Goal: Task Accomplishment & Management: Manage account settings

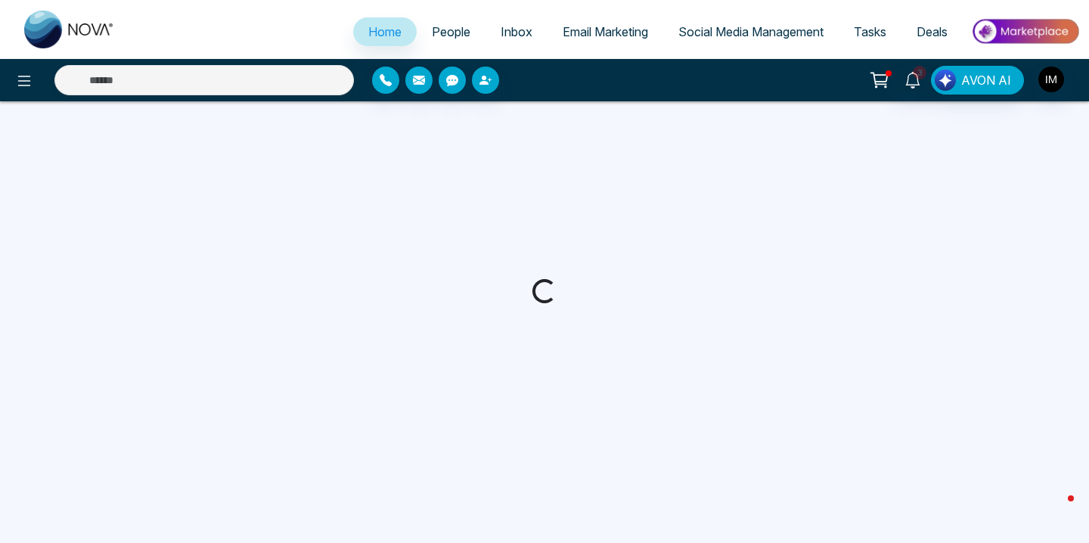
select select "*"
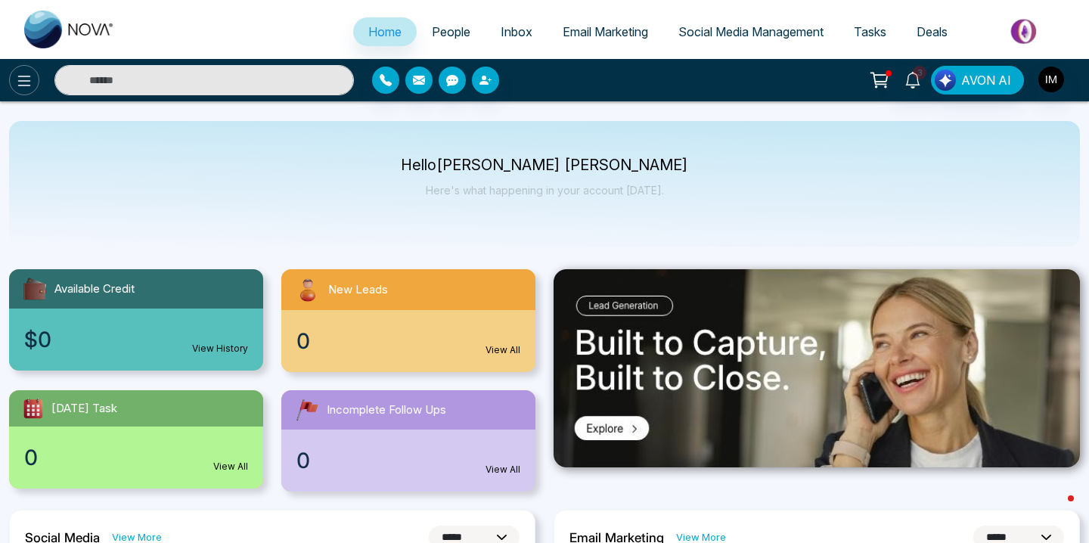
click at [24, 77] on icon at bounding box center [24, 81] width 18 height 18
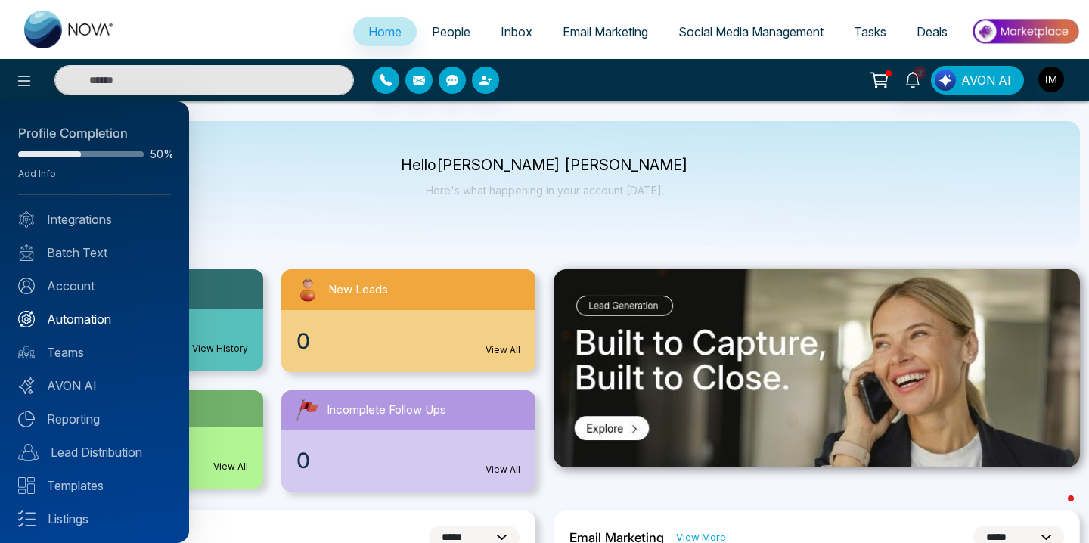
click at [73, 322] on link "Automation" at bounding box center [94, 319] width 153 height 18
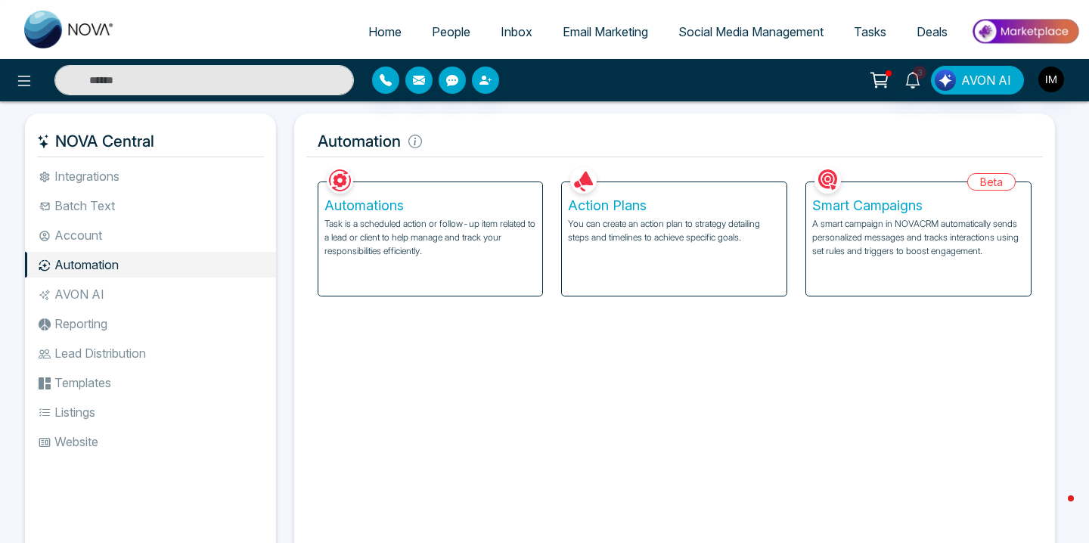
click at [615, 227] on p "You can create an action plan to strategy detailing steps and timelines to achi…" at bounding box center [674, 230] width 213 height 27
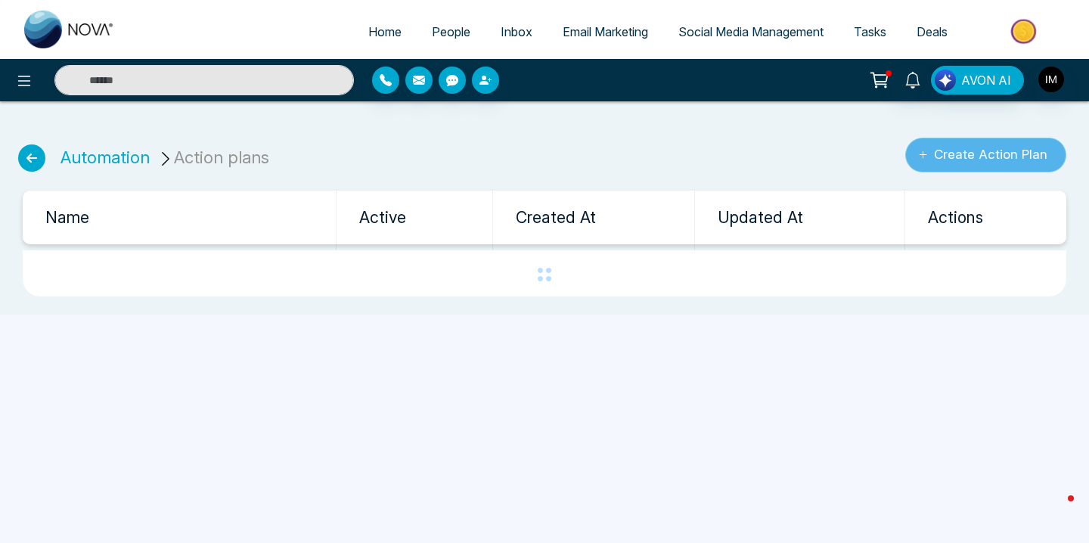
click at [1036, 154] on button "Create Action Plan" at bounding box center [986, 155] width 161 height 35
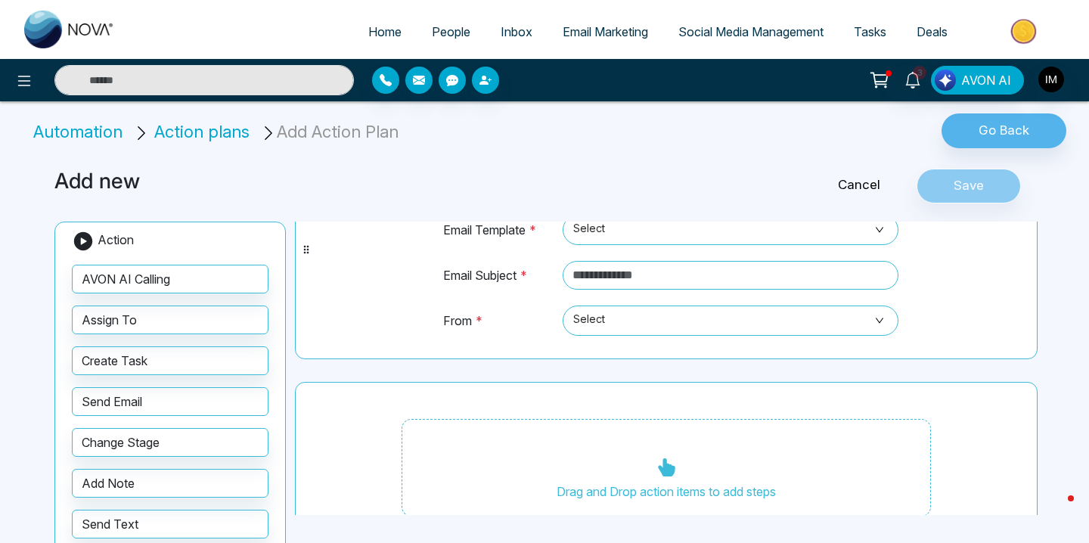
scroll to position [100, 0]
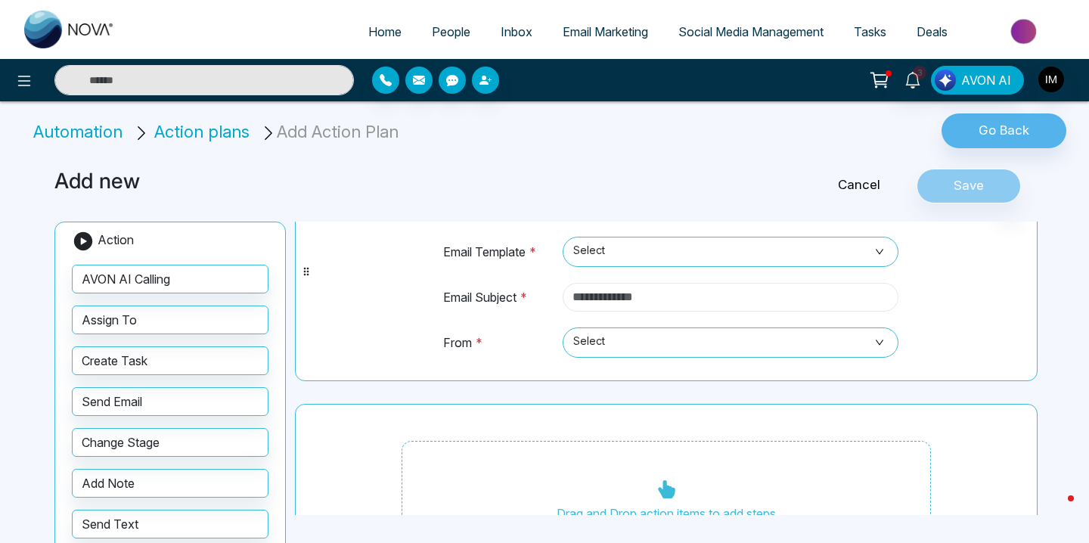
click at [654, 299] on input "text" at bounding box center [731, 297] width 336 height 29
type input "****"
click at [624, 349] on span "Select" at bounding box center [730, 343] width 315 height 26
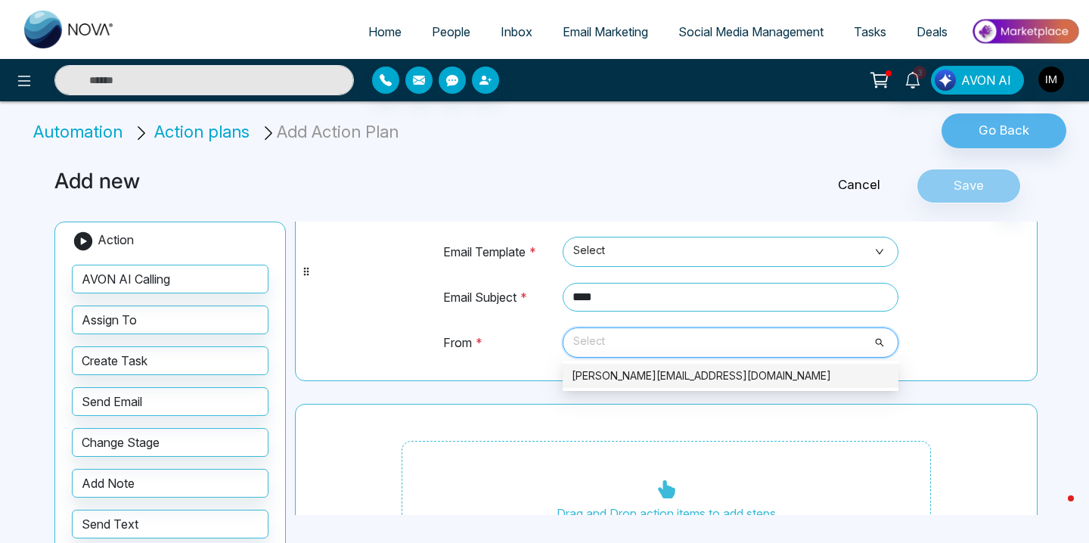
click at [618, 370] on div "[PERSON_NAME][EMAIL_ADDRESS][DOMAIN_NAME]" at bounding box center [731, 376] width 318 height 17
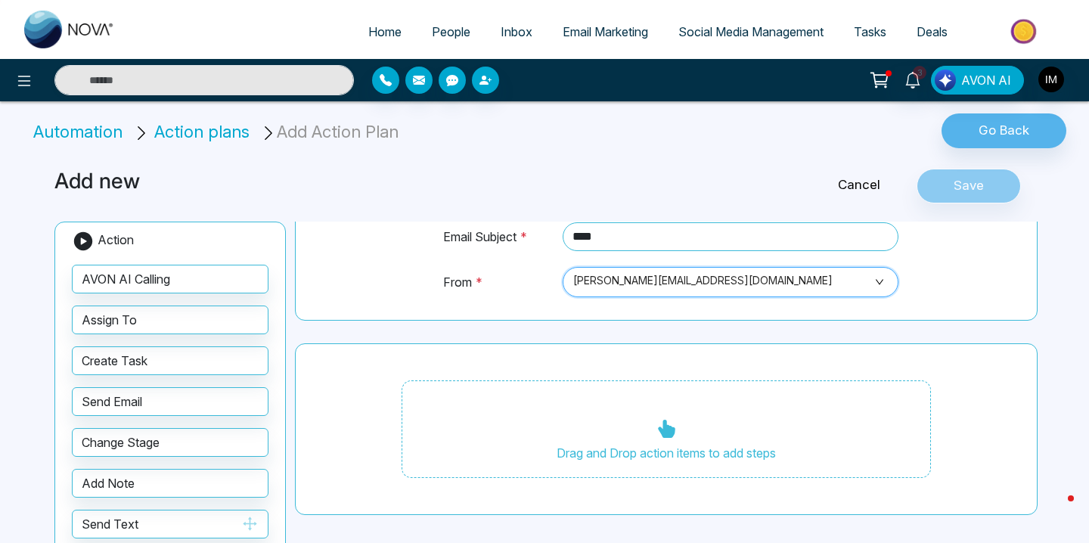
scroll to position [116, 0]
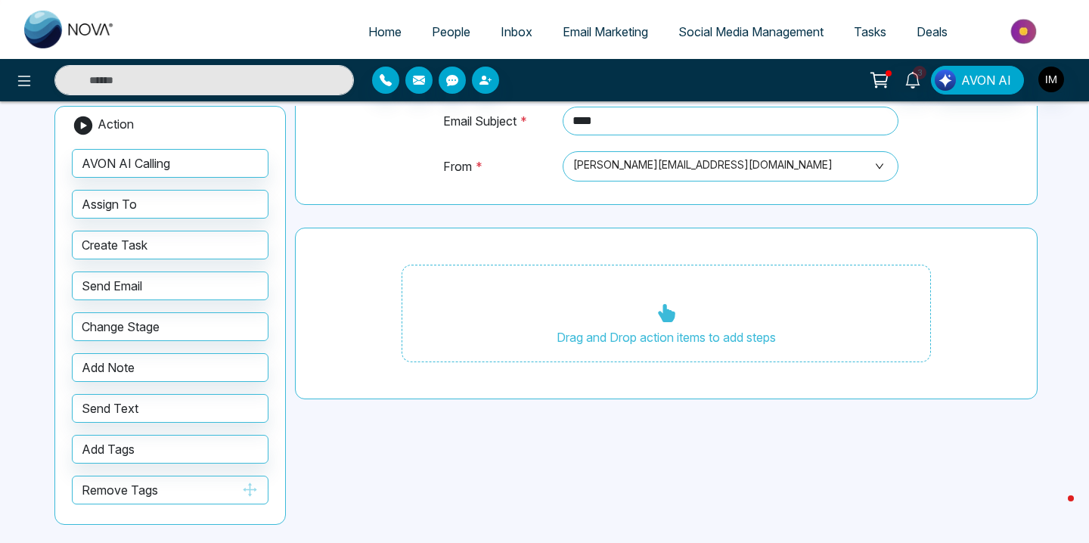
click at [153, 486] on button "Remove Tags" at bounding box center [170, 490] width 197 height 29
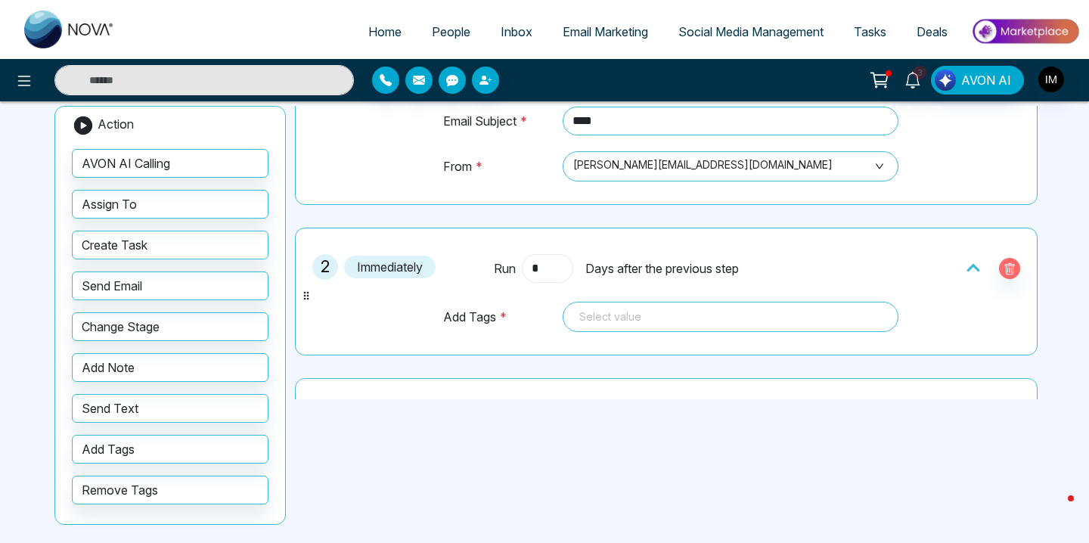
click at [548, 261] on input "*" at bounding box center [547, 268] width 51 height 29
click at [625, 312] on div at bounding box center [730, 317] width 315 height 18
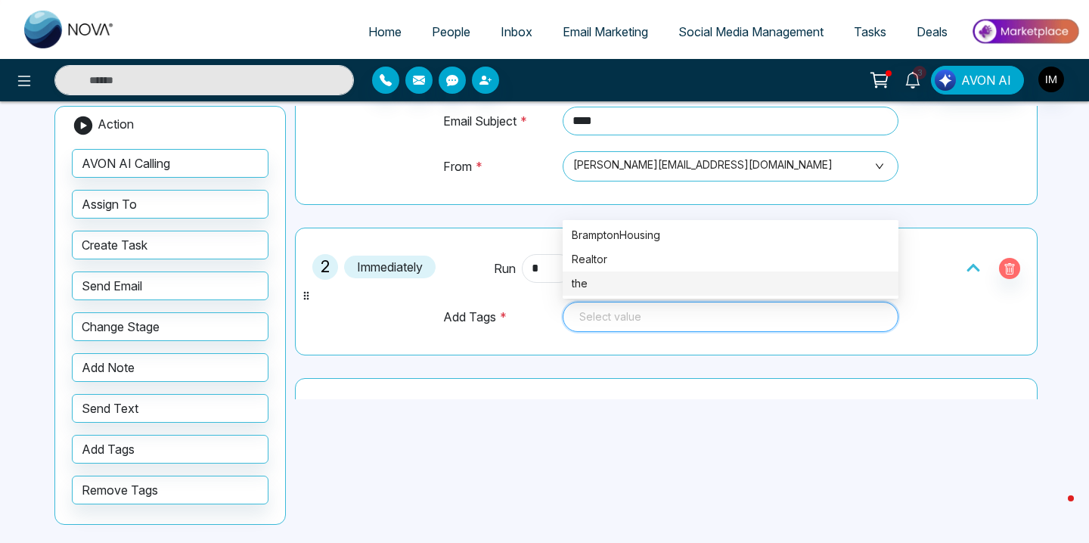
click at [629, 286] on div "the" at bounding box center [731, 283] width 318 height 17
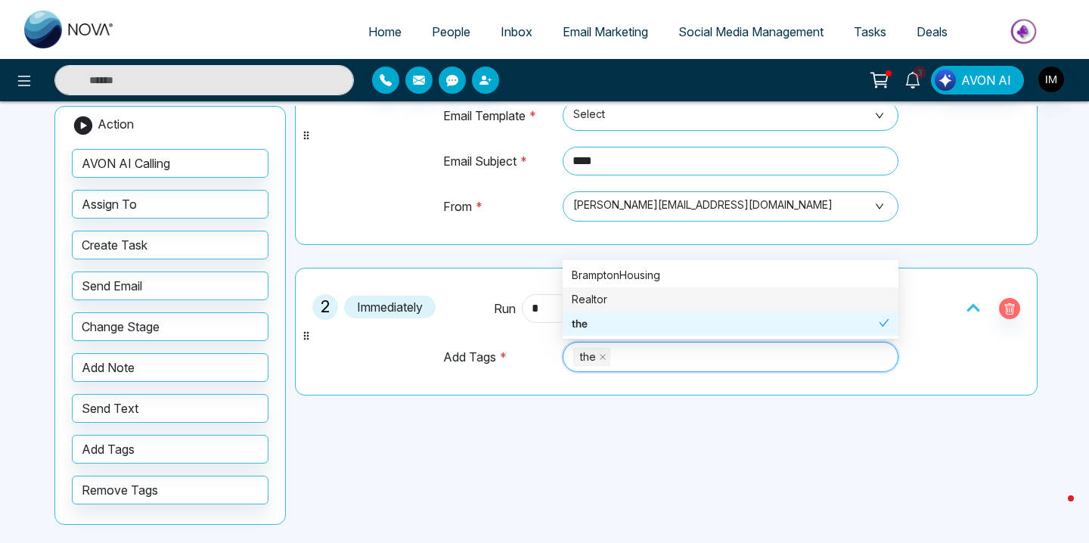
scroll to position [87, 0]
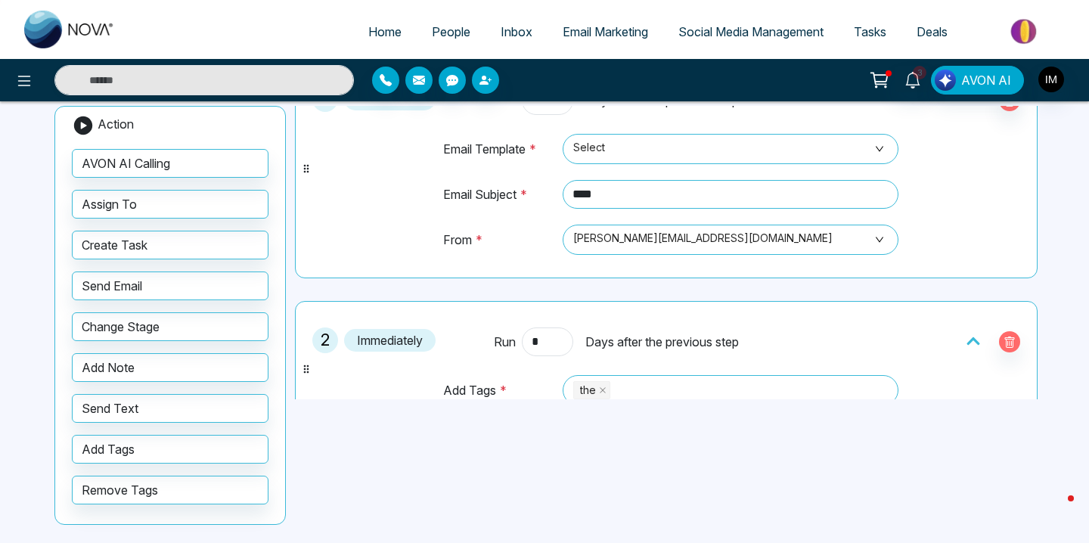
click at [915, 210] on div "1 Immediately Run * Days after the previous step Email Template * Select Email …" at bounding box center [666, 169] width 726 height 202
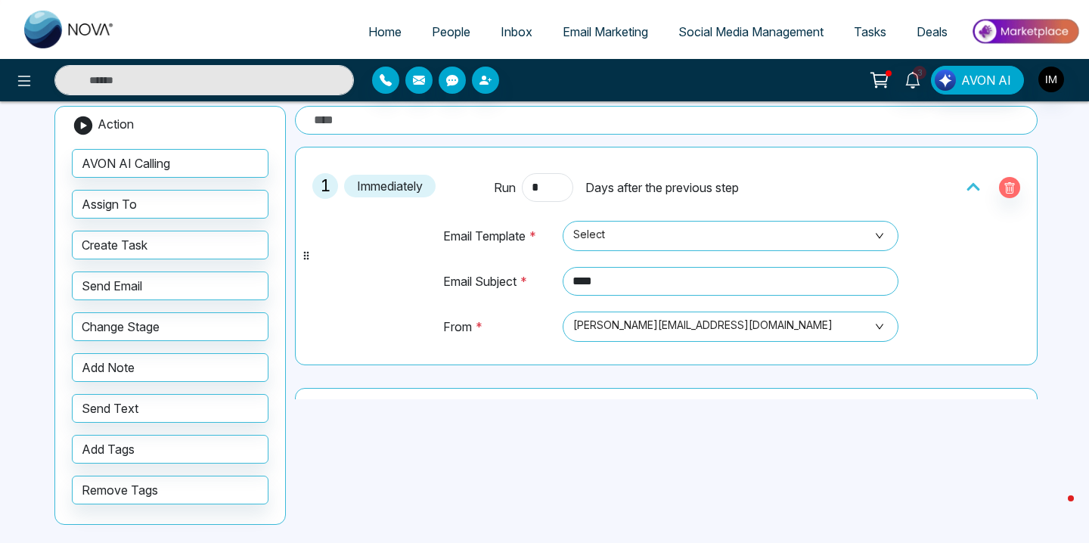
scroll to position [0, 0]
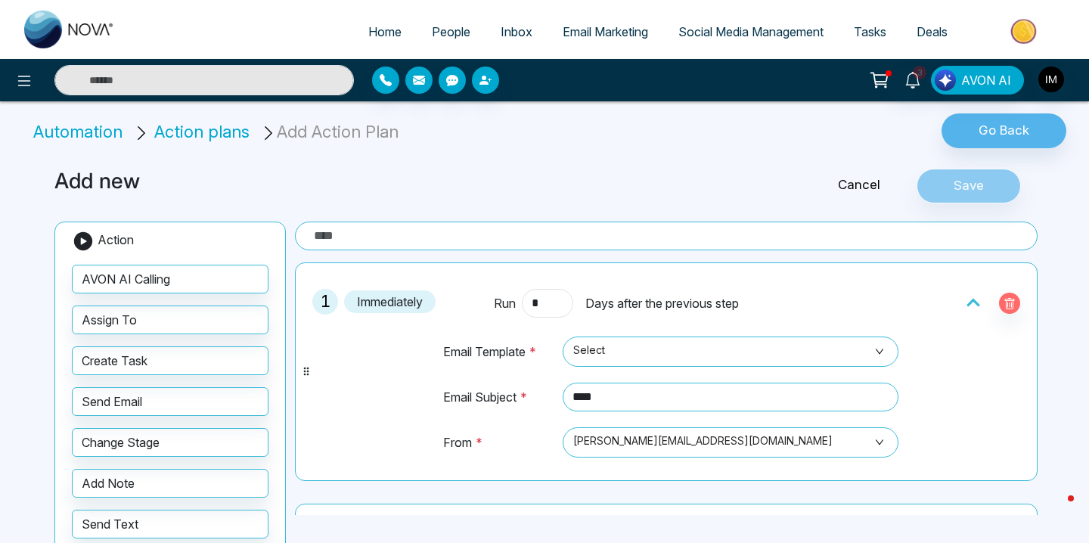
click at [957, 188] on div "Cancel Save" at bounding box center [877, 186] width 333 height 35
click at [833, 154] on div "Go Back" at bounding box center [907, 134] width 363 height 43
click at [579, 245] on input "text" at bounding box center [666, 236] width 743 height 29
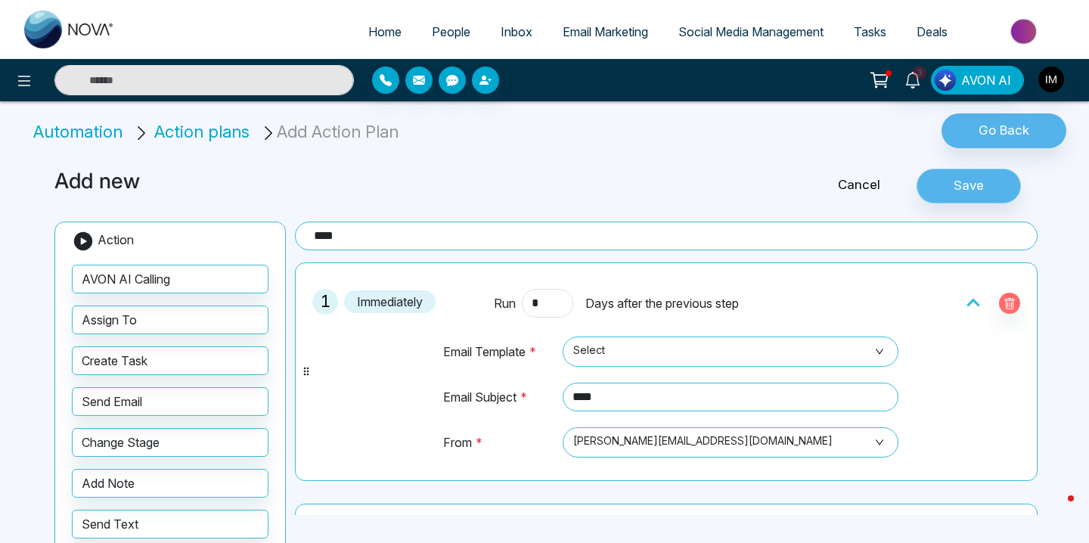
type input "****"
click at [971, 182] on button "Save" at bounding box center [969, 186] width 104 height 35
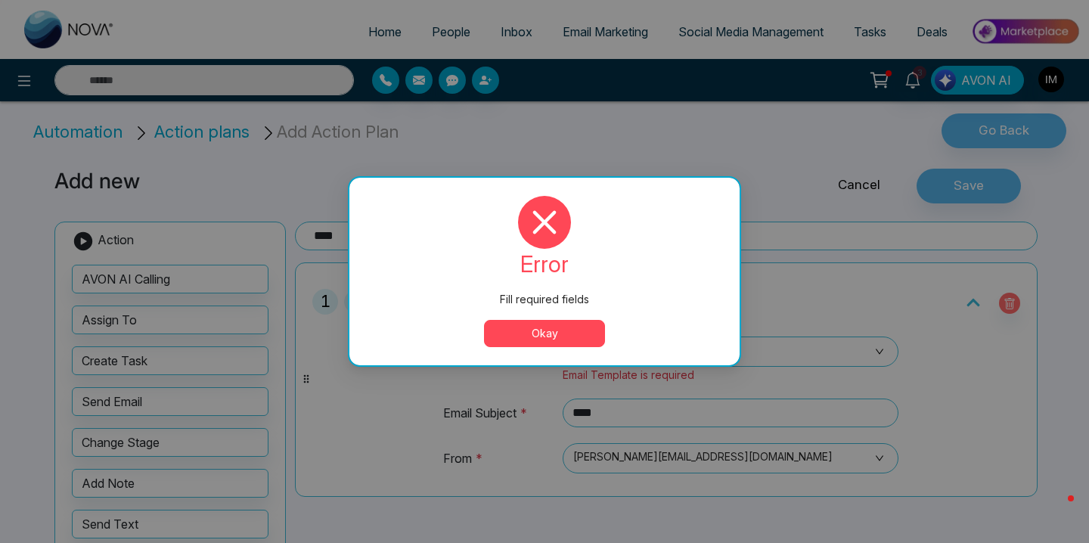
click at [539, 343] on button "Okay" at bounding box center [544, 333] width 121 height 27
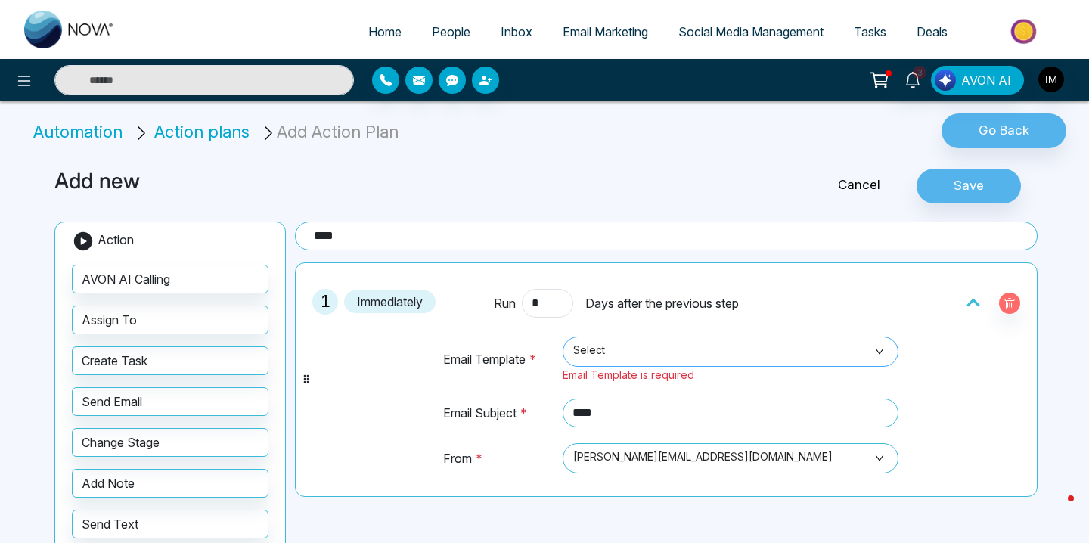
click at [598, 350] on span "Select" at bounding box center [730, 352] width 315 height 26
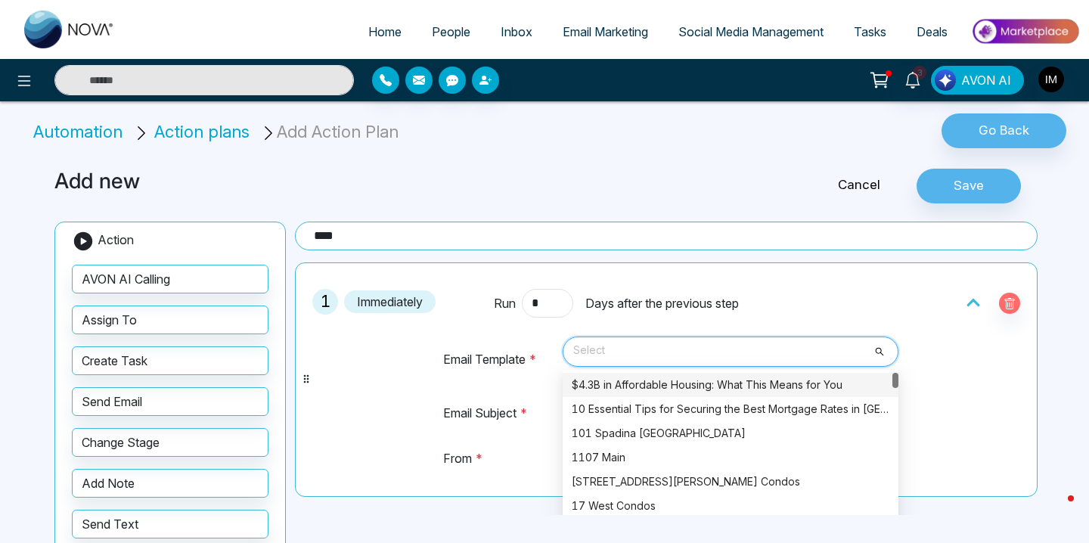
click at [599, 387] on div "$4.3B in Affordable Housing: What This Means for You" at bounding box center [731, 385] width 318 height 17
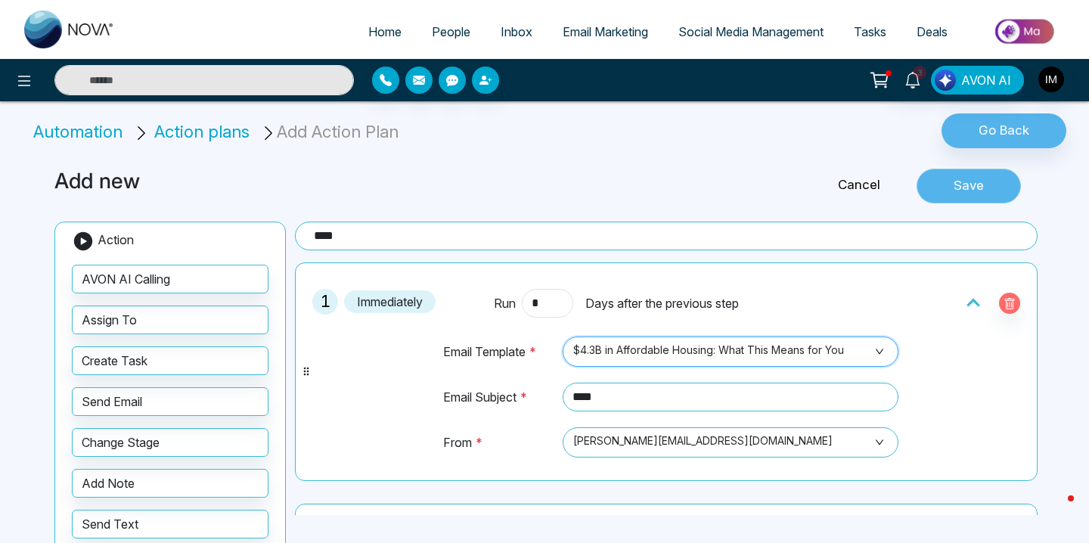
click at [944, 176] on button "Save" at bounding box center [969, 186] width 104 height 35
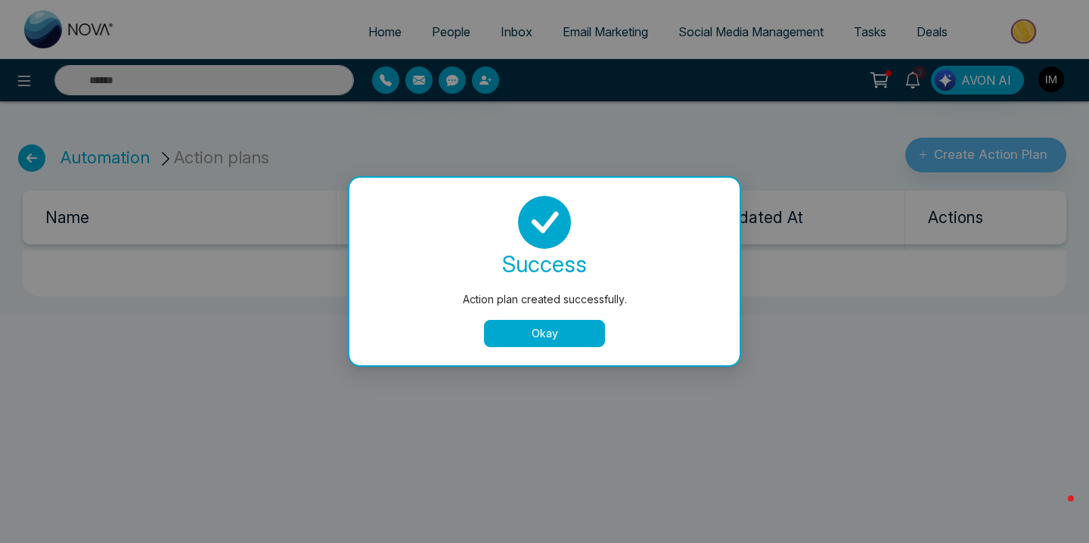
click at [575, 326] on button "Okay" at bounding box center [544, 333] width 121 height 27
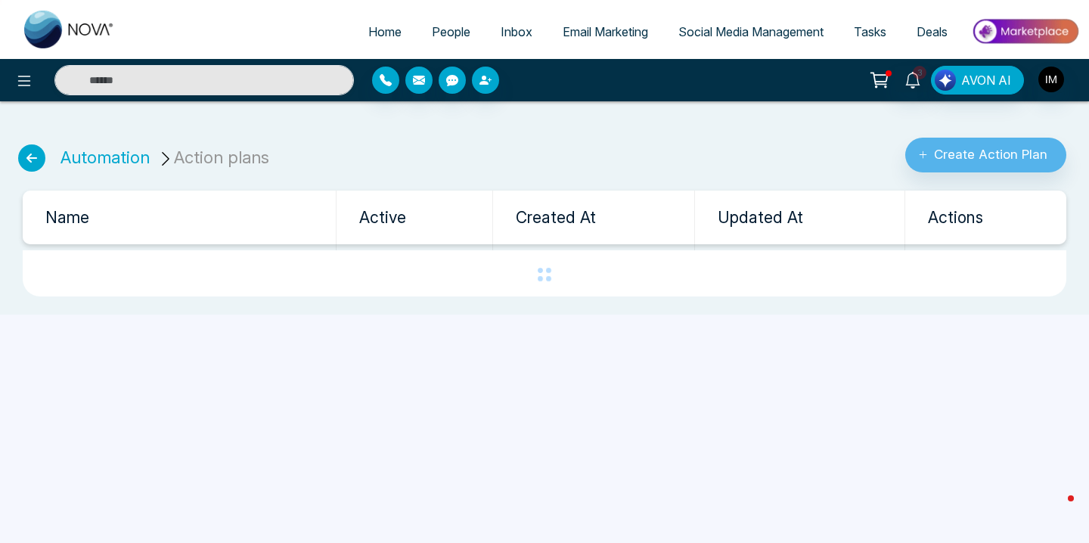
click at [35, 161] on icon at bounding box center [31, 157] width 27 height 27
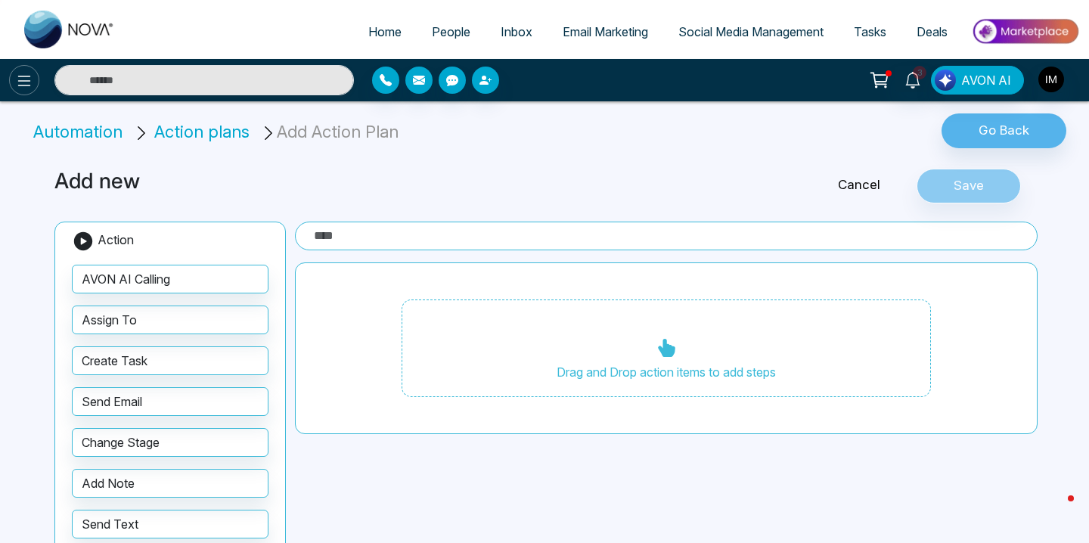
click at [23, 95] on button at bounding box center [24, 80] width 30 height 30
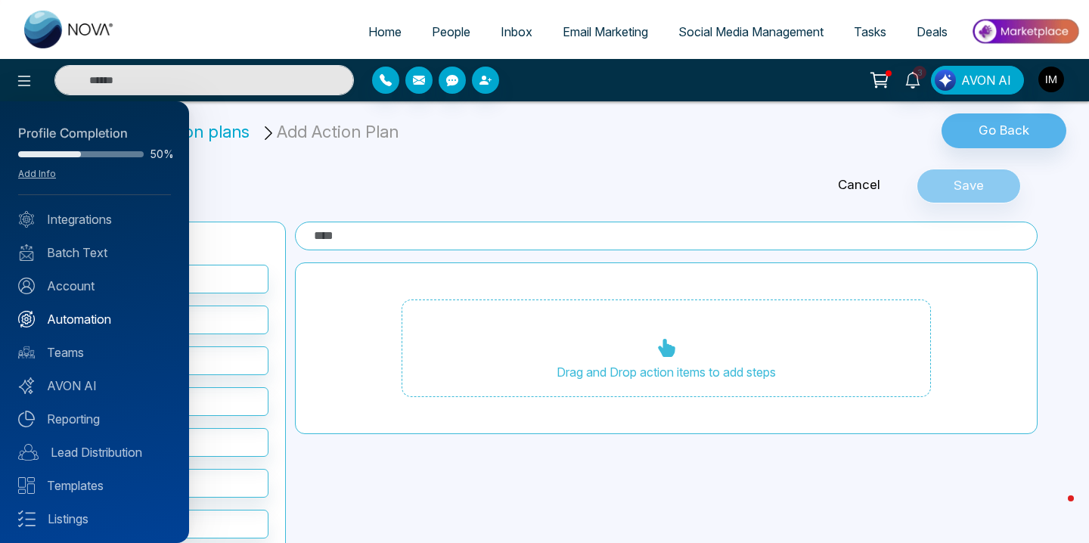
click at [82, 319] on link "Automation" at bounding box center [94, 319] width 153 height 18
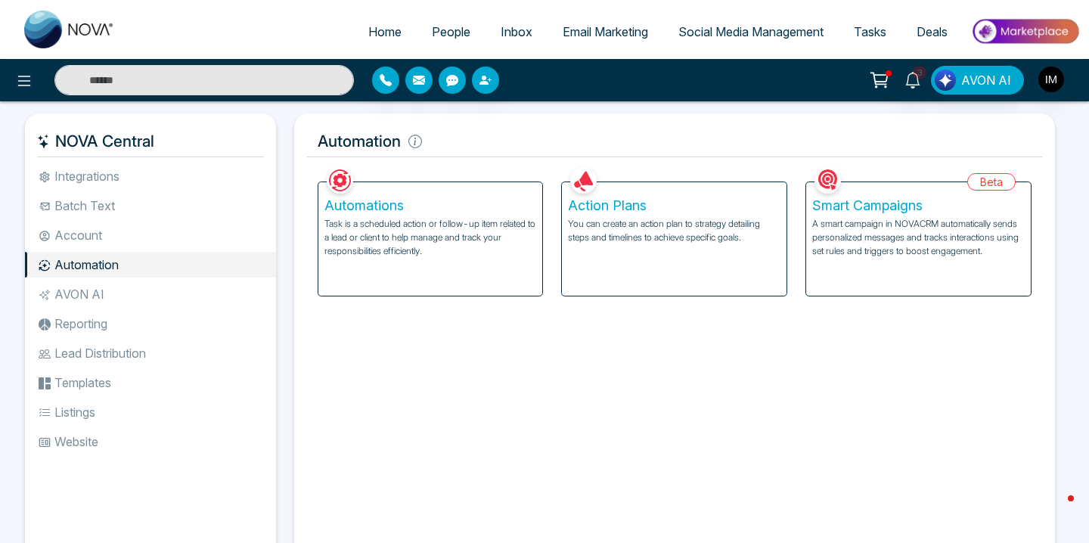
click at [374, 253] on p "Task is a scheduled action or follow-up item related to a lead or client to hel…" at bounding box center [431, 237] width 213 height 41
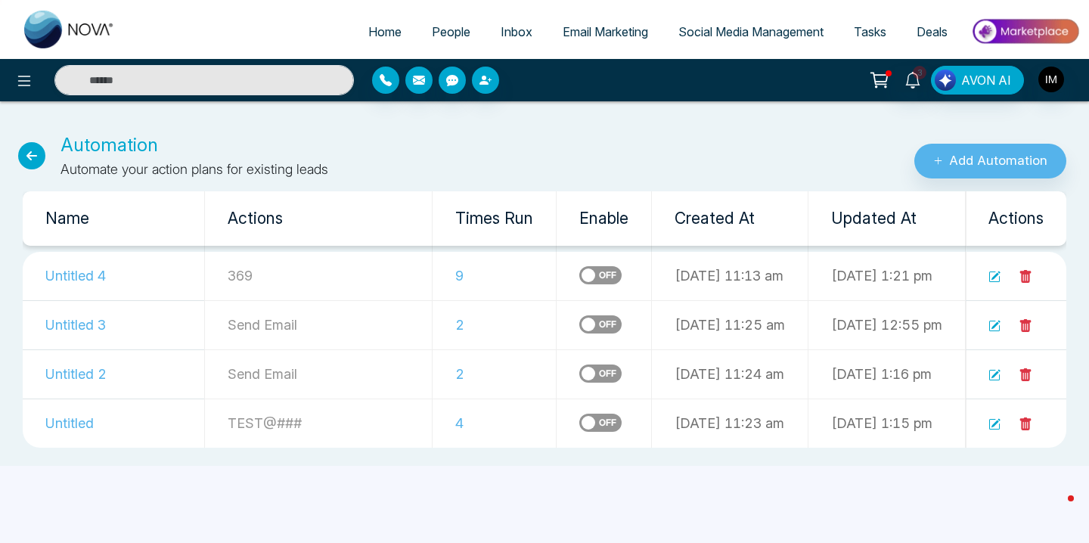
click at [1028, 274] on icon at bounding box center [1026, 276] width 11 height 13
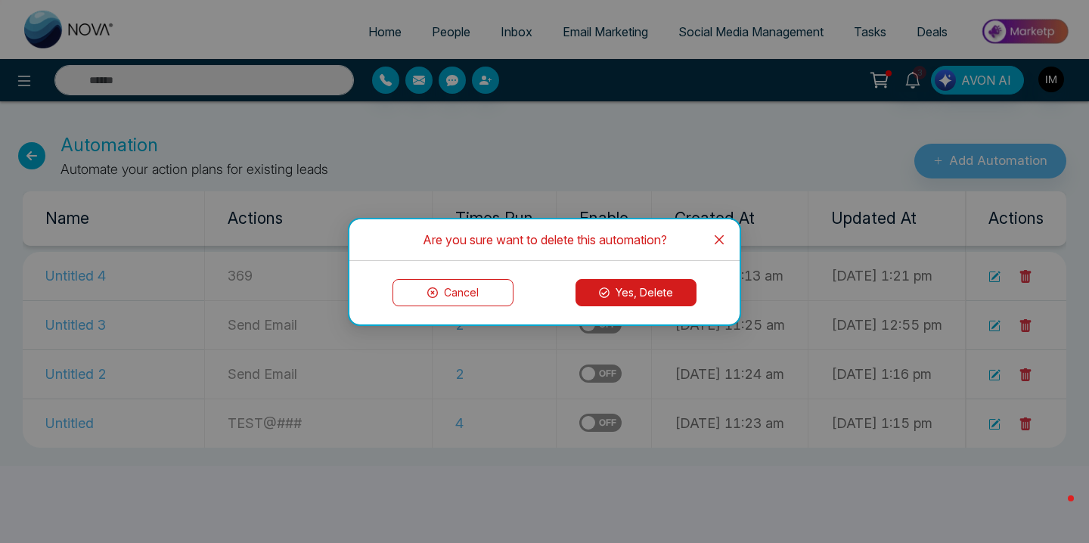
click at [635, 298] on button "Yes, Delete" at bounding box center [636, 292] width 121 height 27
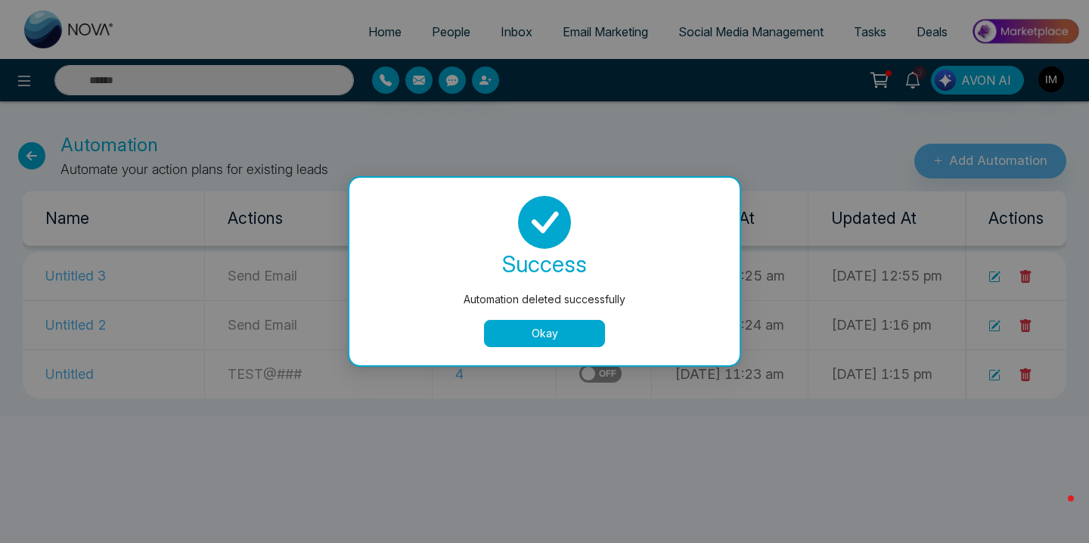
click at [533, 334] on button "Okay" at bounding box center [544, 333] width 121 height 27
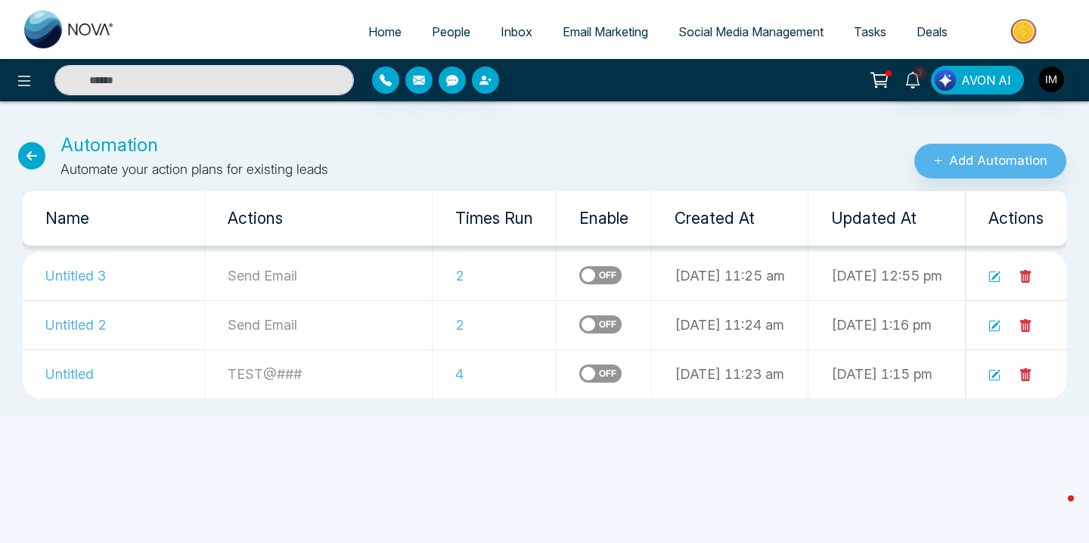
click at [1033, 279] on icon at bounding box center [1026, 277] width 14 height 14
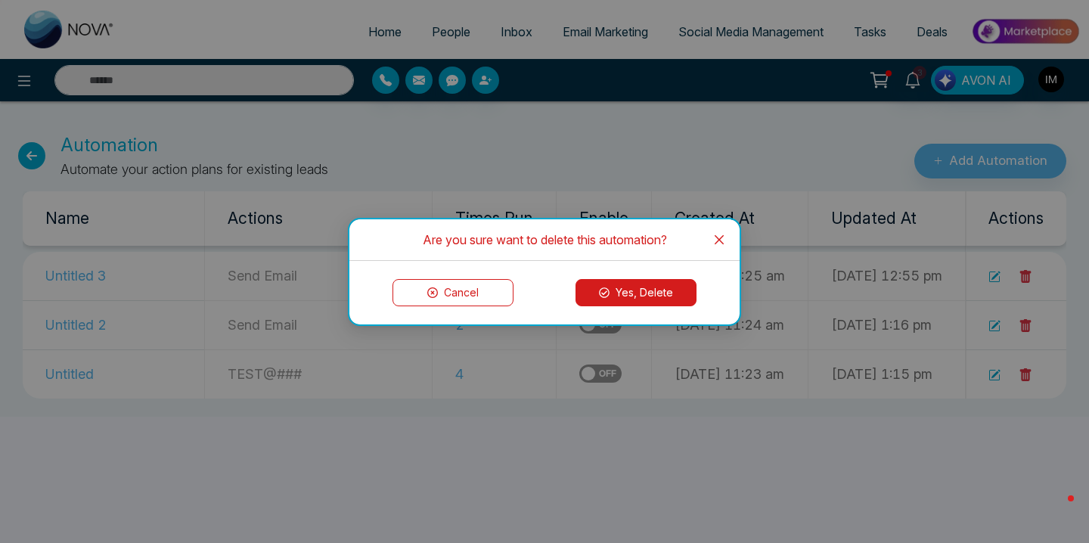
click at [616, 270] on div "Cancel Yes, Delete" at bounding box center [545, 293] width 390 height 64
click at [618, 300] on button "Yes, Delete" at bounding box center [636, 292] width 121 height 27
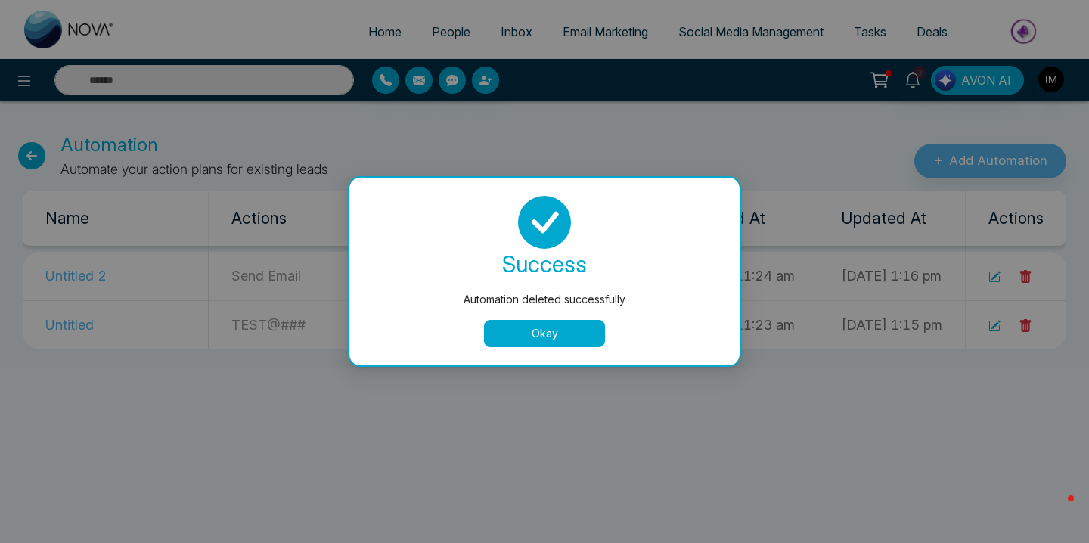
click at [564, 339] on button "Okay" at bounding box center [544, 333] width 121 height 27
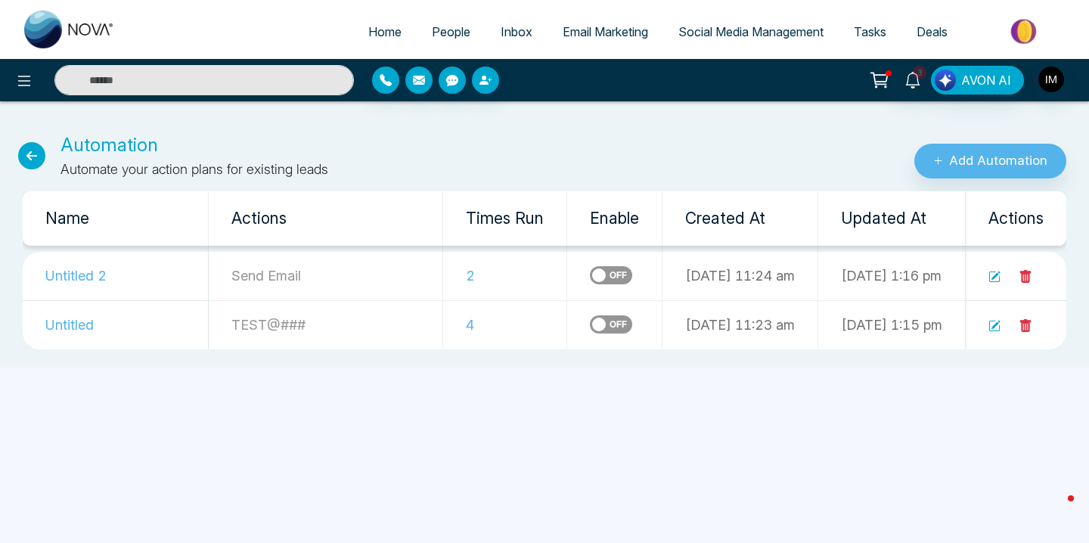
click at [1034, 275] on td at bounding box center [1016, 276] width 101 height 49
click at [1030, 273] on icon at bounding box center [1026, 276] width 11 height 13
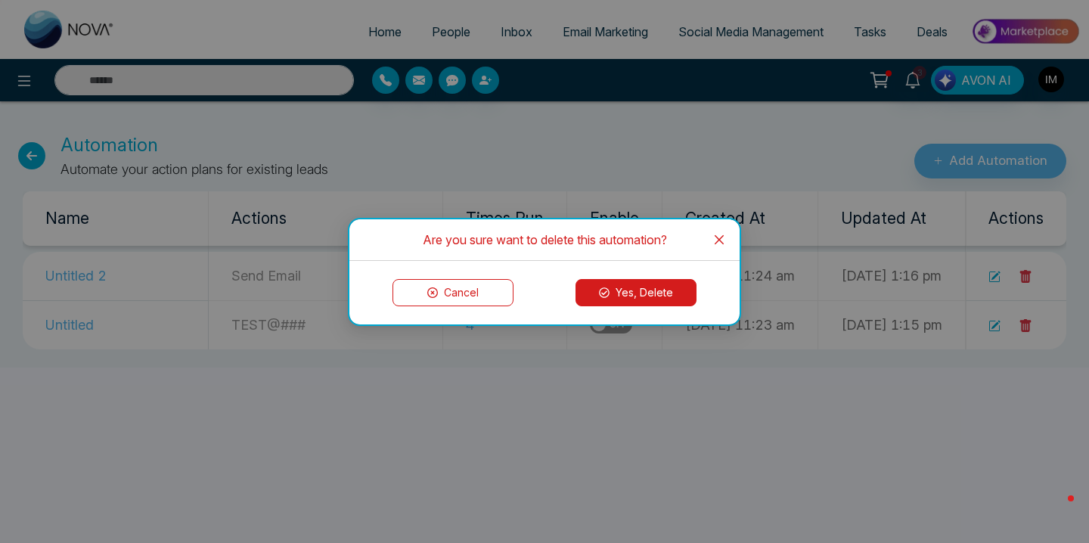
click at [617, 291] on button "Yes, Delete" at bounding box center [636, 292] width 121 height 27
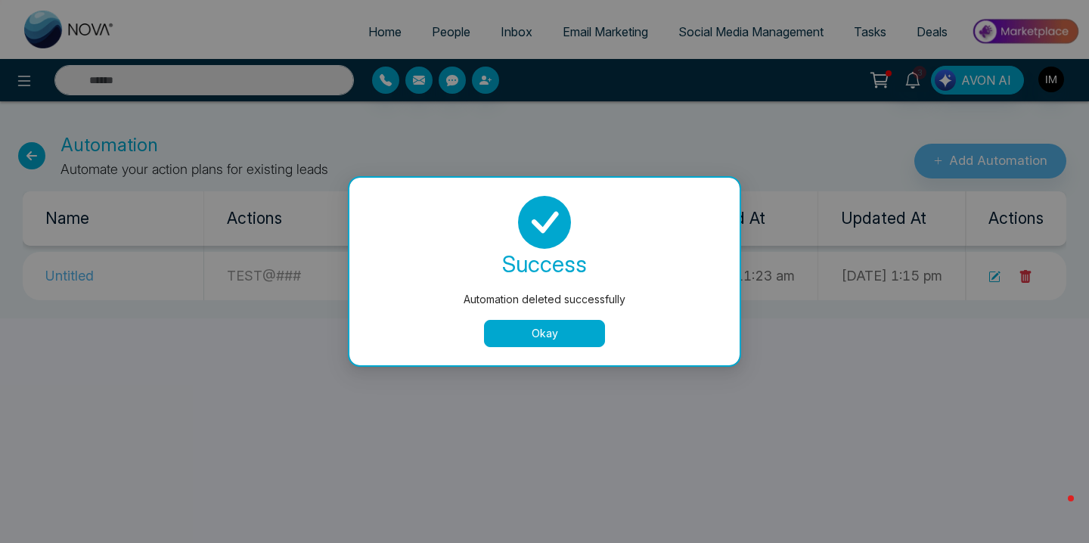
click at [533, 334] on button "Okay" at bounding box center [544, 333] width 121 height 27
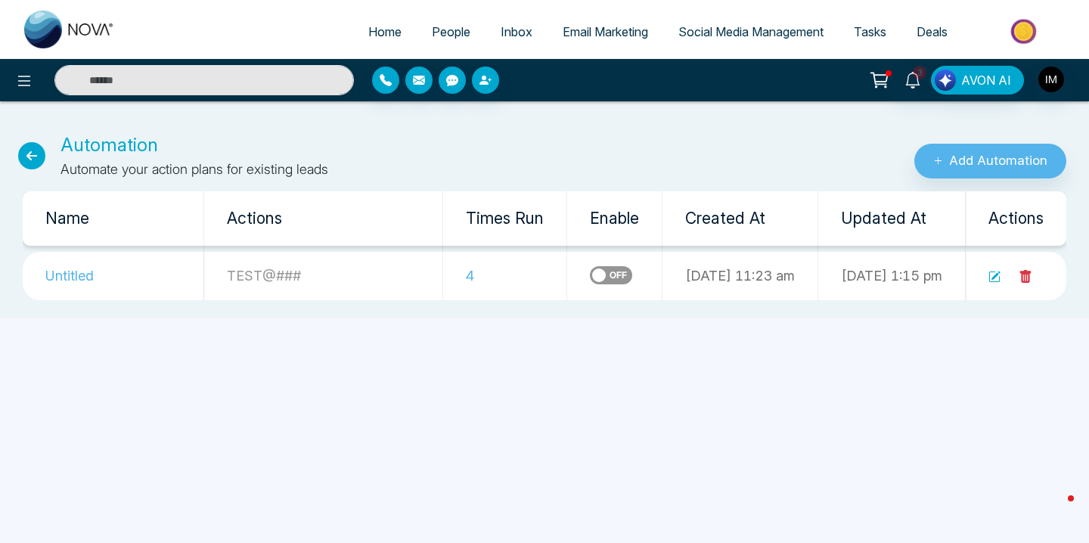
click at [1024, 272] on icon at bounding box center [1026, 276] width 11 height 13
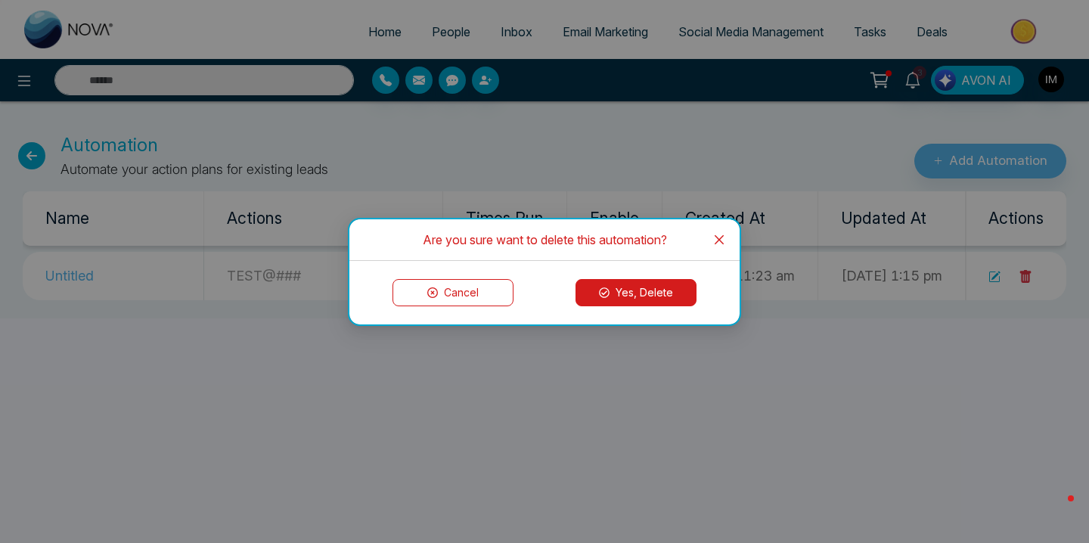
click at [615, 286] on button "Yes, Delete" at bounding box center [636, 292] width 121 height 27
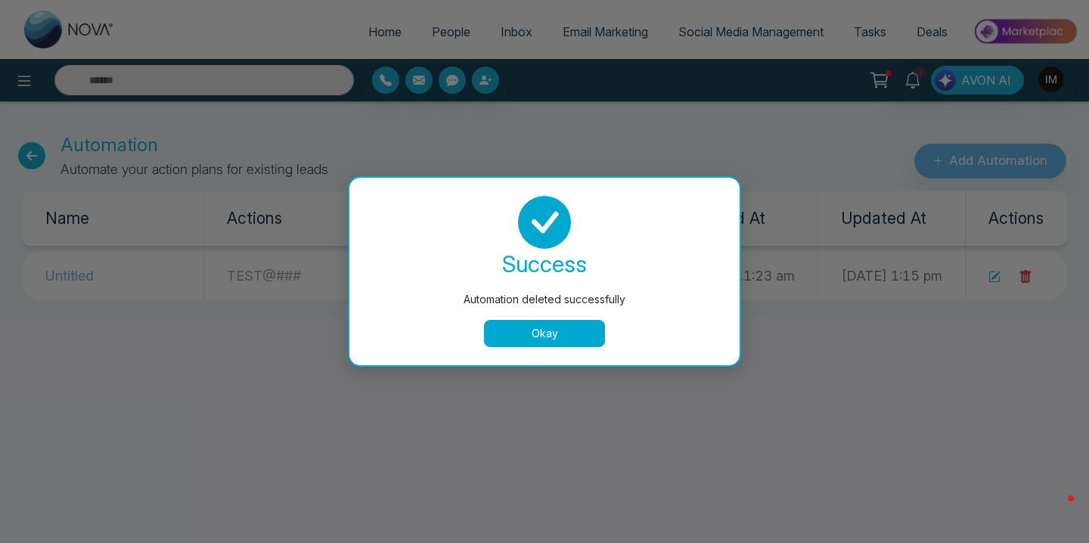
drag, startPoint x: 991, startPoint y: 163, endPoint x: 657, endPoint y: 247, distance: 344.8
click at [991, 163] on div "Automation deleted successfully success Automation deleted successfully Okay" at bounding box center [544, 271] width 1089 height 543
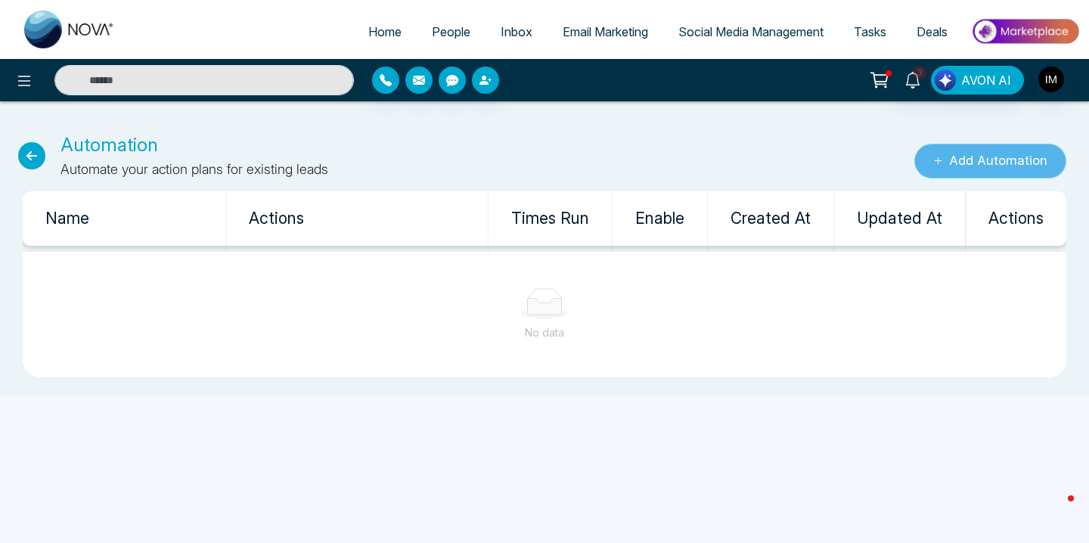
click at [1020, 150] on button "Add Automation" at bounding box center [991, 161] width 152 height 35
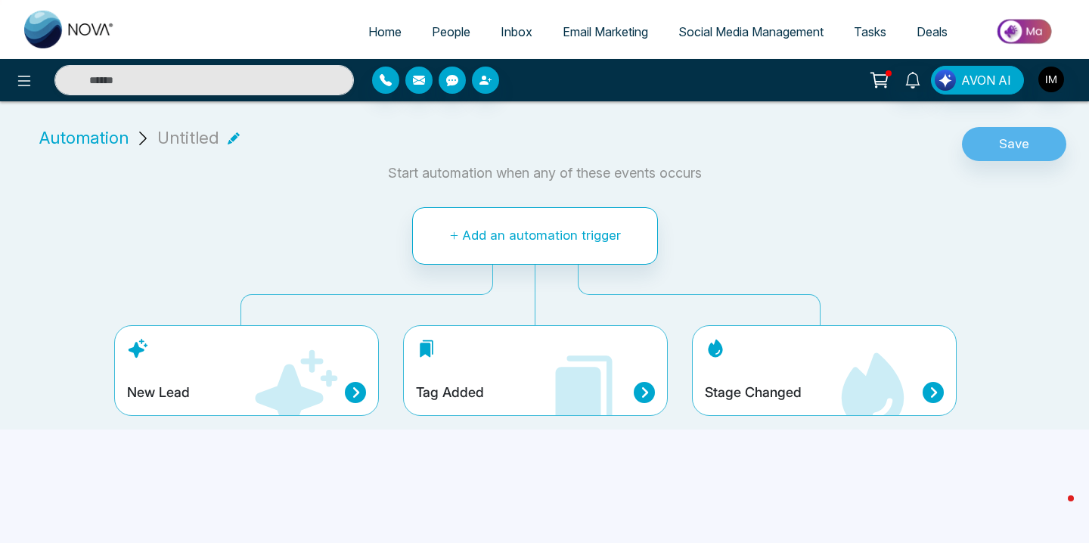
click at [233, 384] on div "New Lead" at bounding box center [246, 392] width 239 height 21
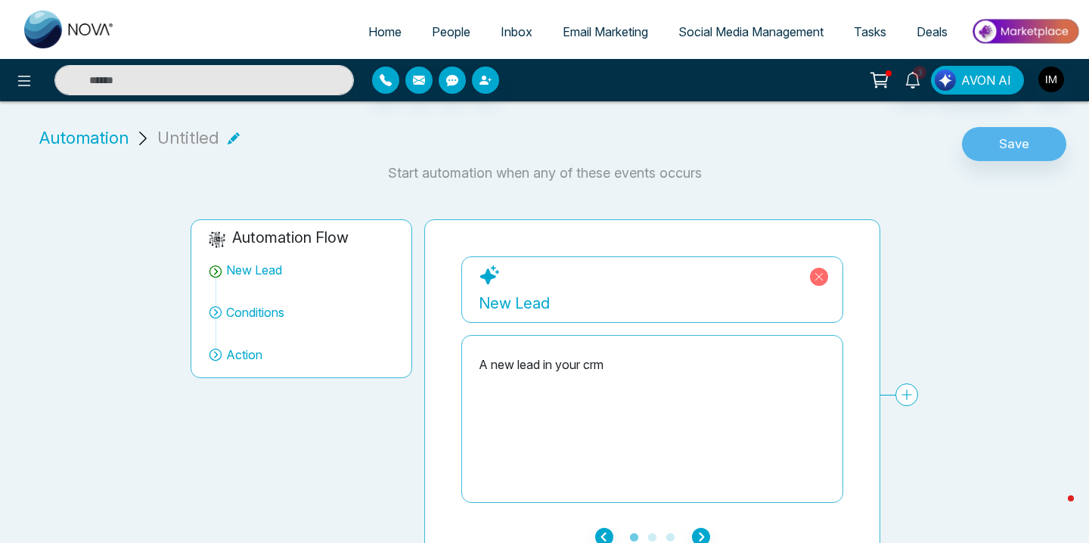
click at [494, 379] on div "A new lead in your crm" at bounding box center [652, 418] width 347 height 151
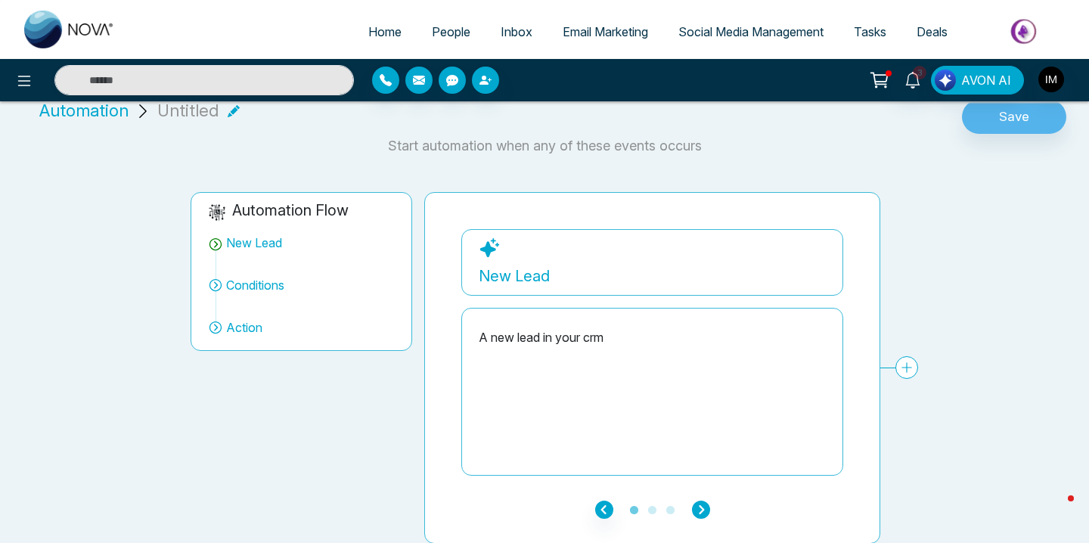
click at [700, 509] on icon "button" at bounding box center [701, 510] width 18 height 18
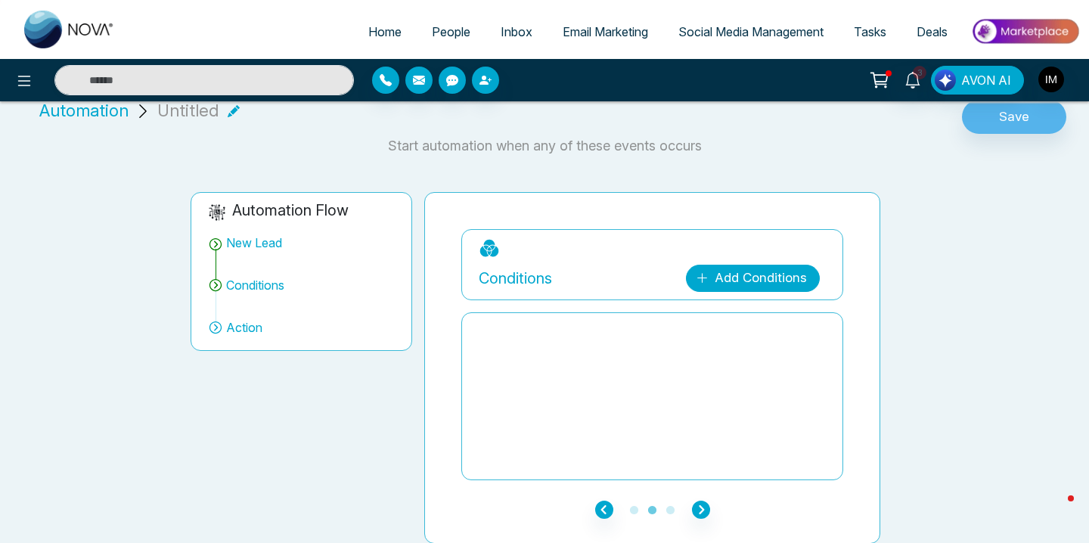
click at [724, 284] on link "Add Conditions" at bounding box center [753, 278] width 134 height 27
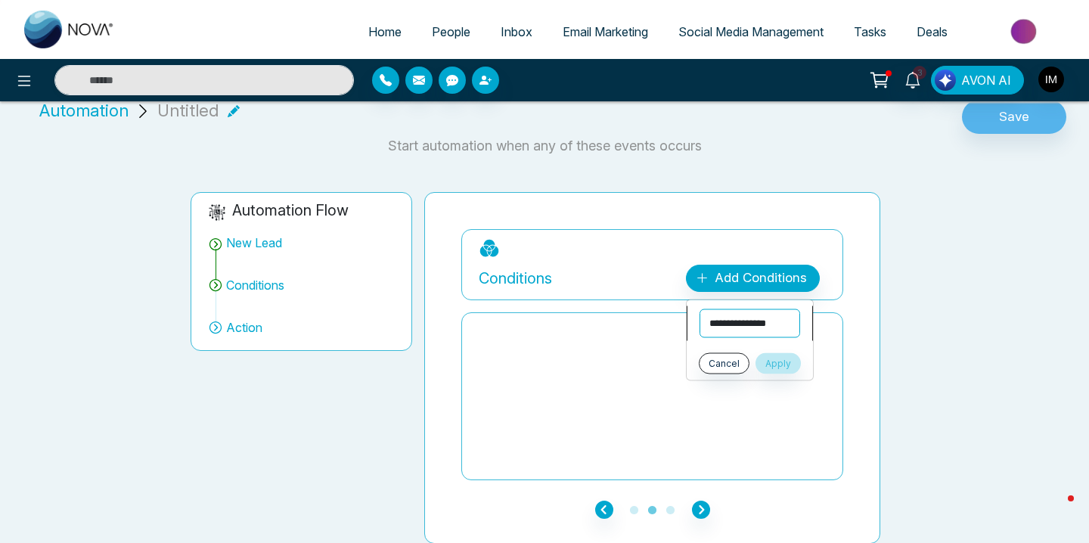
click at [735, 330] on select "**********" at bounding box center [750, 323] width 101 height 29
select select "**********"
click at [700, 309] on select "**********" at bounding box center [750, 323] width 101 height 29
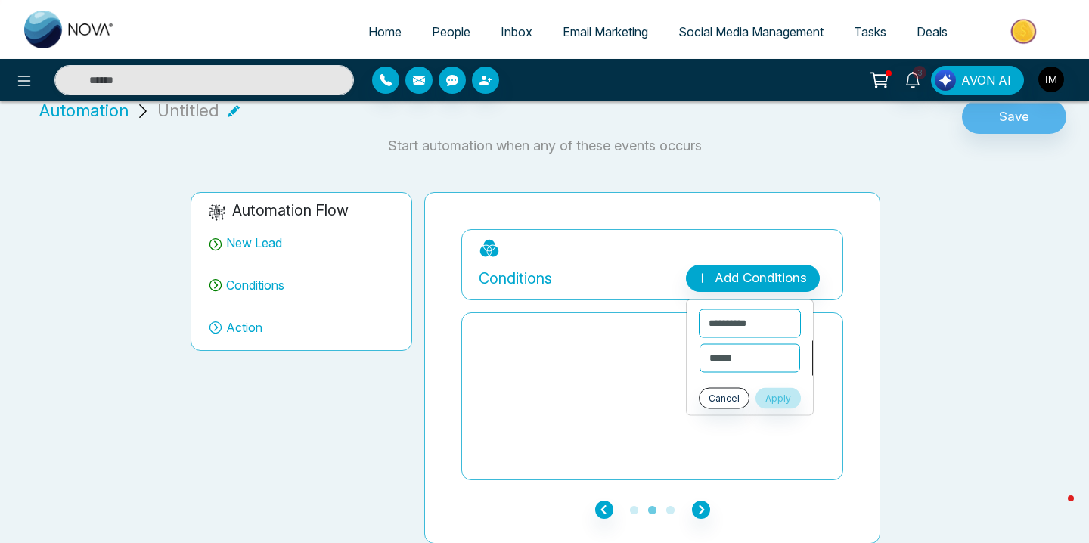
click at [741, 374] on li "**********" at bounding box center [750, 358] width 126 height 35
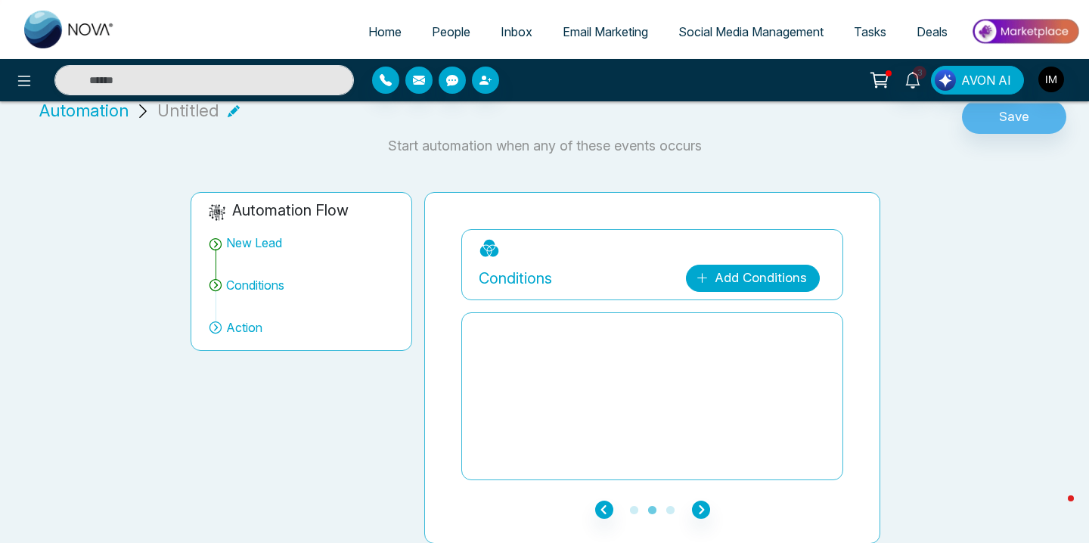
click at [754, 291] on link "Add Conditions" at bounding box center [753, 278] width 134 height 27
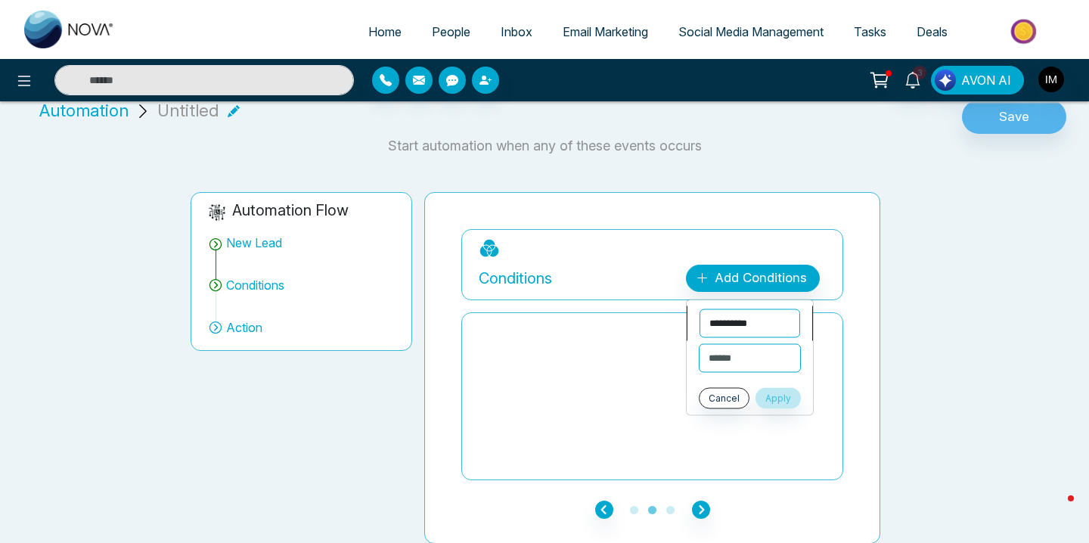
click at [747, 311] on select "**********" at bounding box center [750, 323] width 101 height 29
click at [700, 309] on select "**********" at bounding box center [750, 323] width 101 height 29
click at [744, 350] on select "**********" at bounding box center [750, 358] width 101 height 29
select select "**********"
click at [700, 344] on select "**********" at bounding box center [750, 358] width 101 height 29
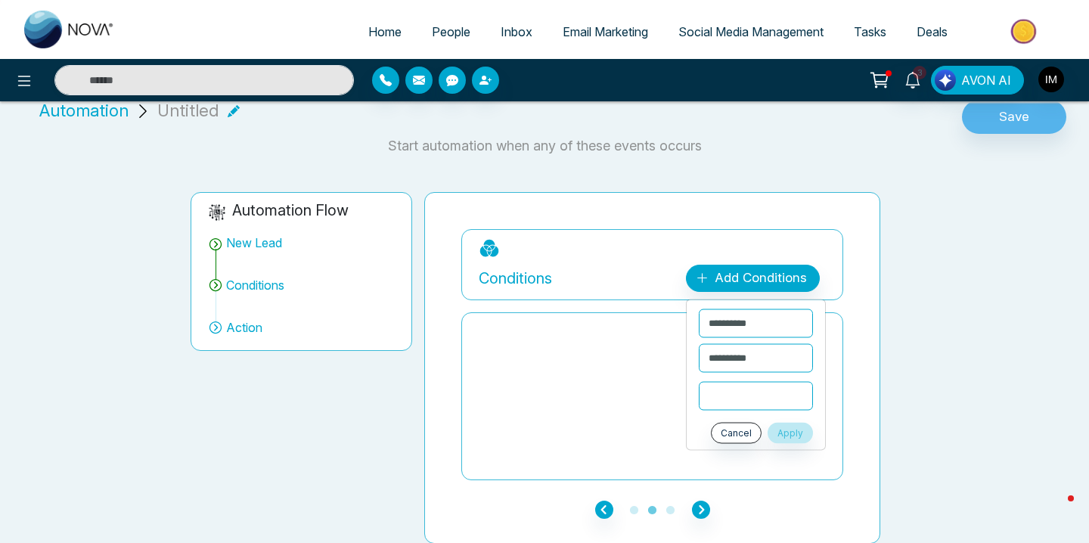
click at [747, 388] on input "text" at bounding box center [756, 396] width 114 height 29
type input "*"
click at [801, 416] on ul "**********" at bounding box center [756, 375] width 140 height 151
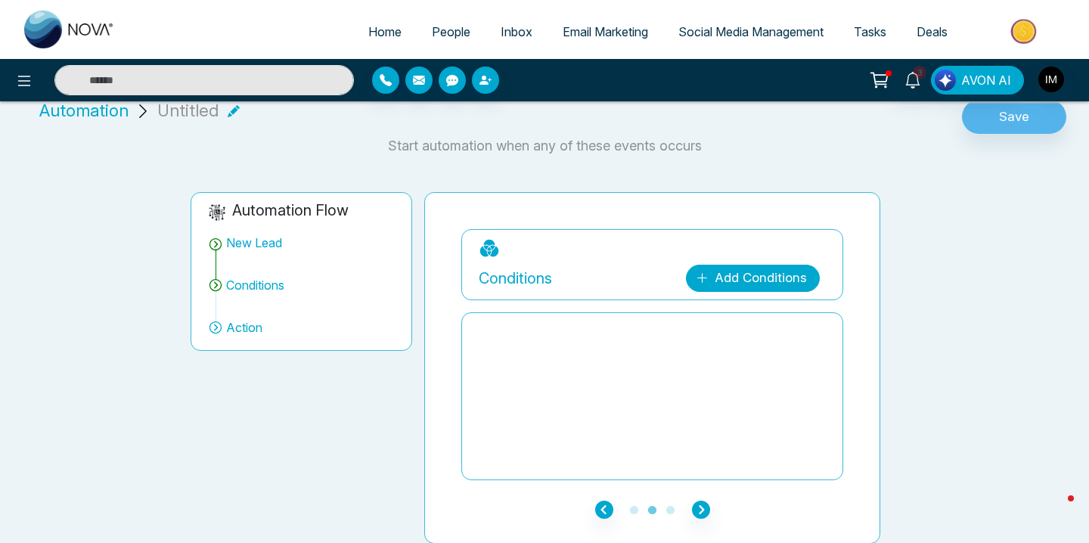
click at [759, 286] on link "Add Conditions" at bounding box center [753, 278] width 134 height 27
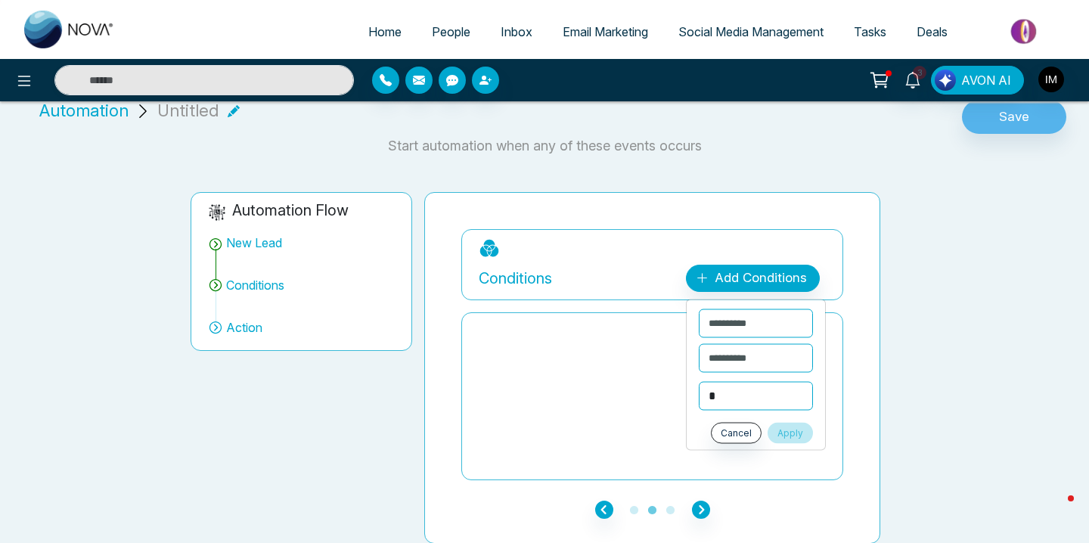
click at [788, 426] on button "Apply" at bounding box center [790, 433] width 45 height 21
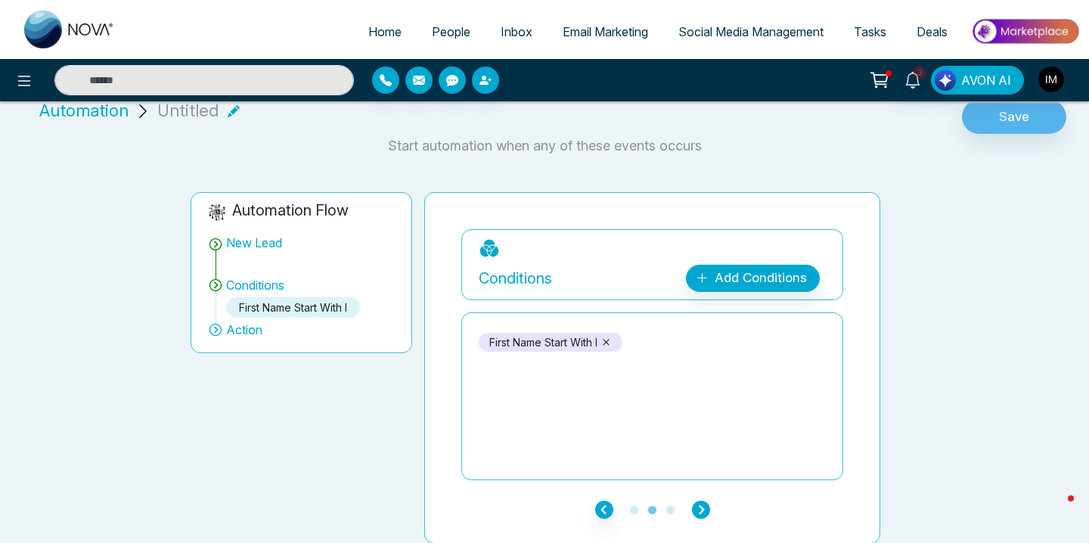
click at [701, 509] on icon "button" at bounding box center [701, 510] width 18 height 18
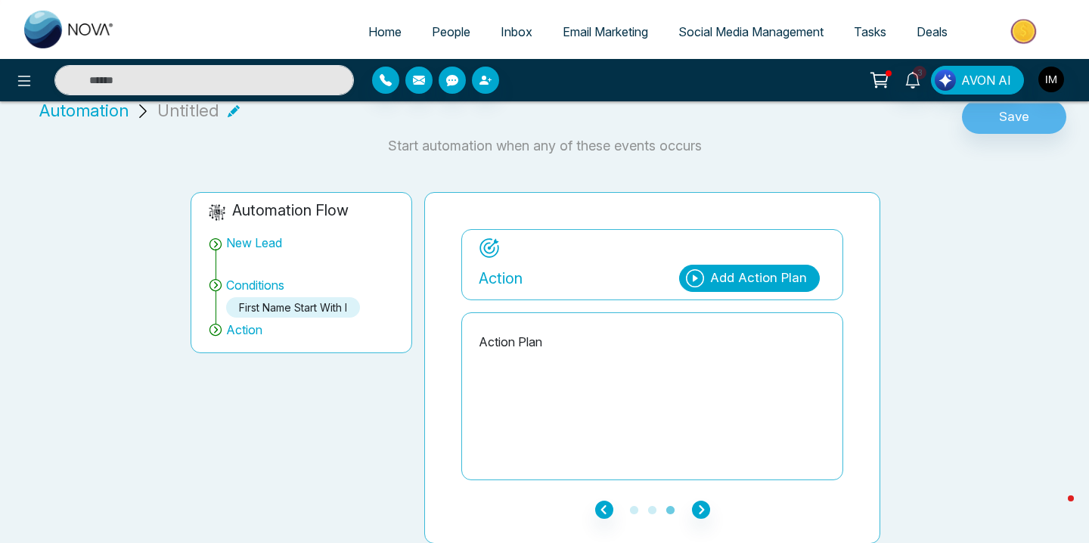
click at [722, 286] on div "Add Action Plan" at bounding box center [758, 279] width 97 height 20
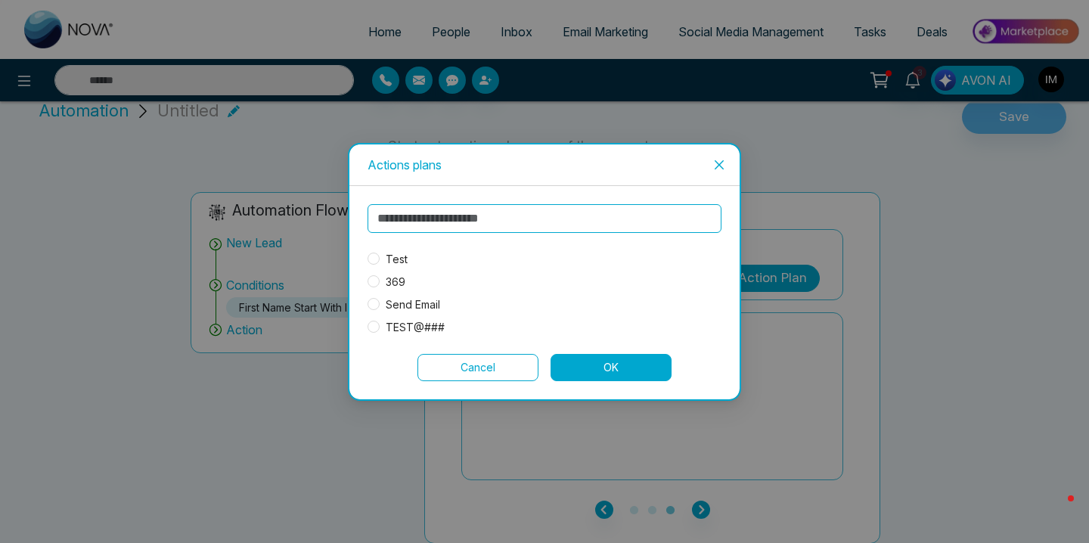
click at [393, 255] on span "Test" at bounding box center [397, 259] width 34 height 17
click at [590, 368] on button "OK" at bounding box center [611, 367] width 121 height 27
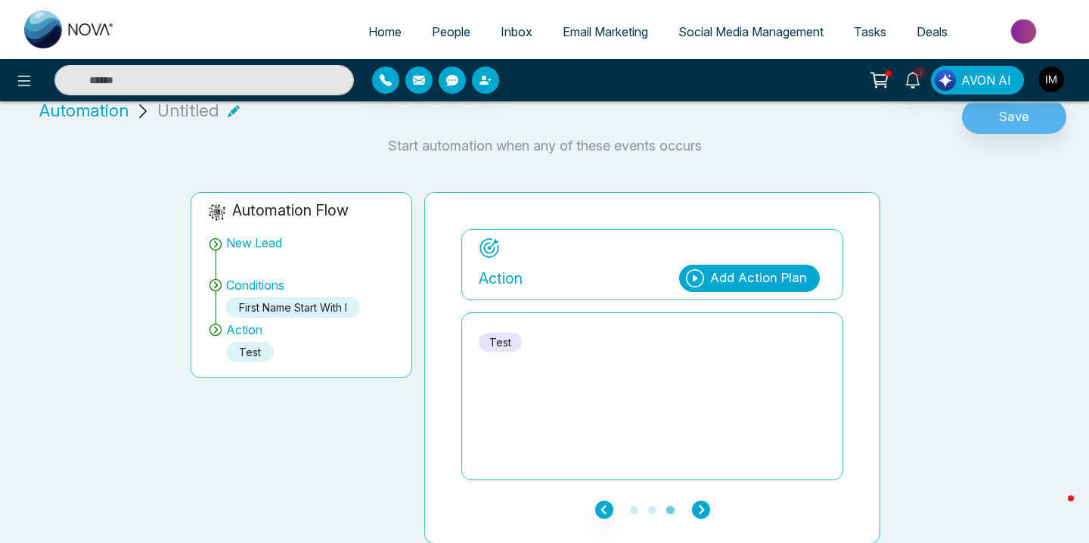
click at [698, 503] on icon "button" at bounding box center [701, 510] width 18 height 18
click at [1012, 138] on p "Start automation when any of these events occurs" at bounding box center [544, 145] width 1071 height 20
click at [1012, 121] on button "Save" at bounding box center [1014, 117] width 104 height 35
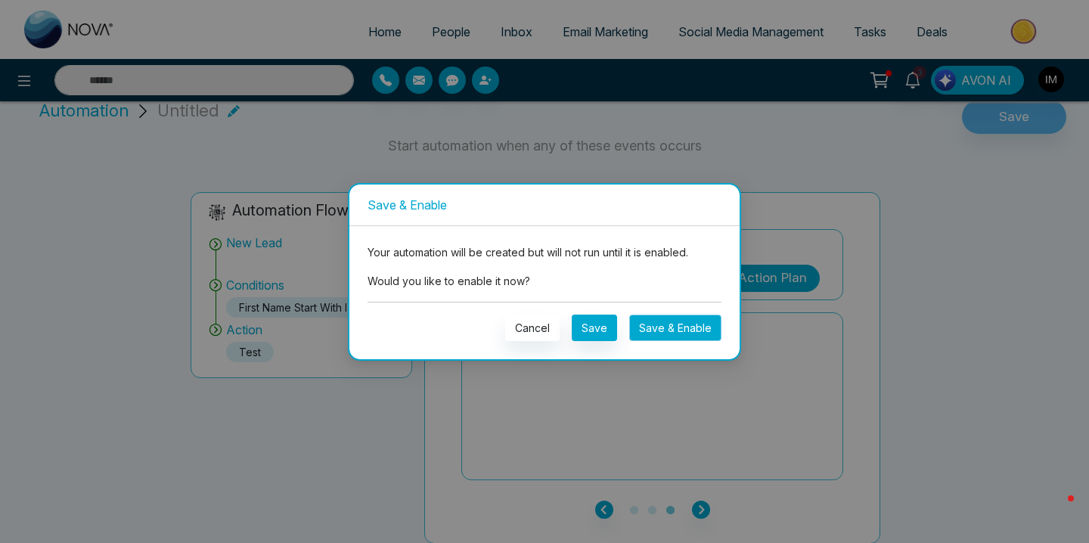
click at [674, 320] on button "Save & Enable" at bounding box center [675, 328] width 92 height 26
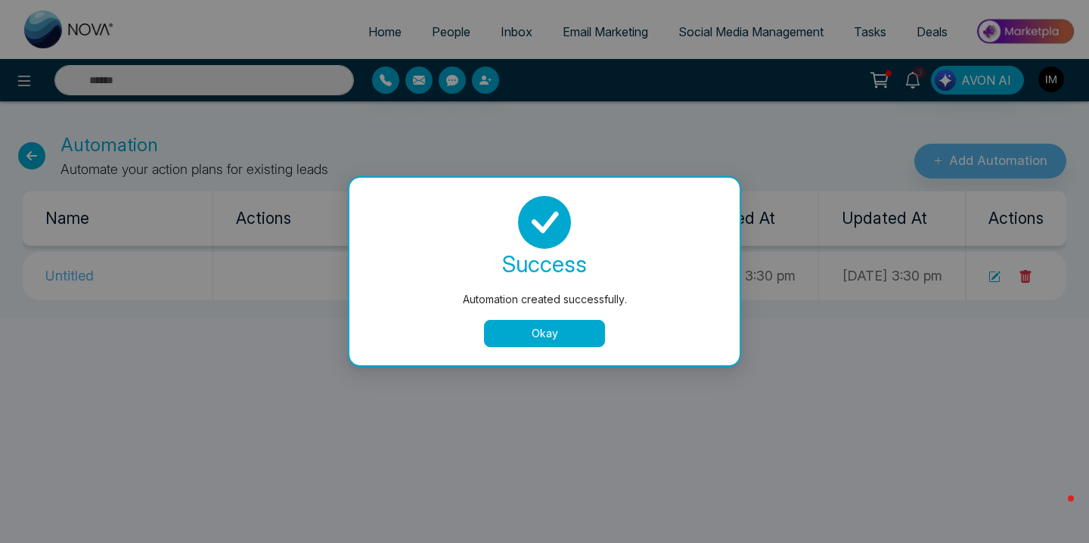
click at [528, 329] on button "Okay" at bounding box center [544, 333] width 121 height 27
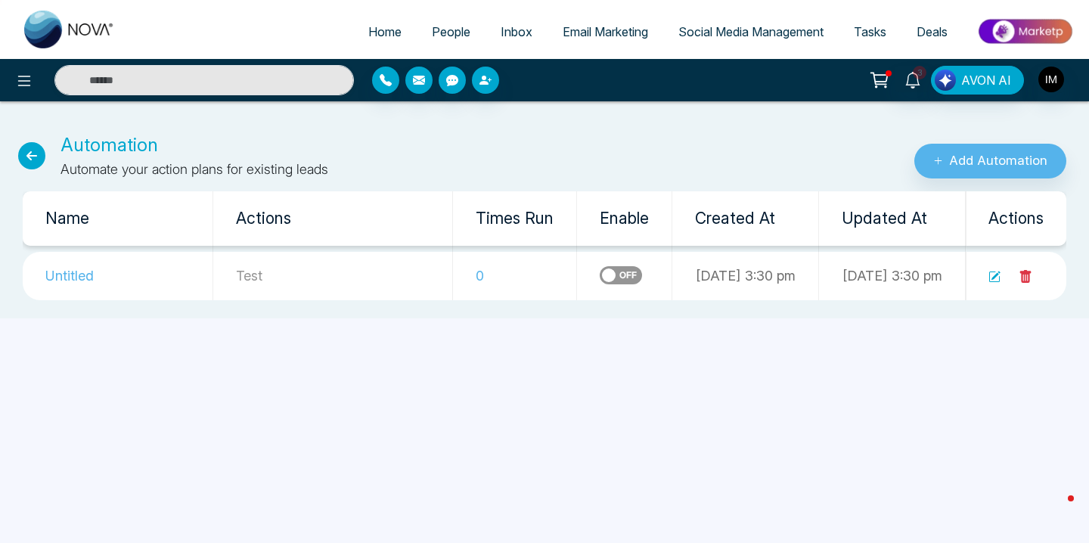
click at [438, 44] on link "People" at bounding box center [451, 31] width 69 height 29
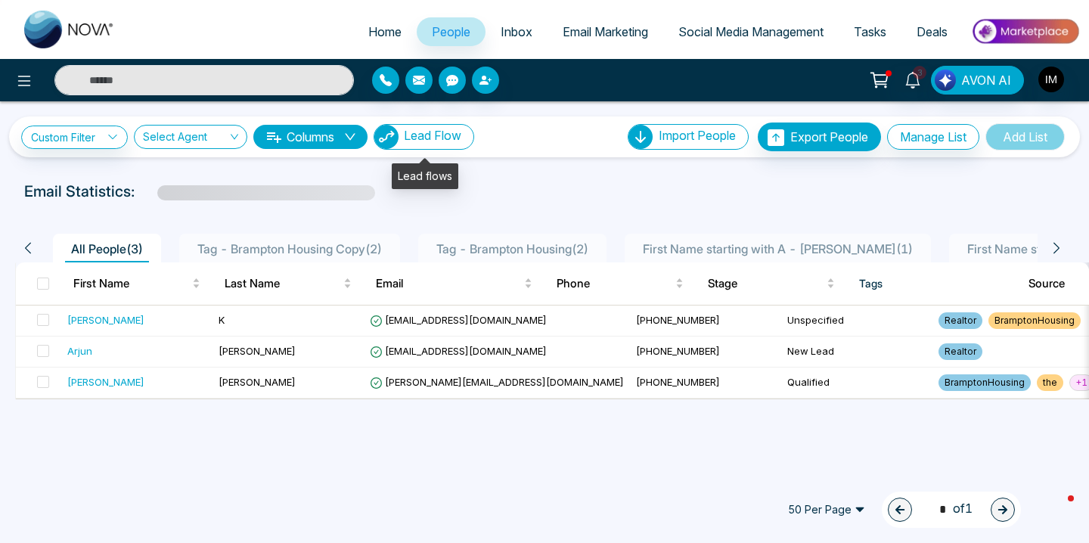
click at [431, 137] on span "Lead Flow" at bounding box center [432, 135] width 57 height 15
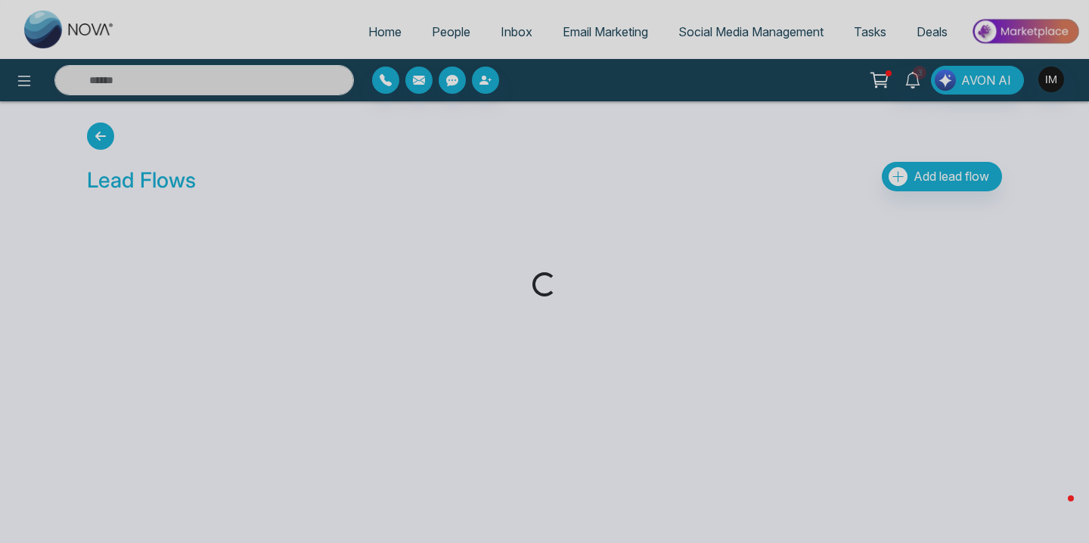
click at [429, 33] on div "Loading..." at bounding box center [544, 271] width 1089 height 543
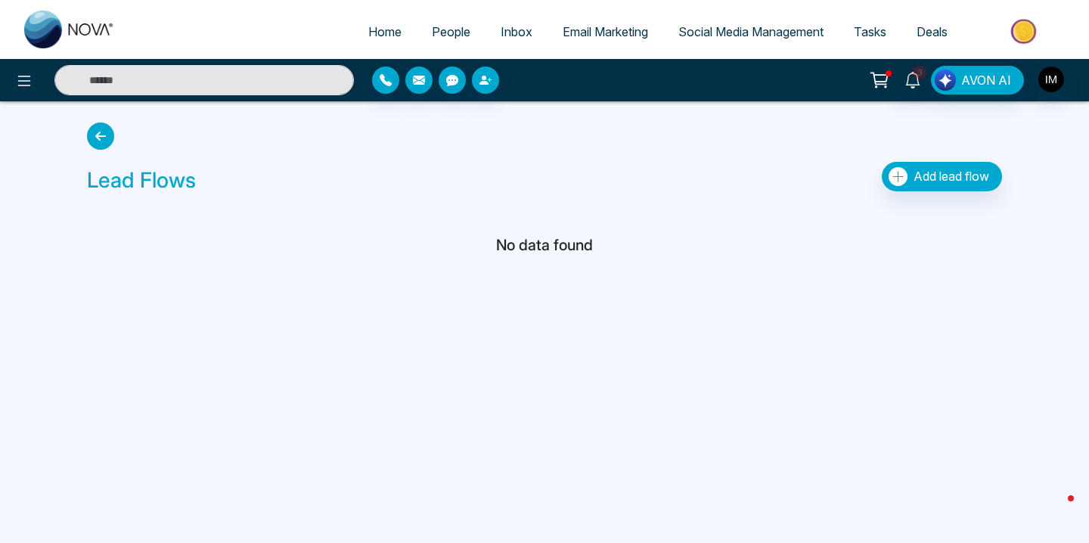
click at [447, 33] on span "People" at bounding box center [451, 31] width 39 height 15
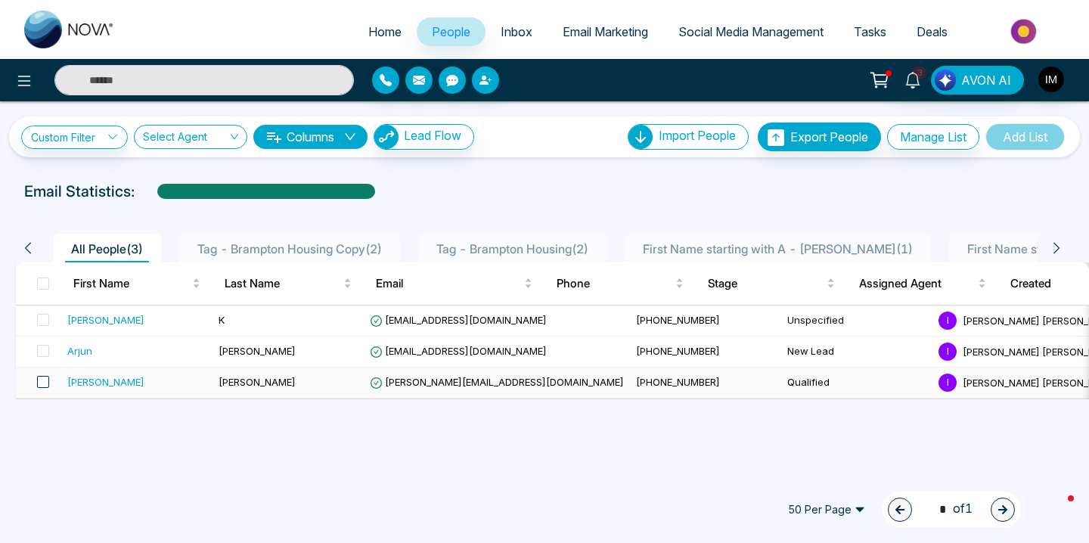
click at [46, 381] on span at bounding box center [43, 382] width 12 height 12
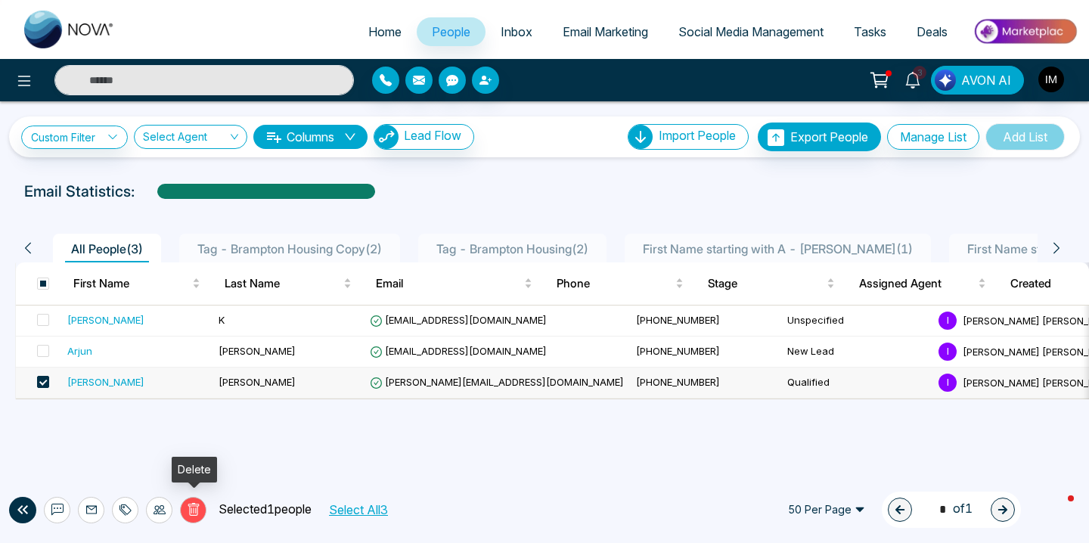
click at [190, 510] on icon at bounding box center [194, 510] width 14 height 14
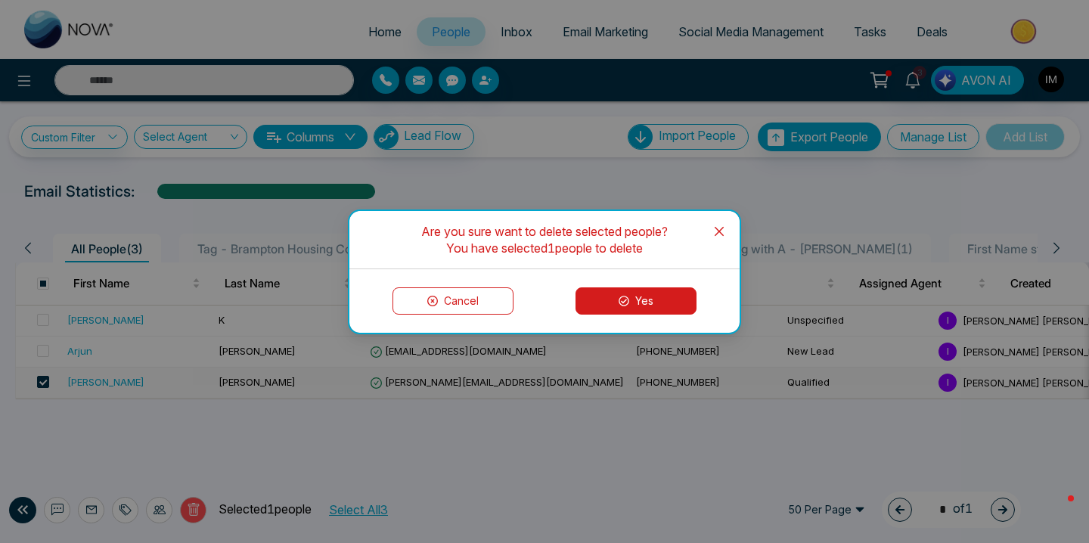
click at [607, 306] on button "Yes" at bounding box center [636, 300] width 121 height 27
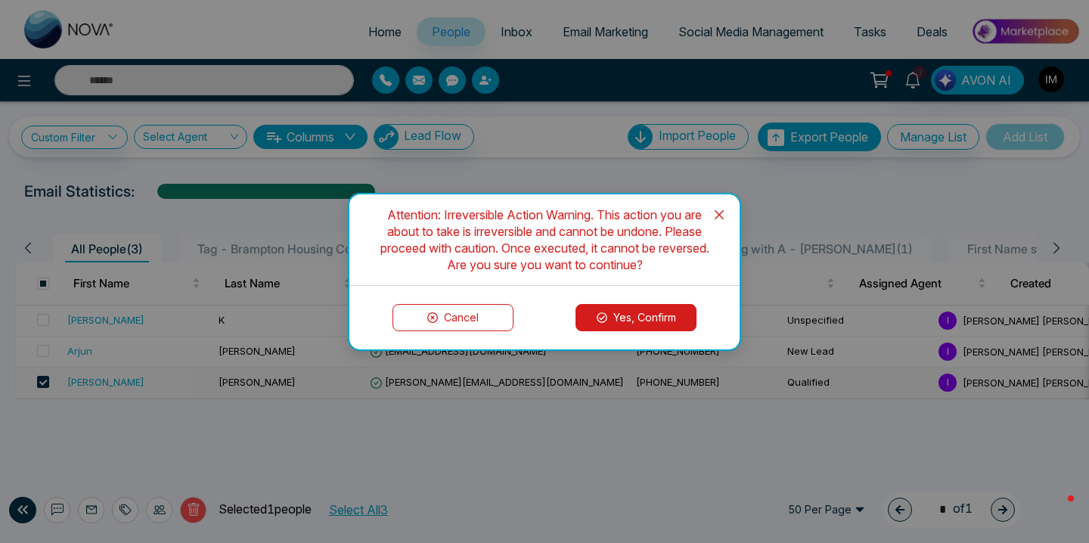
click at [667, 313] on button "Yes, Confirm" at bounding box center [636, 317] width 121 height 27
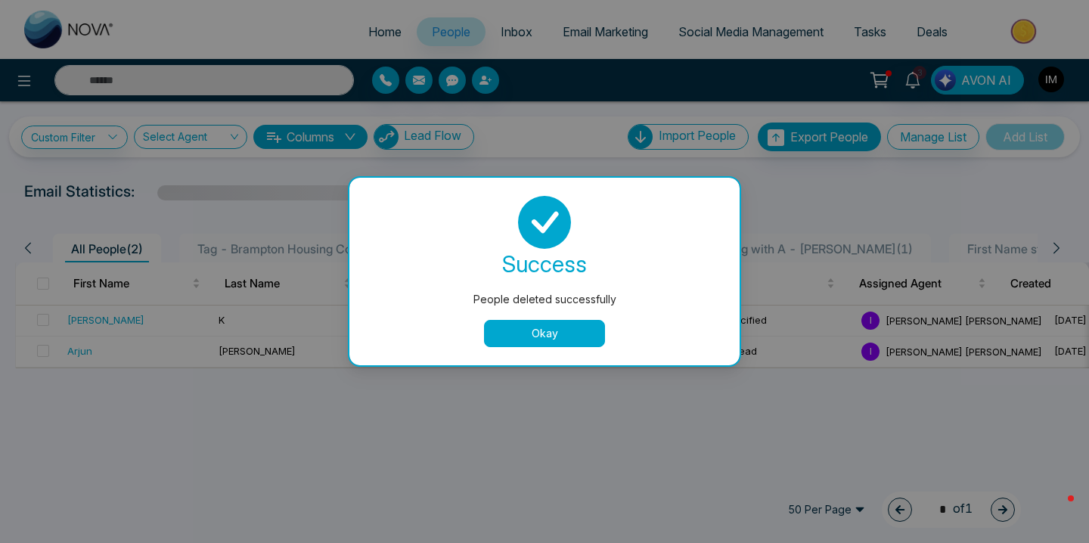
click at [518, 343] on button "Okay" at bounding box center [544, 333] width 121 height 27
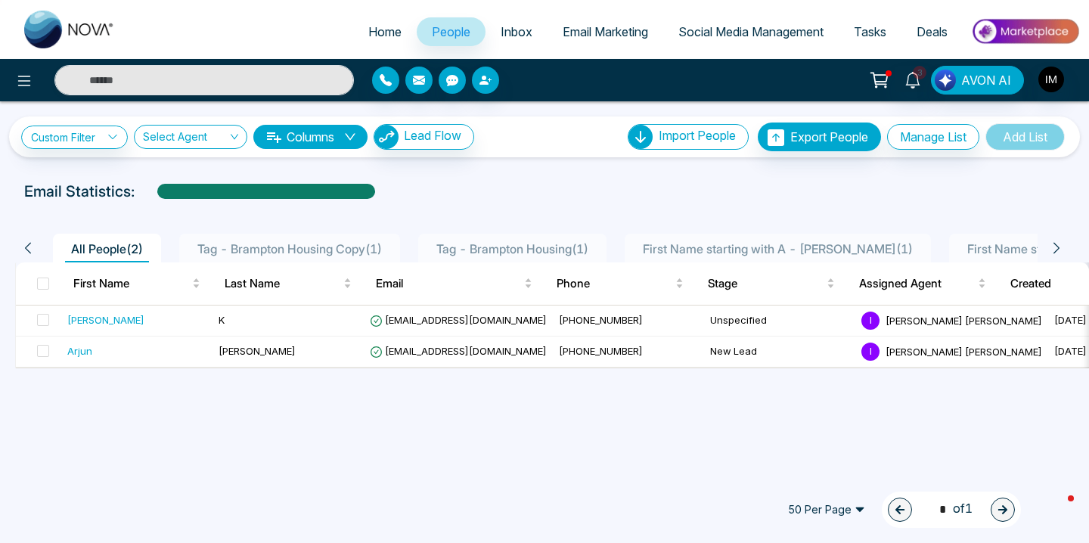
click at [503, 83] on div at bounding box center [499, 80] width 254 height 27
click at [487, 82] on icon "button" at bounding box center [484, 80] width 9 height 9
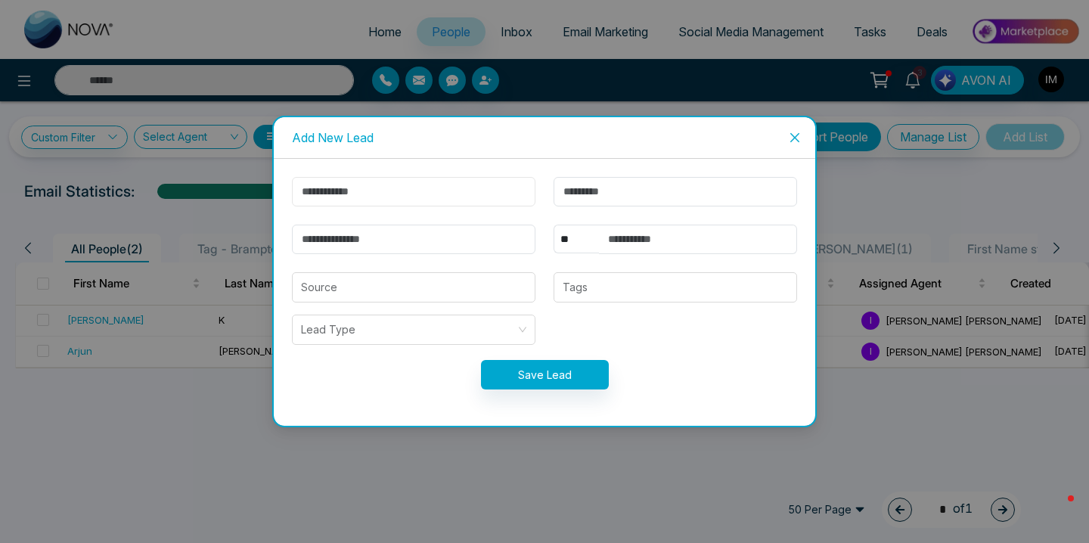
click at [486, 184] on input "text" at bounding box center [414, 192] width 244 height 30
type input "*******"
click at [608, 188] on input "text" at bounding box center [676, 192] width 244 height 30
type input "*"
click at [433, 249] on input "email" at bounding box center [414, 240] width 244 height 30
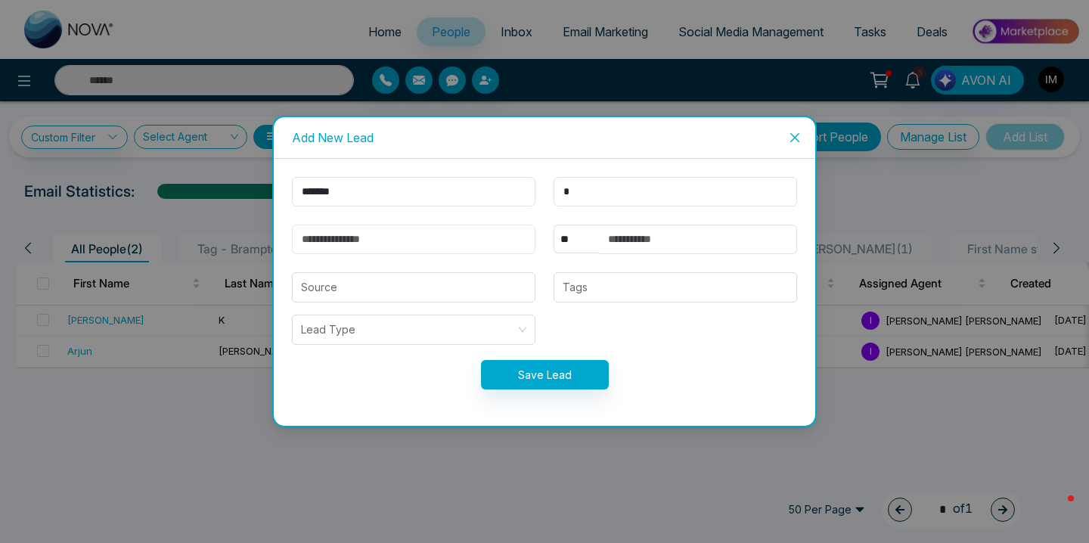
type input "**********"
click at [652, 250] on input "text" at bounding box center [698, 240] width 198 height 30
type input "**********"
click at [539, 367] on button "Save Lead" at bounding box center [545, 375] width 128 height 30
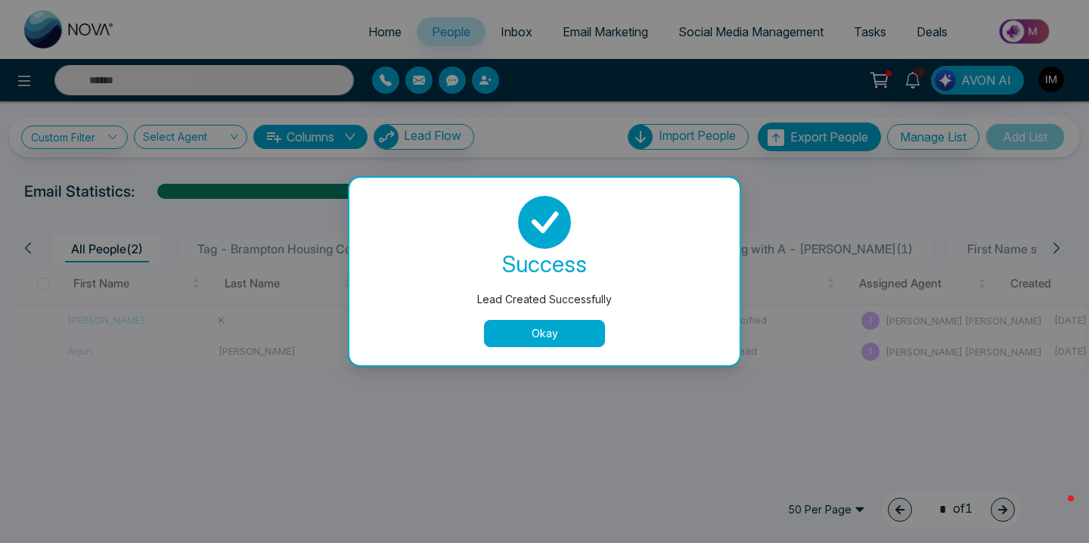
click at [556, 341] on button "Okay" at bounding box center [544, 333] width 121 height 27
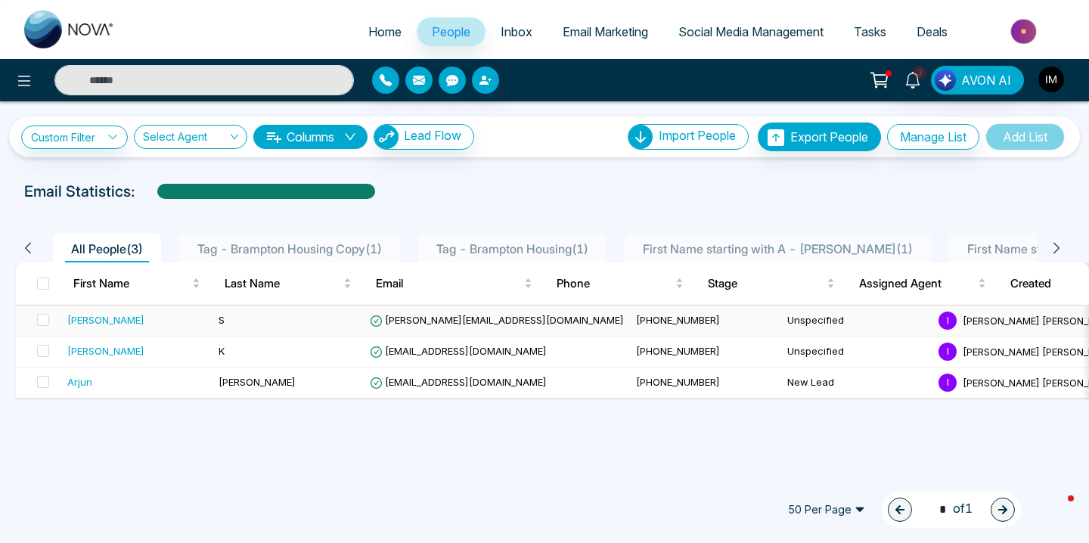
click at [353, 320] on td "S" at bounding box center [288, 321] width 151 height 31
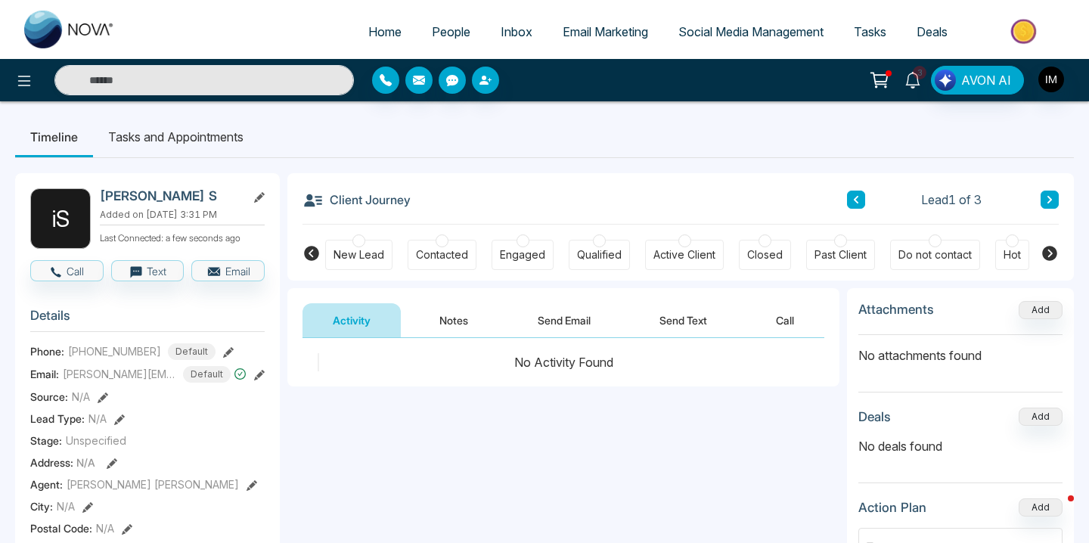
click at [920, 82] on icon at bounding box center [913, 80] width 14 height 17
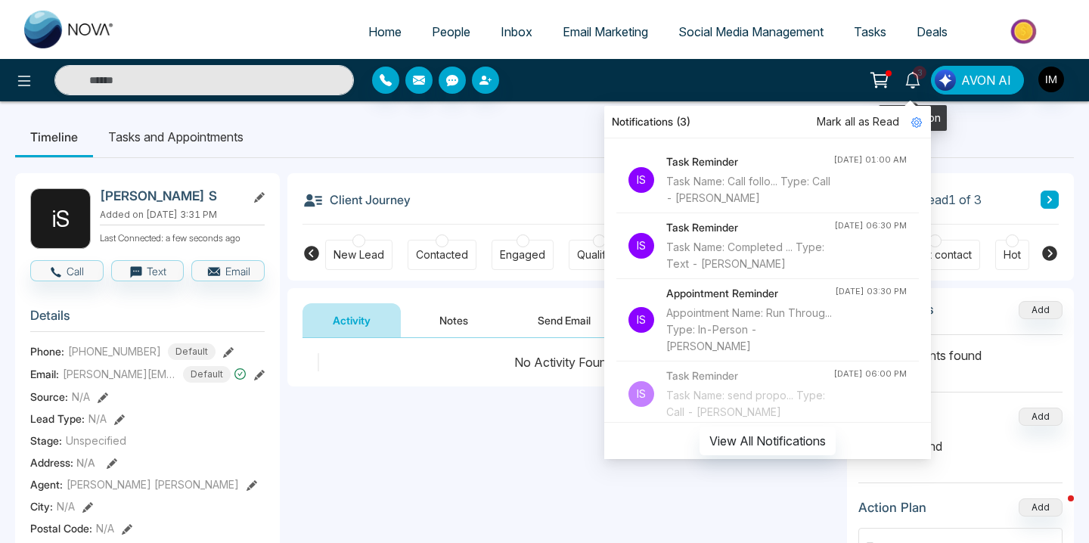
click at [920, 83] on icon at bounding box center [913, 80] width 14 height 17
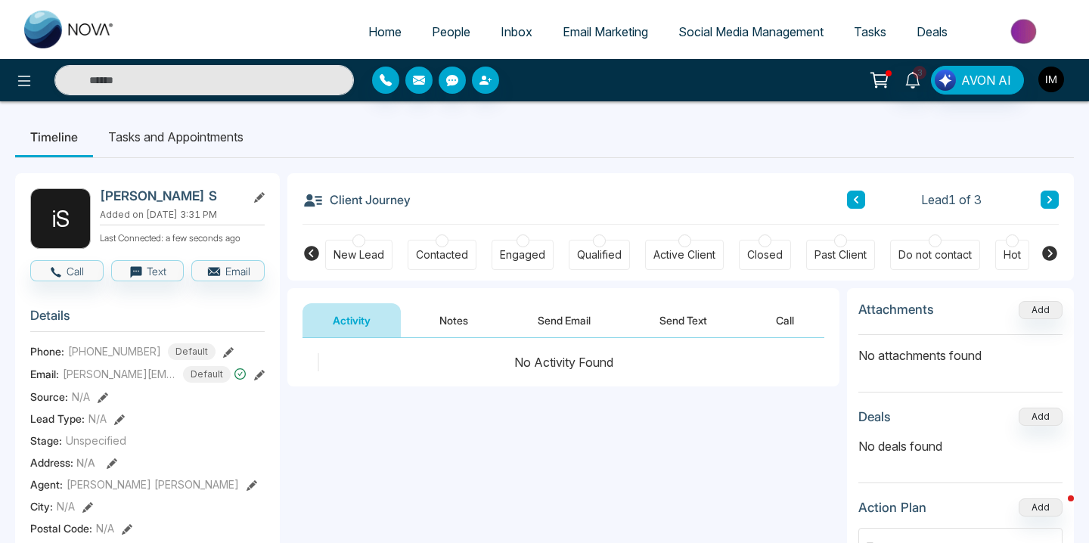
click at [1043, 82] on img "button" at bounding box center [1052, 80] width 26 height 26
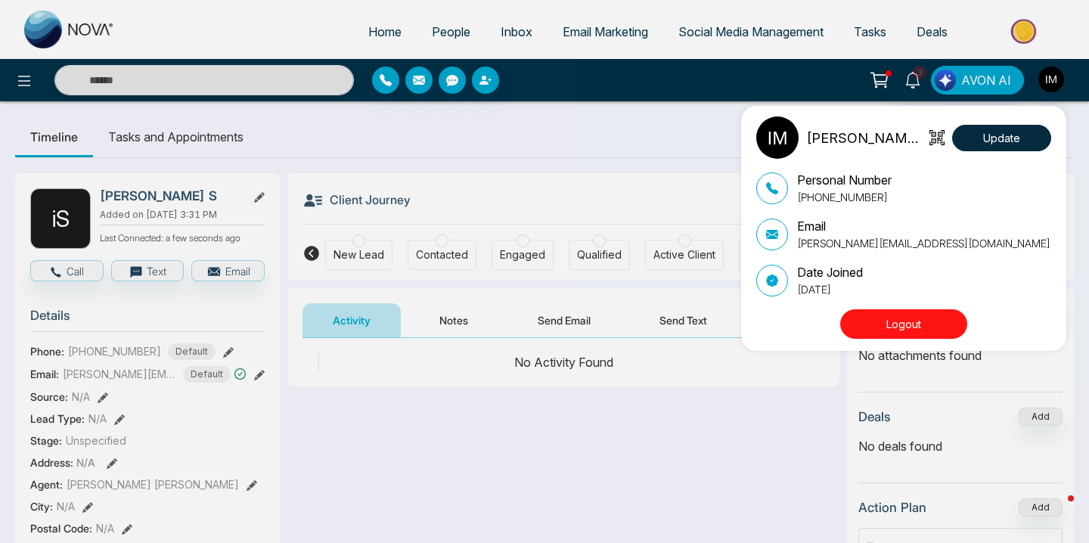
click at [19, 70] on div "Ishmeet Singh Matharu Update Personal Number +16472900012 Email ishmeet@mmnovat…" at bounding box center [544, 271] width 1089 height 543
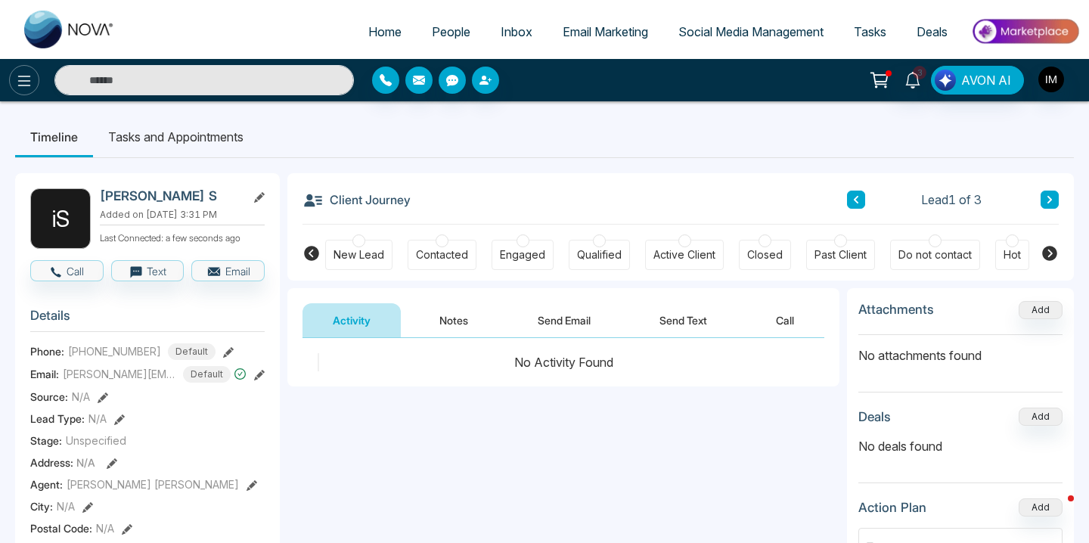
click at [20, 76] on icon at bounding box center [24, 81] width 18 height 18
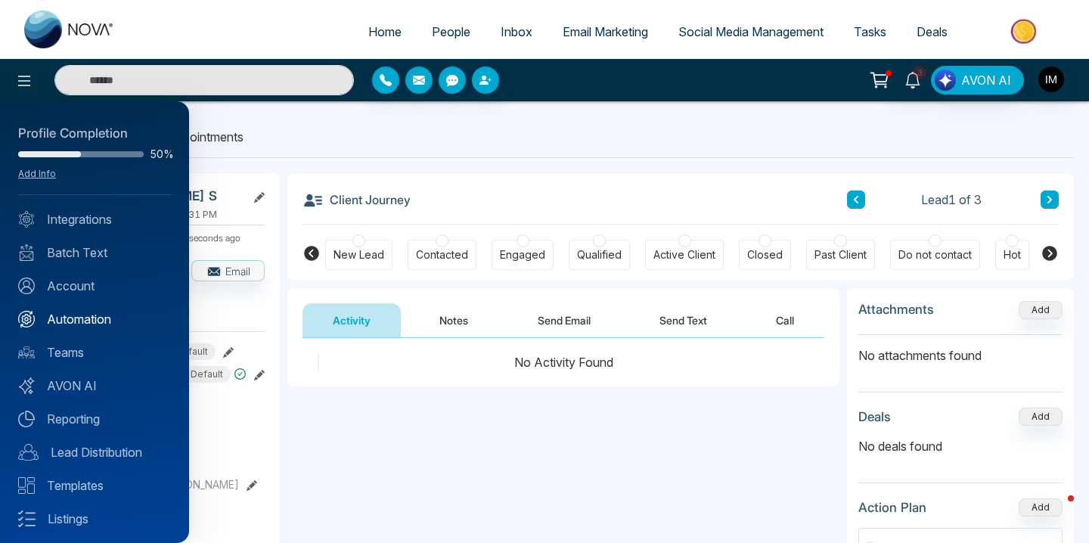
click at [79, 315] on link "Automation" at bounding box center [94, 319] width 153 height 18
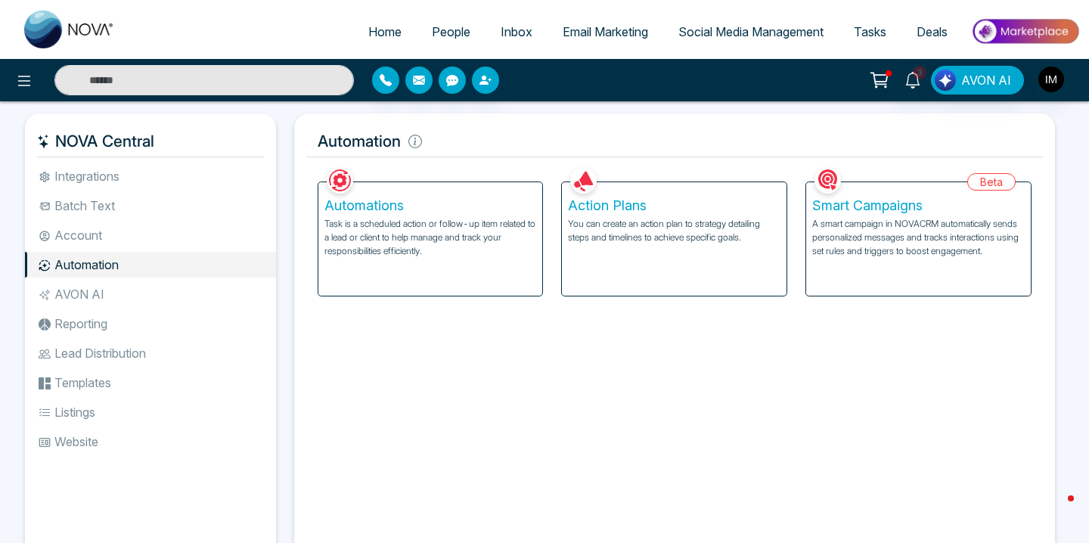
click at [480, 241] on p "Task is a scheduled action or follow-up item related to a lead or client to hel…" at bounding box center [431, 237] width 213 height 41
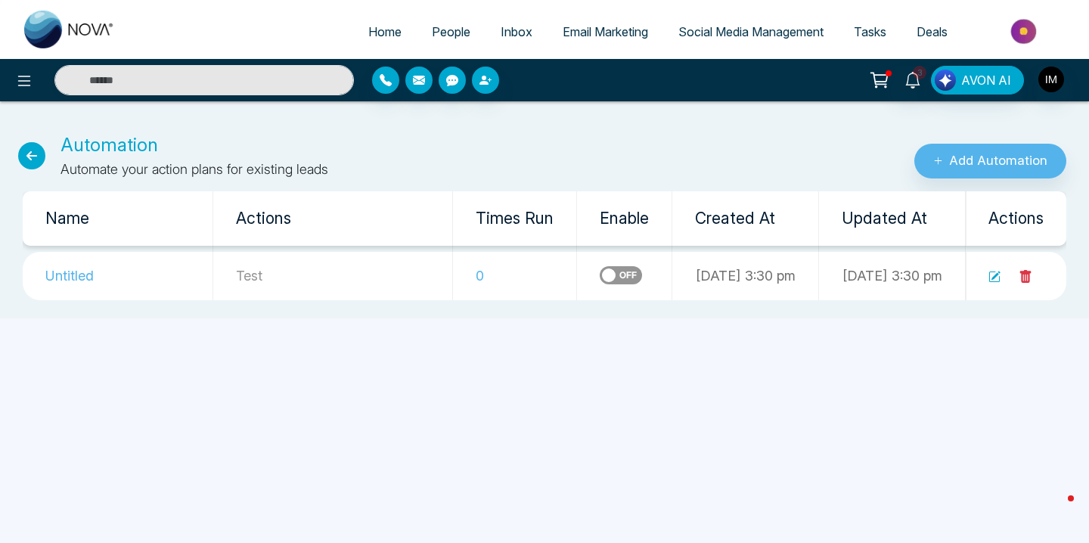
click at [76, 278] on td "Untitled" at bounding box center [118, 276] width 190 height 48
click at [266, 266] on p "Test" at bounding box center [333, 276] width 194 height 20
click at [985, 278] on td at bounding box center [1016, 276] width 101 height 48
click at [997, 278] on icon at bounding box center [995, 277] width 12 height 12
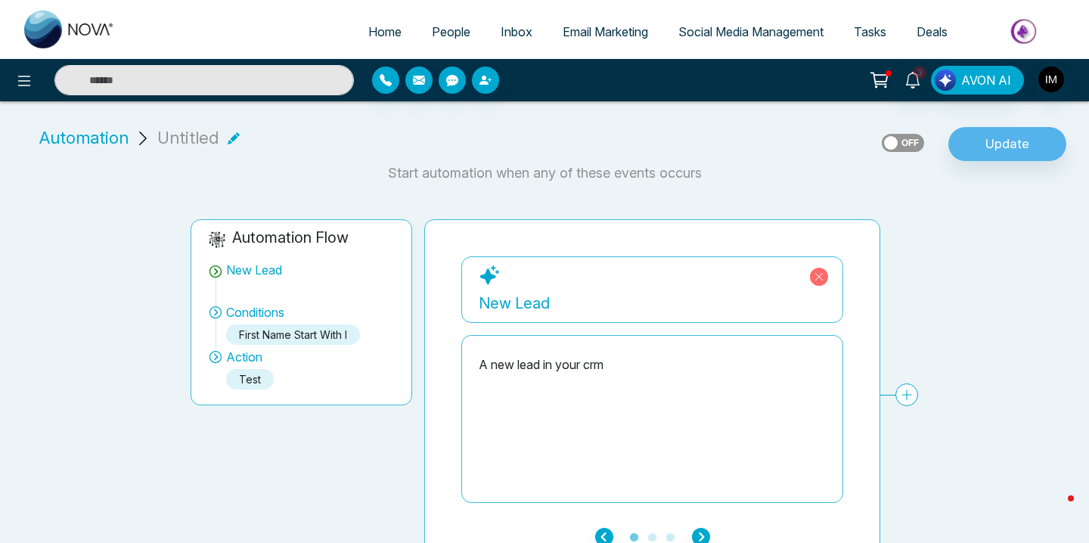
click at [577, 294] on div "New Lead" at bounding box center [652, 303] width 347 height 23
click at [185, 141] on span "Untitled" at bounding box center [187, 138] width 61 height 25
click at [240, 132] on li "Automation Untitled" at bounding box center [139, 138] width 212 height 25
click at [234, 132] on icon at bounding box center [234, 138] width 12 height 12
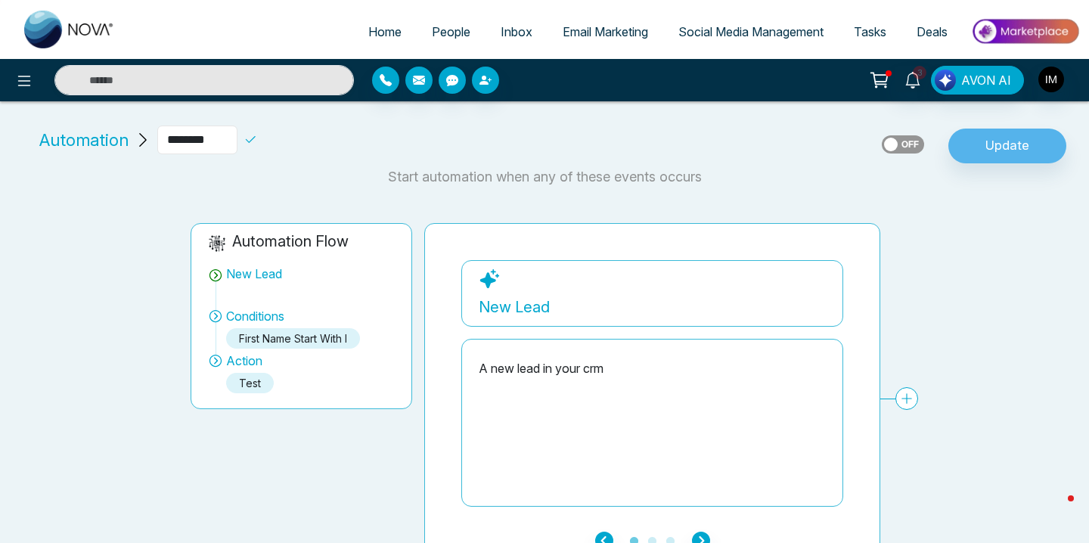
click at [215, 143] on input "********" at bounding box center [197, 140] width 80 height 29
type input "****"
click at [1015, 141] on button "Update" at bounding box center [1008, 146] width 118 height 35
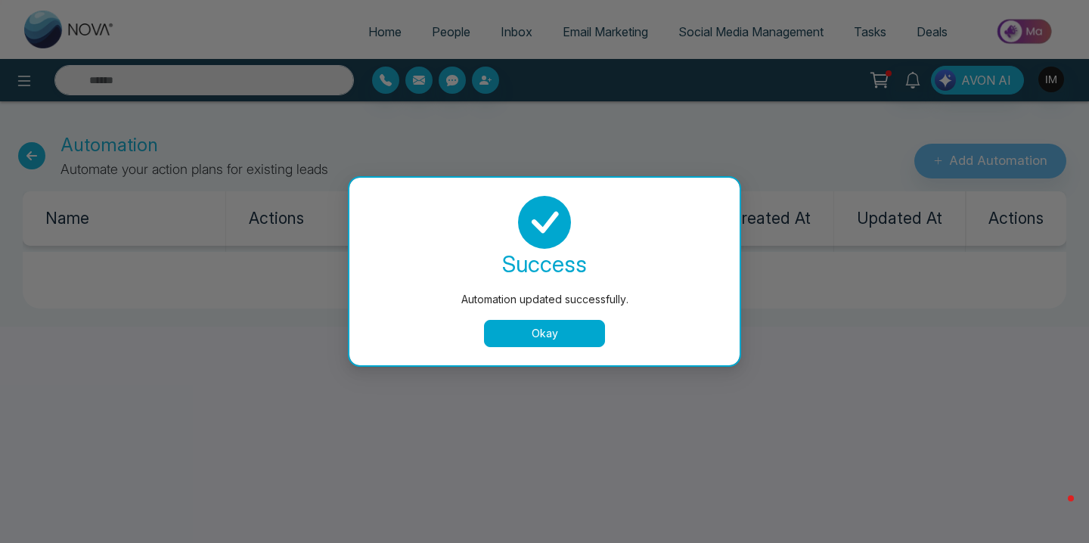
click at [510, 356] on div "success Automation updated successfully. Okay" at bounding box center [545, 272] width 390 height 188
click at [514, 339] on button "Okay" at bounding box center [544, 333] width 121 height 27
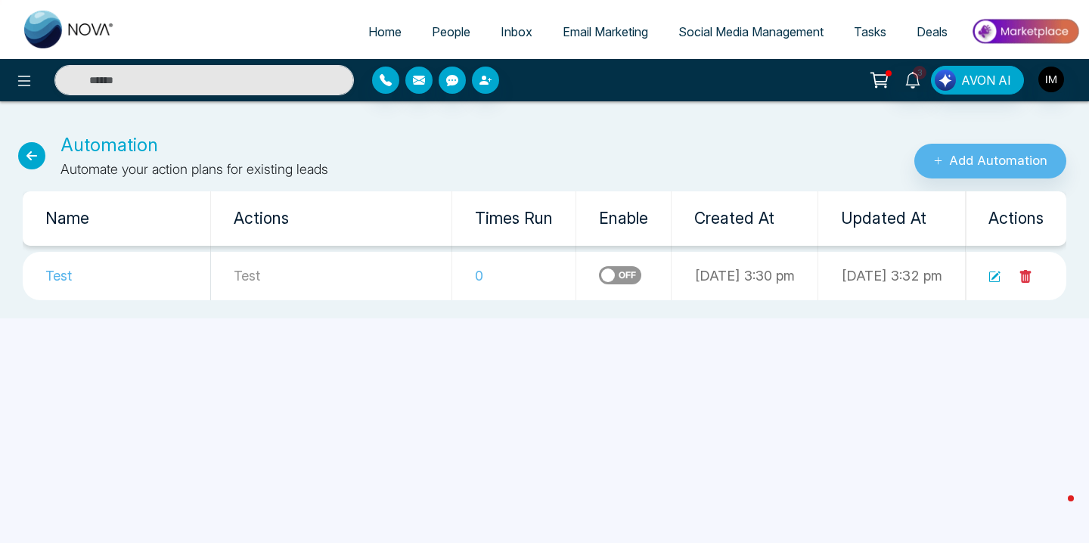
click at [440, 42] on link "People" at bounding box center [451, 31] width 69 height 29
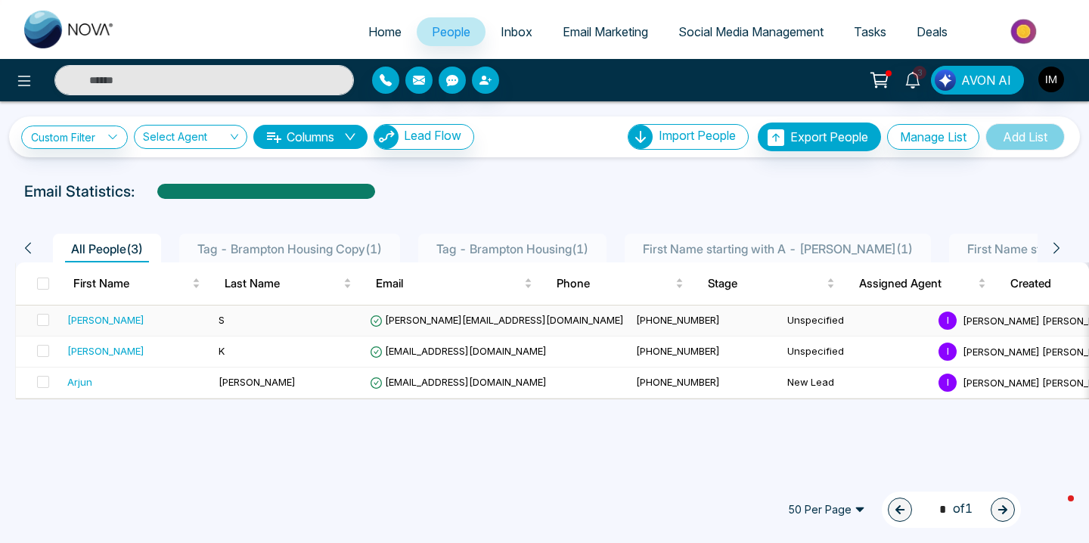
click at [344, 323] on td "S" at bounding box center [288, 321] width 151 height 31
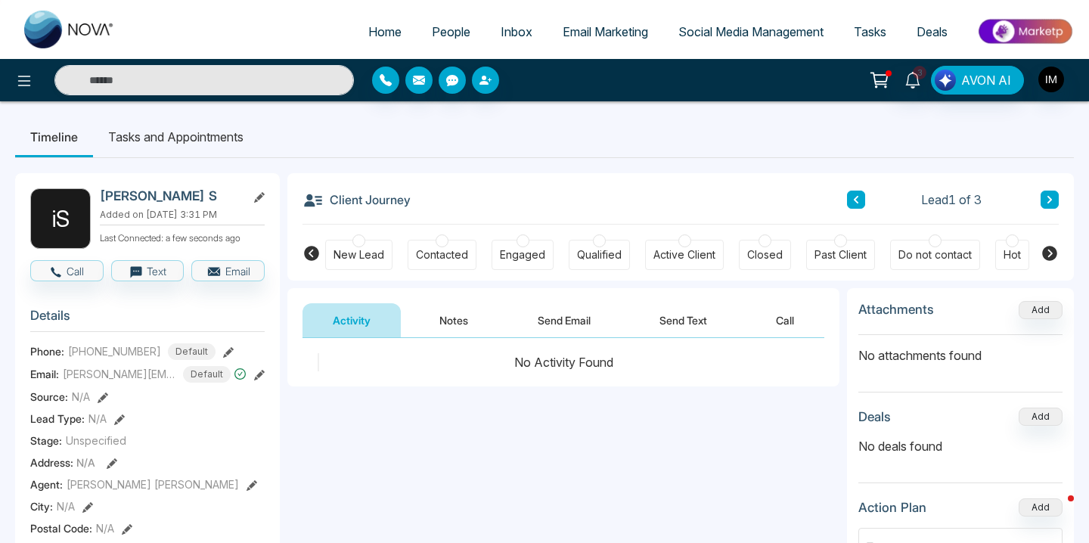
click at [160, 146] on li "Tasks and Appointments" at bounding box center [176, 137] width 166 height 41
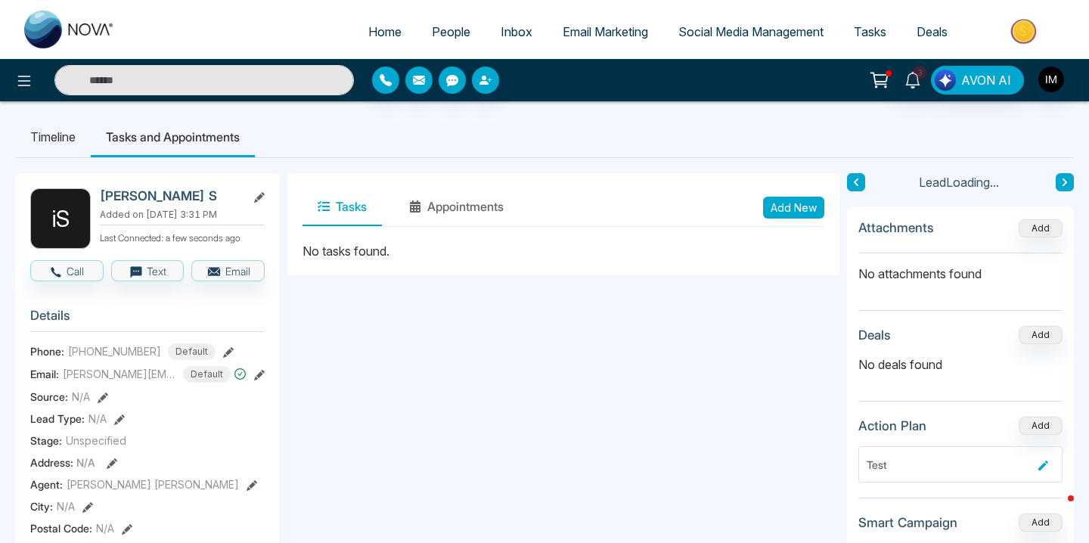
click at [62, 148] on li "Timeline" at bounding box center [53, 137] width 76 height 41
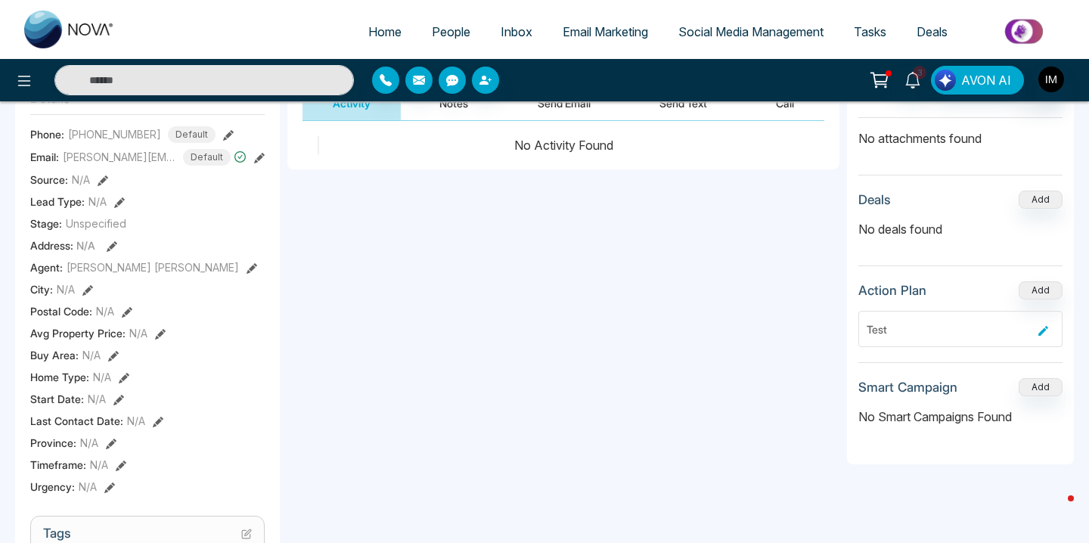
scroll to position [2, 0]
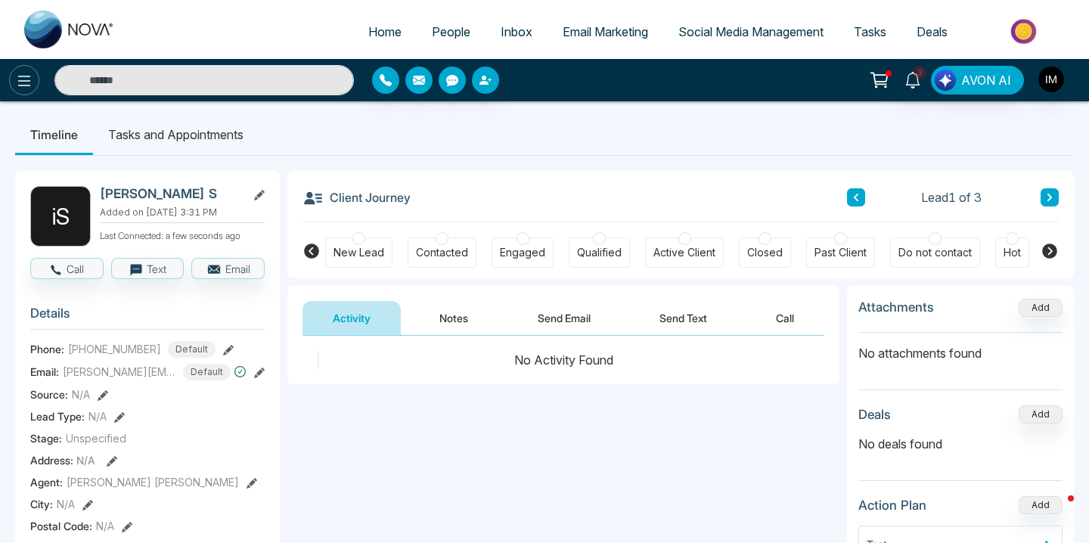
click at [19, 81] on icon at bounding box center [24, 81] width 13 height 11
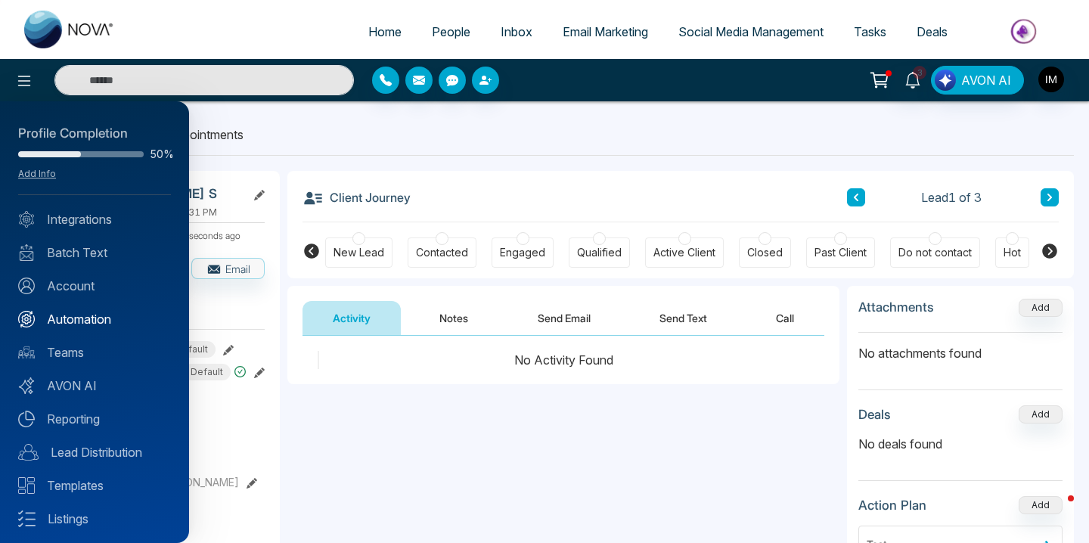
click at [79, 322] on link "Automation" at bounding box center [94, 319] width 153 height 18
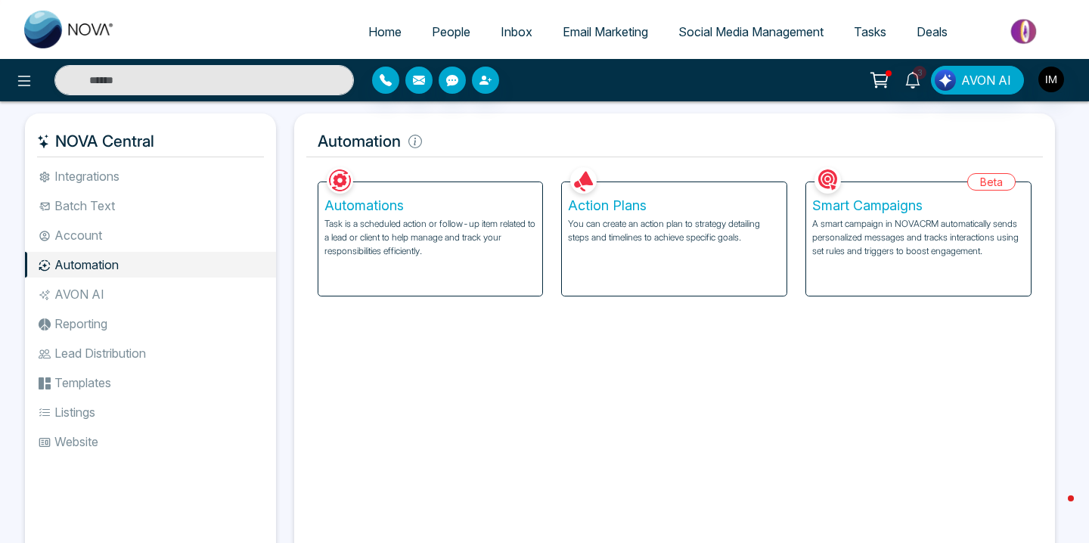
click at [686, 238] on p "You can create an action plan to strategy detailing steps and timelines to achi…" at bounding box center [674, 230] width 213 height 27
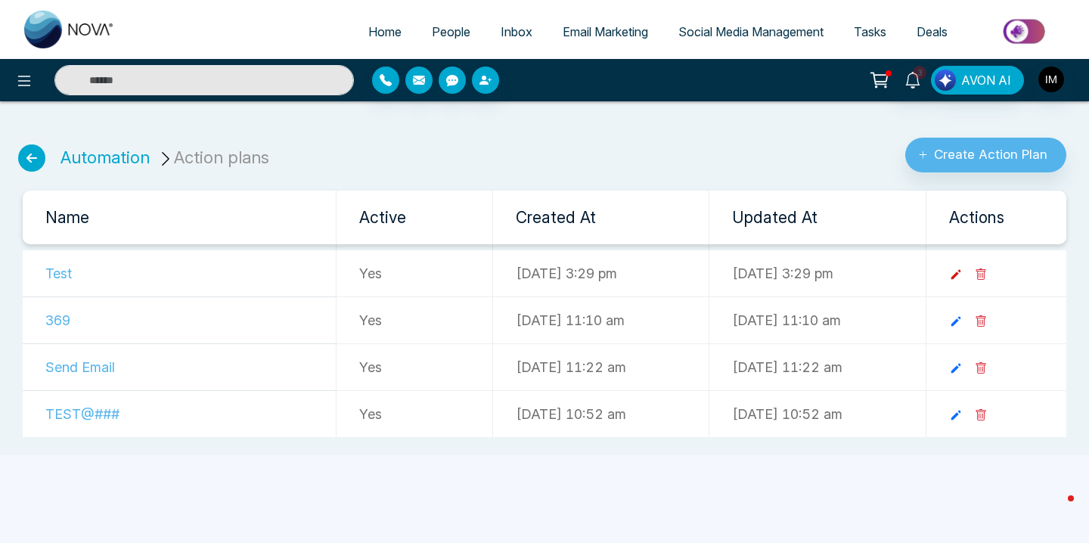
click at [963, 274] on icon at bounding box center [956, 275] width 14 height 14
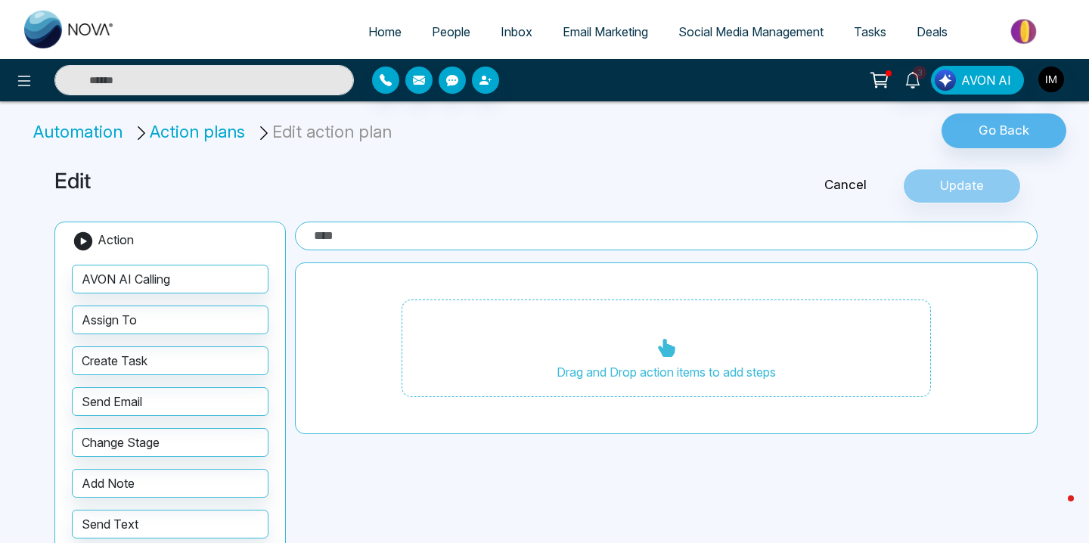
type input "****"
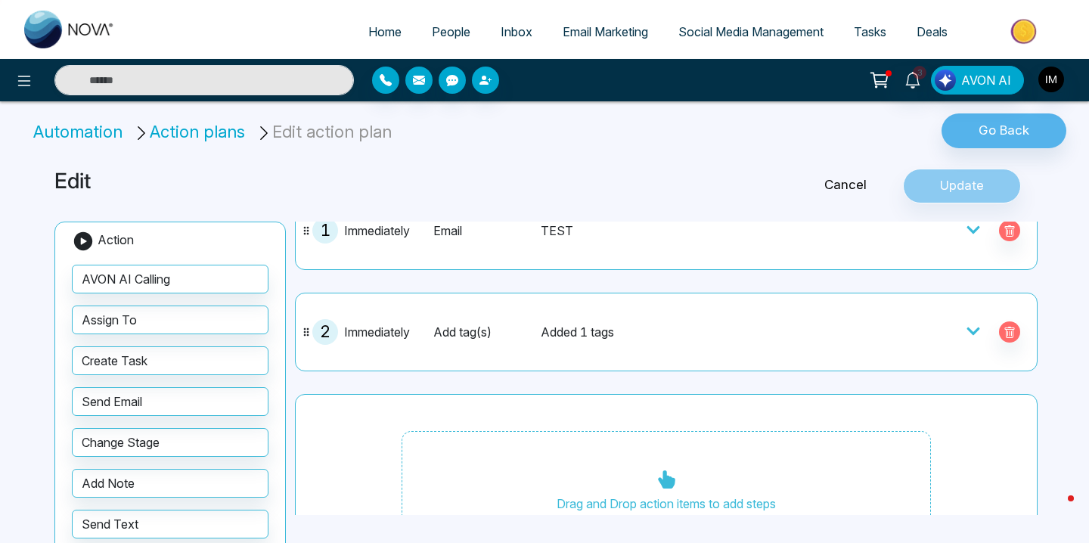
scroll to position [82, 0]
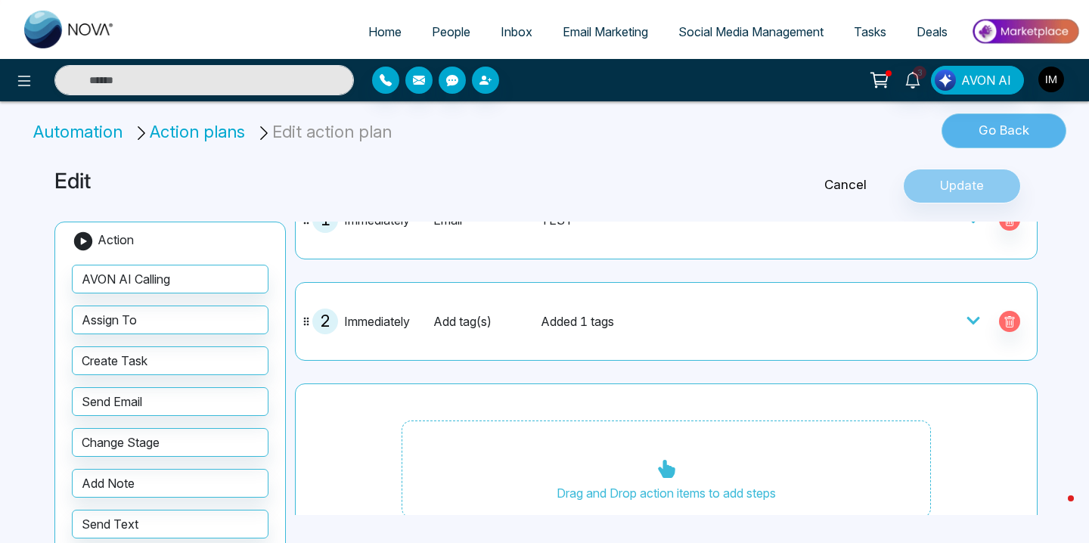
click at [993, 125] on button "Go Back" at bounding box center [1004, 130] width 125 height 35
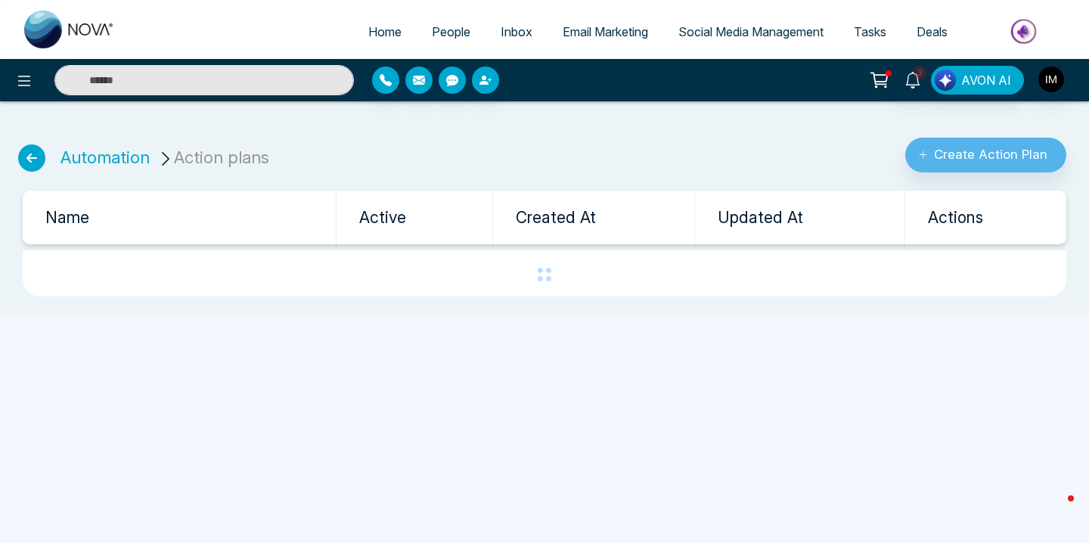
click at [27, 160] on icon at bounding box center [31, 157] width 27 height 27
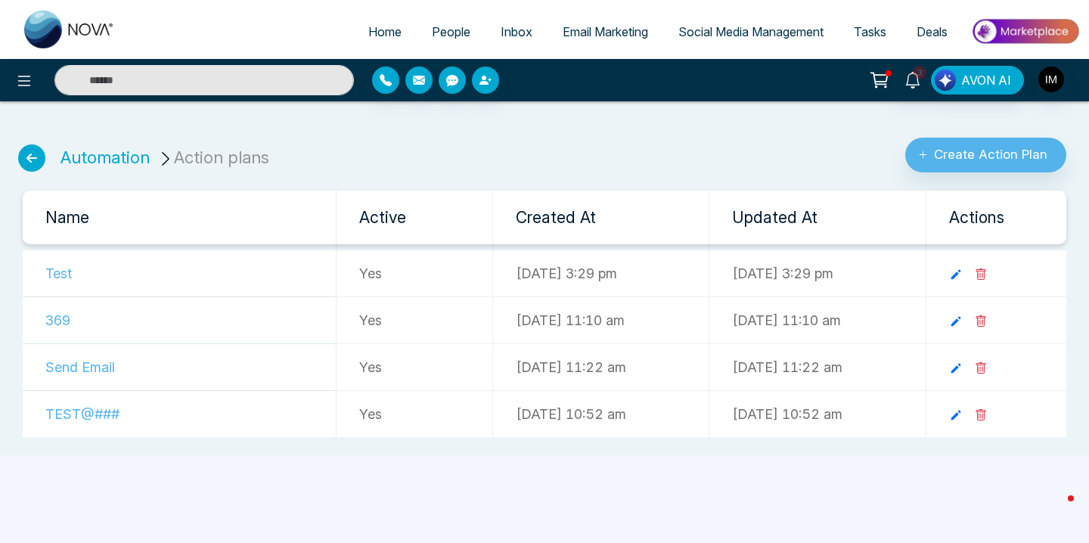
click at [33, 157] on icon at bounding box center [31, 157] width 27 height 27
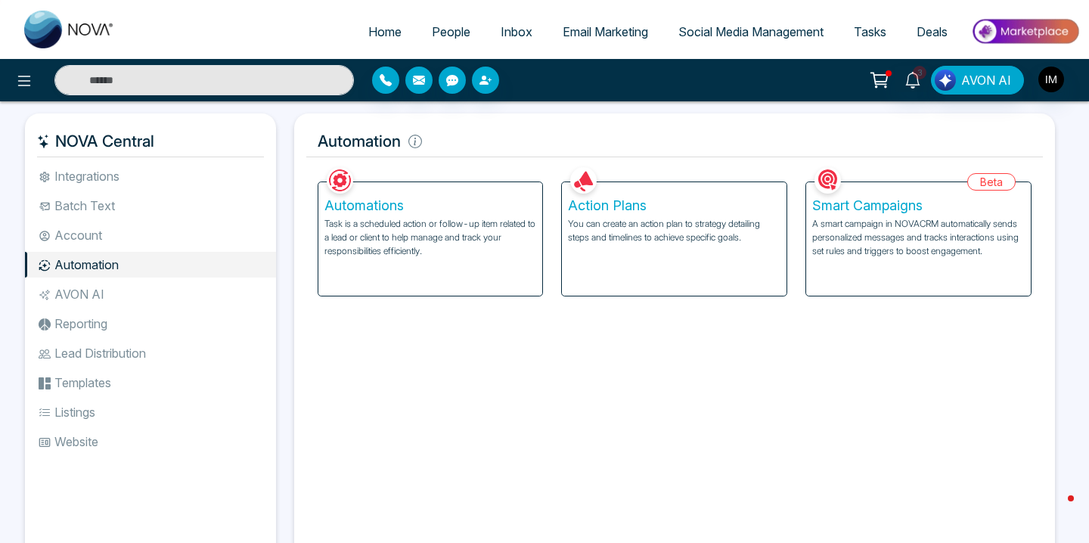
click at [412, 241] on p "Task is a scheduled action or follow-up item related to a lead or client to hel…" at bounding box center [431, 237] width 213 height 41
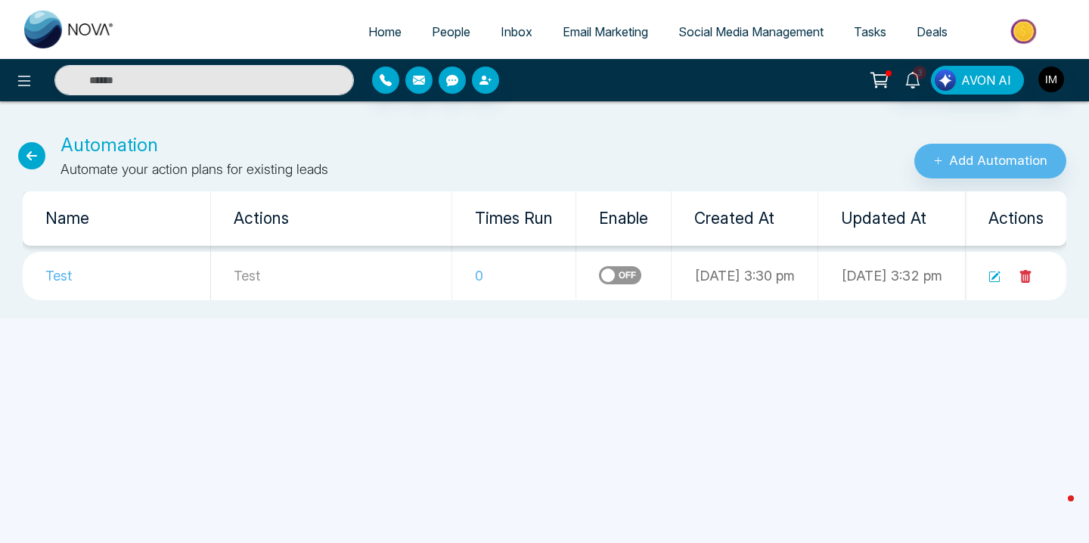
click at [993, 275] on icon at bounding box center [995, 277] width 12 height 12
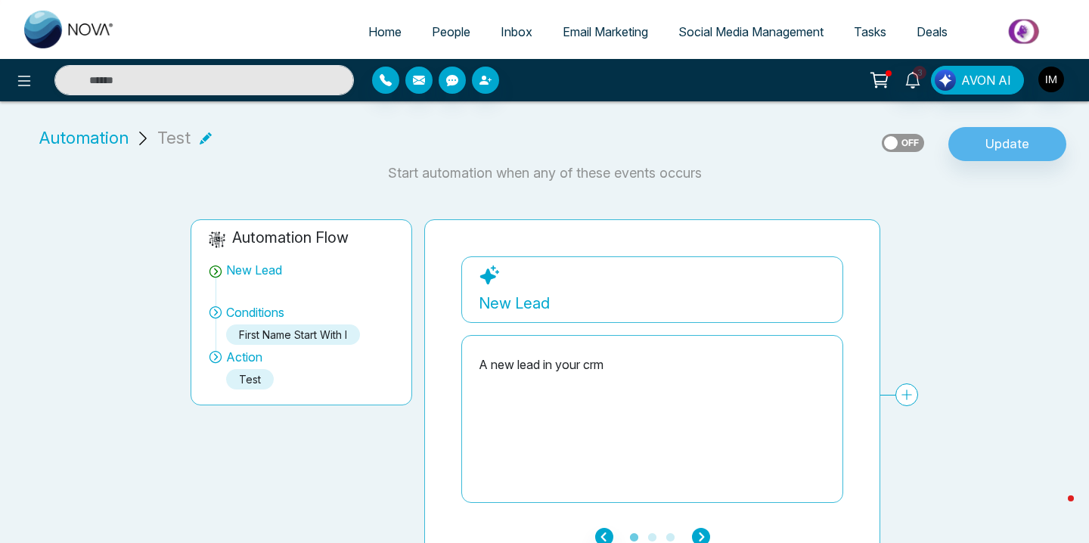
click at [699, 533] on icon "button" at bounding box center [701, 537] width 18 height 18
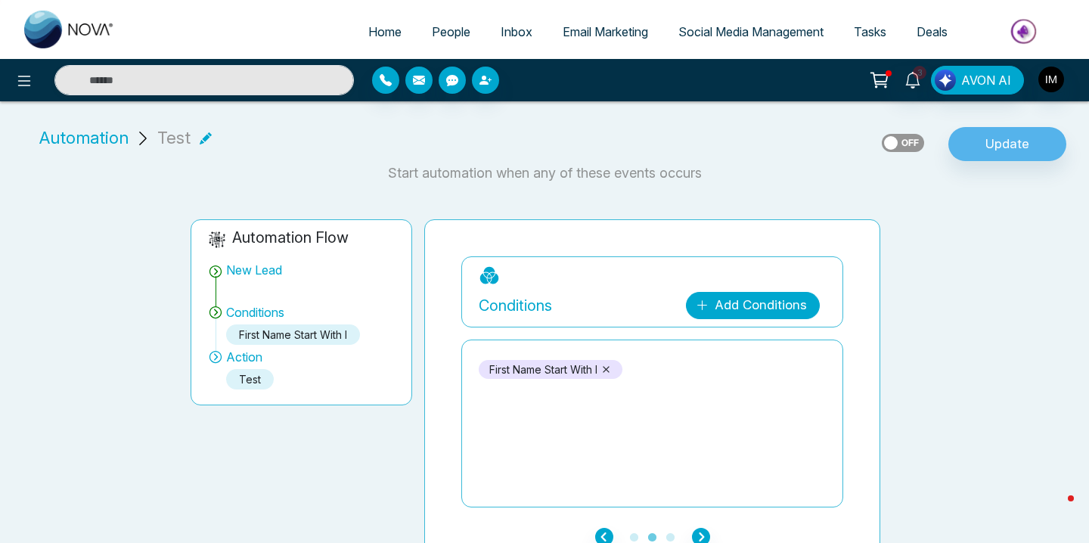
click at [738, 300] on link "Add Conditions" at bounding box center [753, 305] width 134 height 27
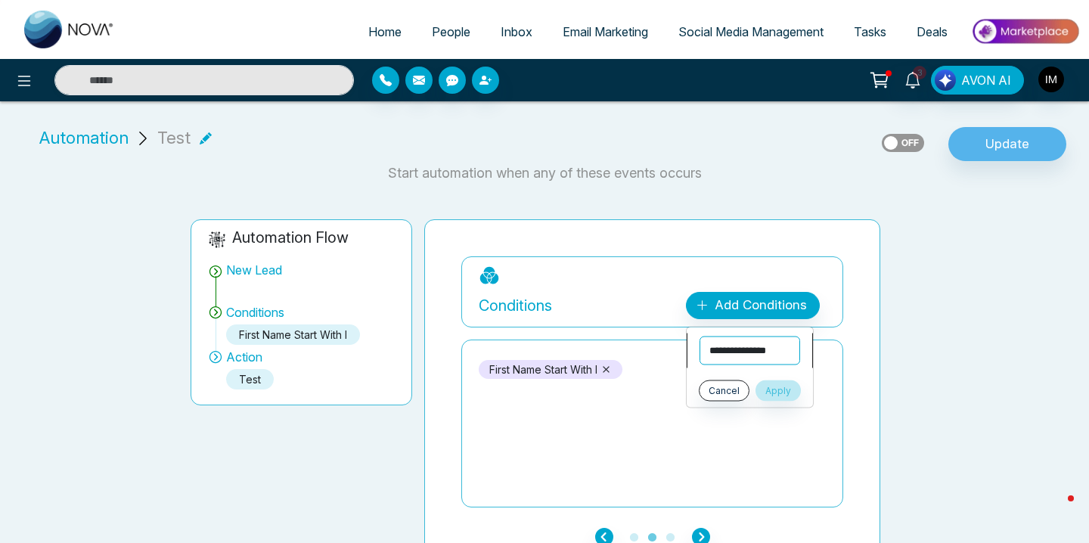
click at [735, 360] on select "**********" at bounding box center [750, 351] width 101 height 29
select select "*****"
click at [700, 337] on select "**********" at bounding box center [750, 351] width 101 height 29
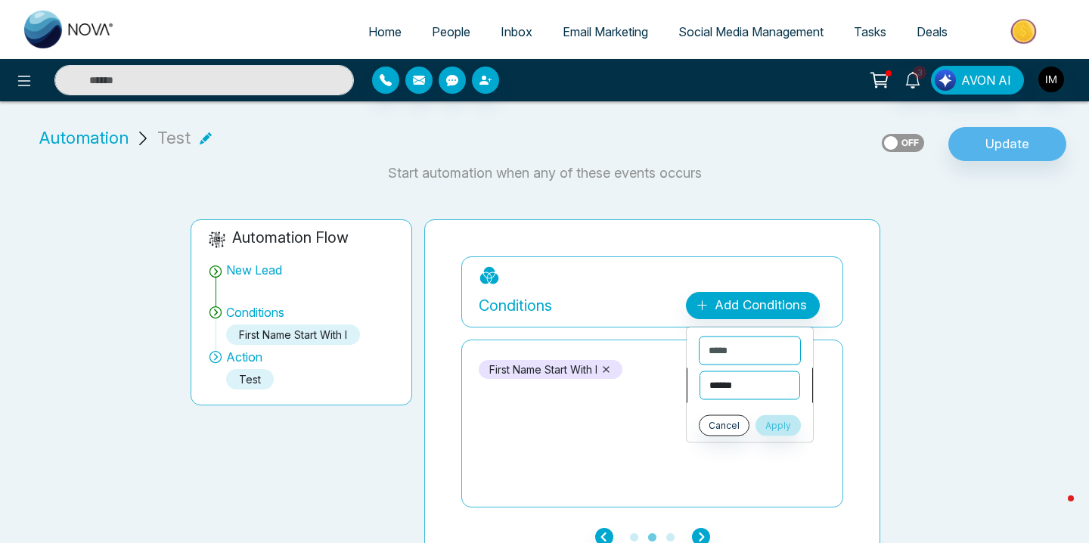
click at [732, 386] on select "**********" at bounding box center [750, 385] width 101 height 29
select select "********"
click at [700, 371] on select "**********" at bounding box center [750, 385] width 101 height 29
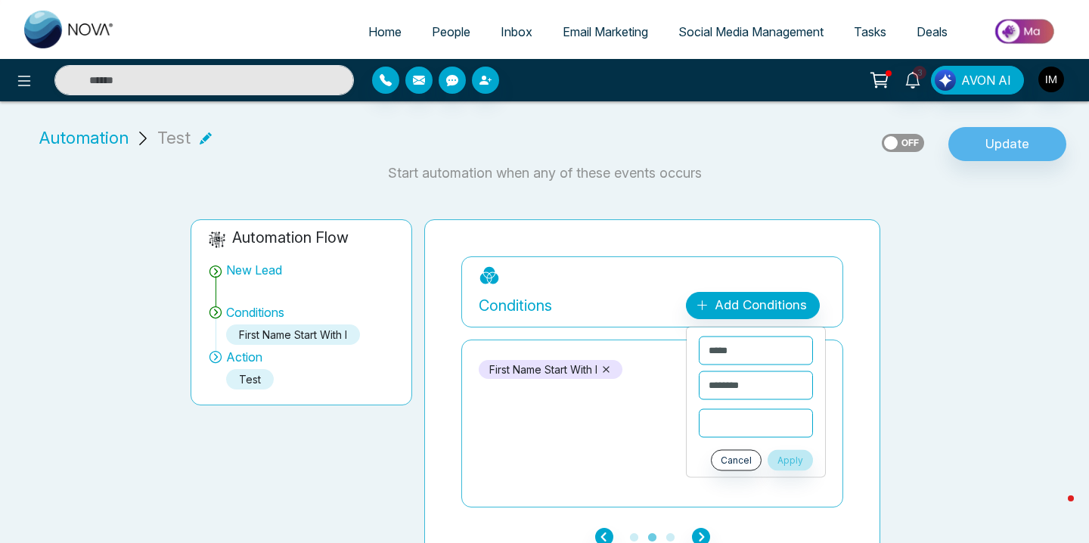
click at [732, 418] on input "text" at bounding box center [756, 423] width 114 height 29
type input "**********"
click at [785, 460] on button "Apply" at bounding box center [790, 460] width 45 height 21
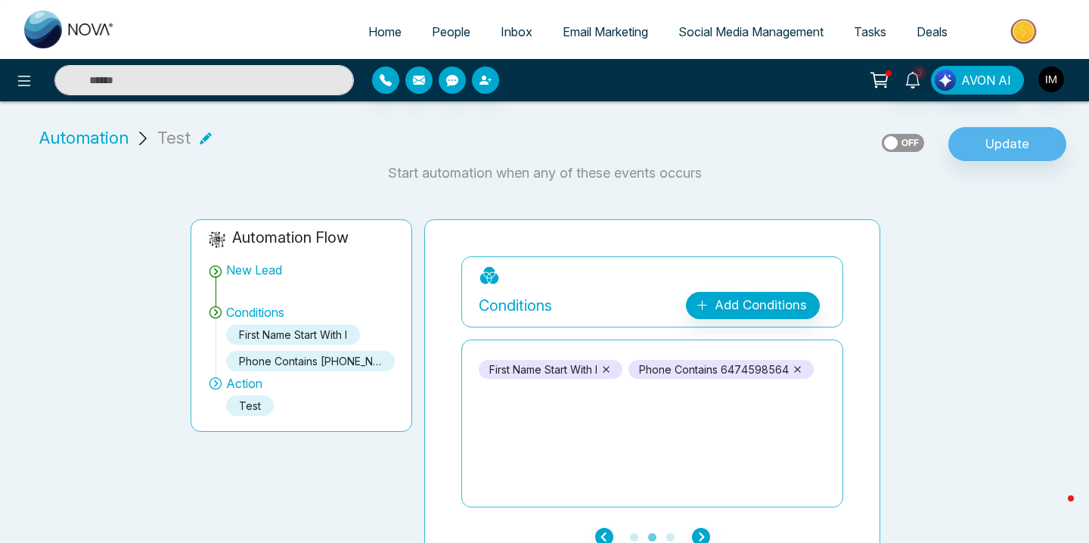
scroll to position [27, 0]
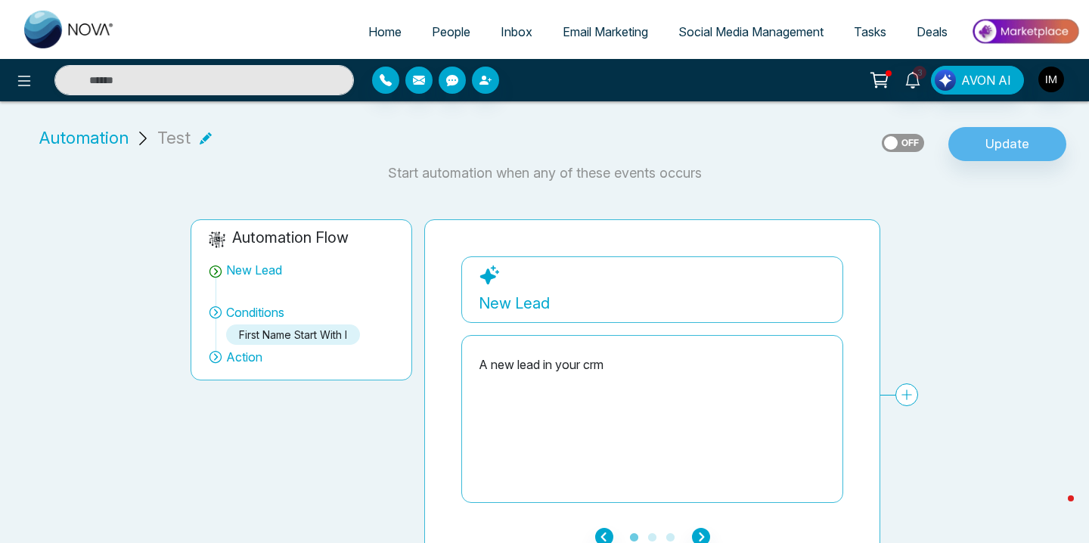
click at [432, 30] on span "People" at bounding box center [451, 31] width 39 height 15
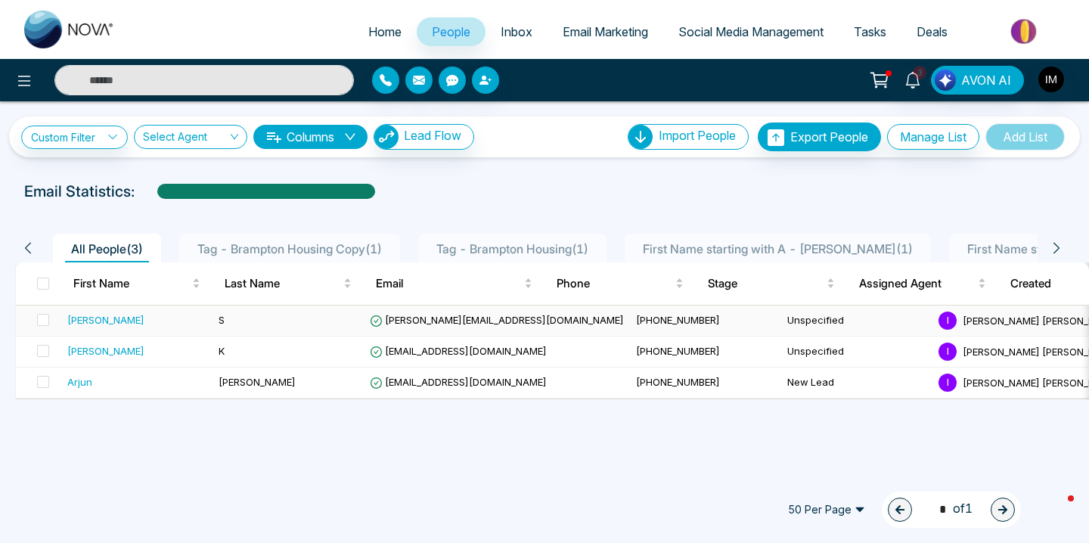
click at [254, 316] on td "S" at bounding box center [288, 321] width 151 height 31
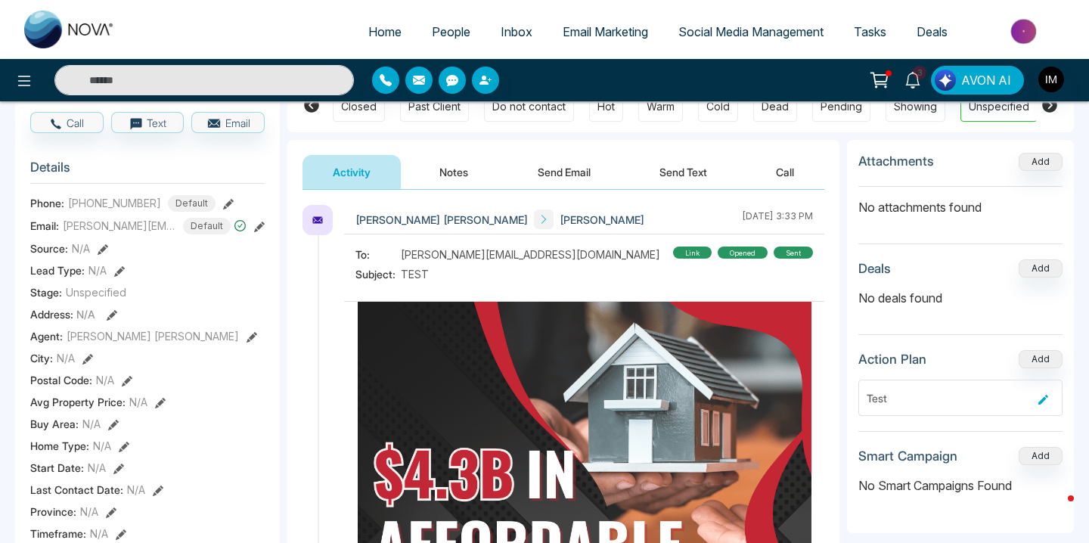
scroll to position [139, 0]
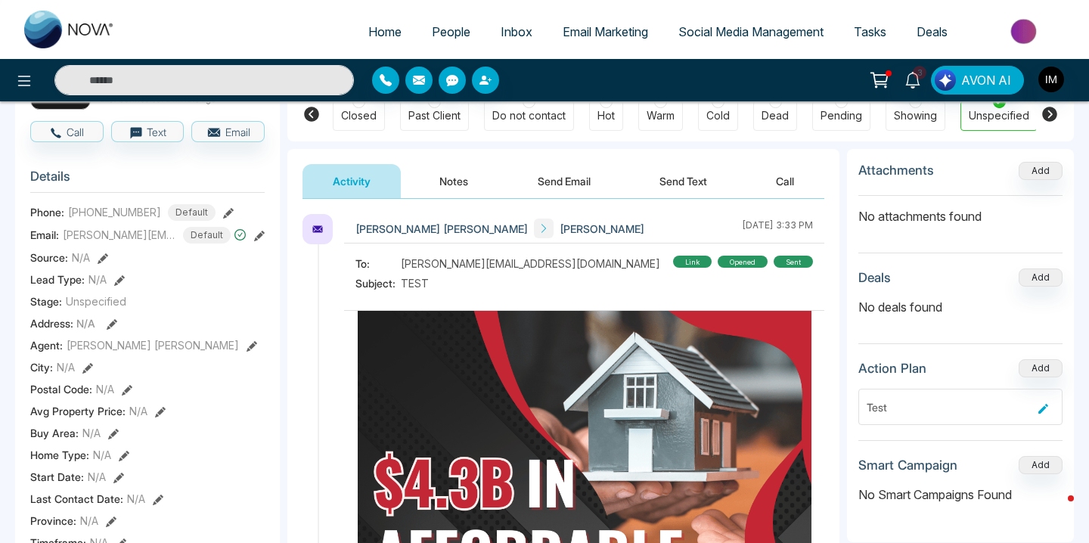
click at [445, 185] on button "Notes" at bounding box center [453, 181] width 89 height 34
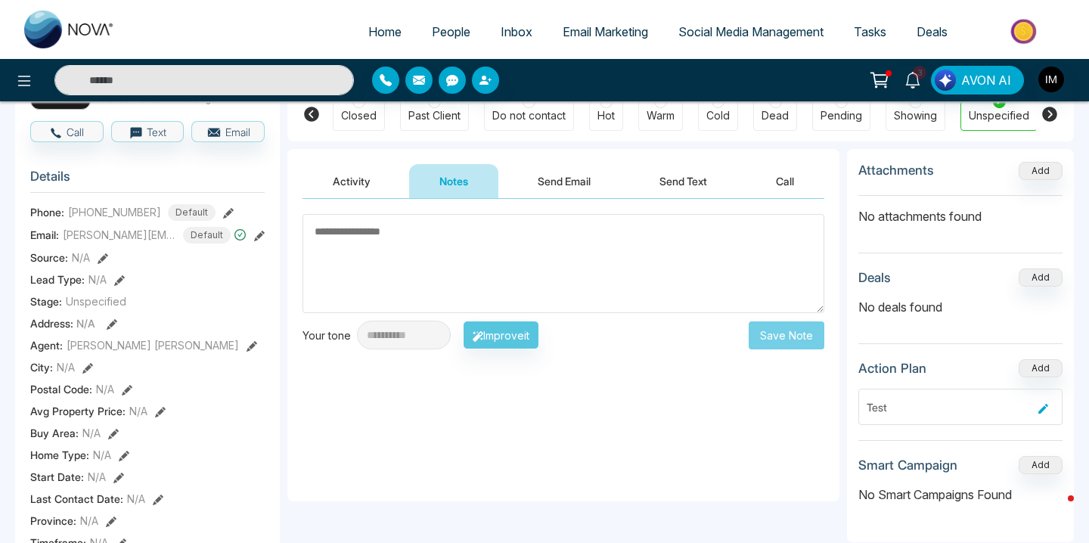
click at [387, 189] on button "Activity" at bounding box center [352, 181] width 98 height 34
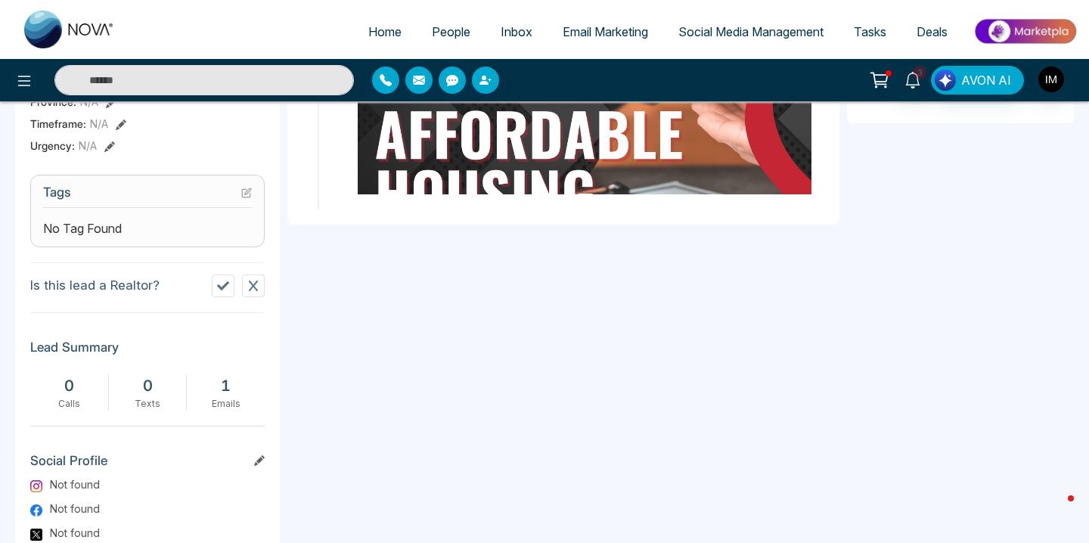
scroll to position [556, 0]
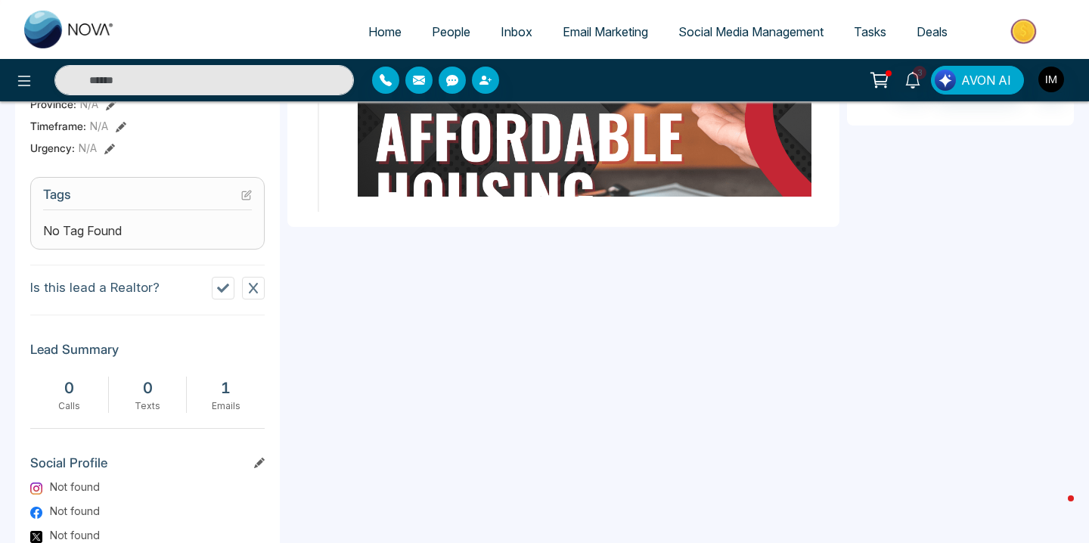
click at [250, 200] on icon at bounding box center [246, 195] width 11 height 11
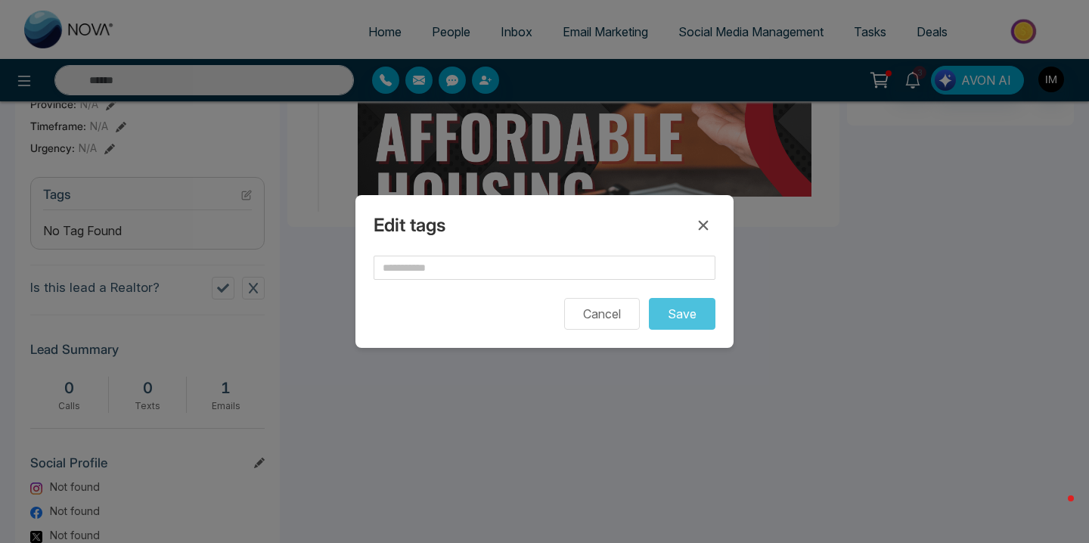
click at [444, 283] on form "Cancel Save" at bounding box center [545, 293] width 342 height 74
click at [444, 262] on input "text" at bounding box center [545, 268] width 342 height 24
click at [452, 286] on form "Cancel Save" at bounding box center [545, 293] width 342 height 74
click at [715, 225] on div "Edit tags Cancel Save" at bounding box center [545, 271] width 378 height 153
click at [713, 225] on button at bounding box center [703, 225] width 24 height 24
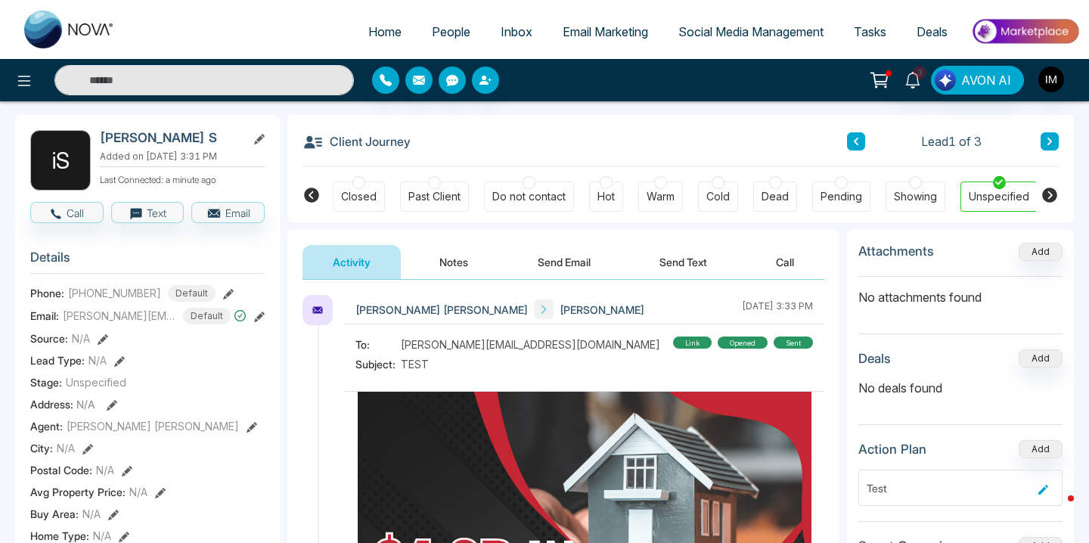
scroll to position [0, 0]
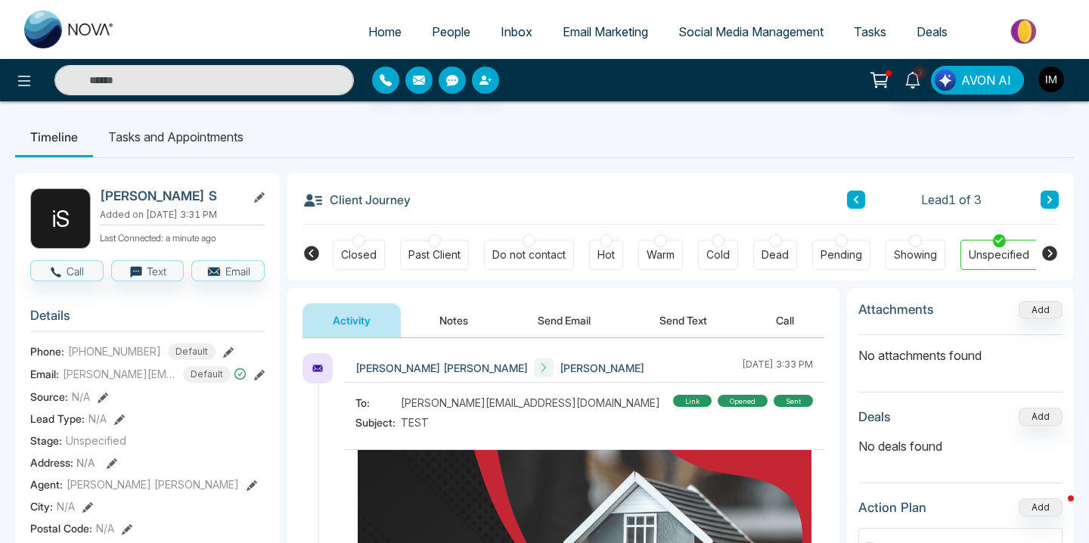
click at [442, 27] on span "People" at bounding box center [451, 31] width 39 height 15
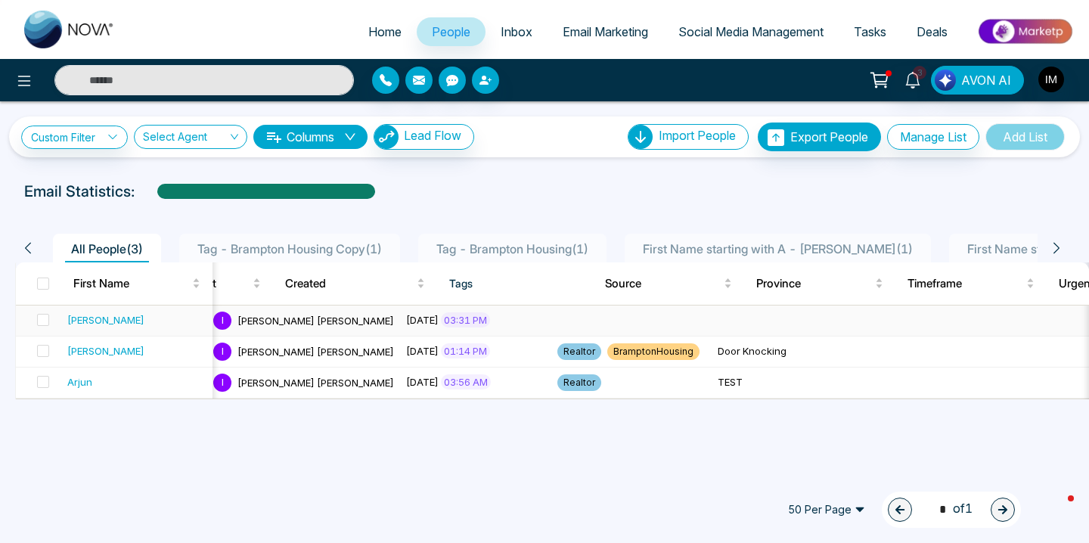
scroll to position [0, 750]
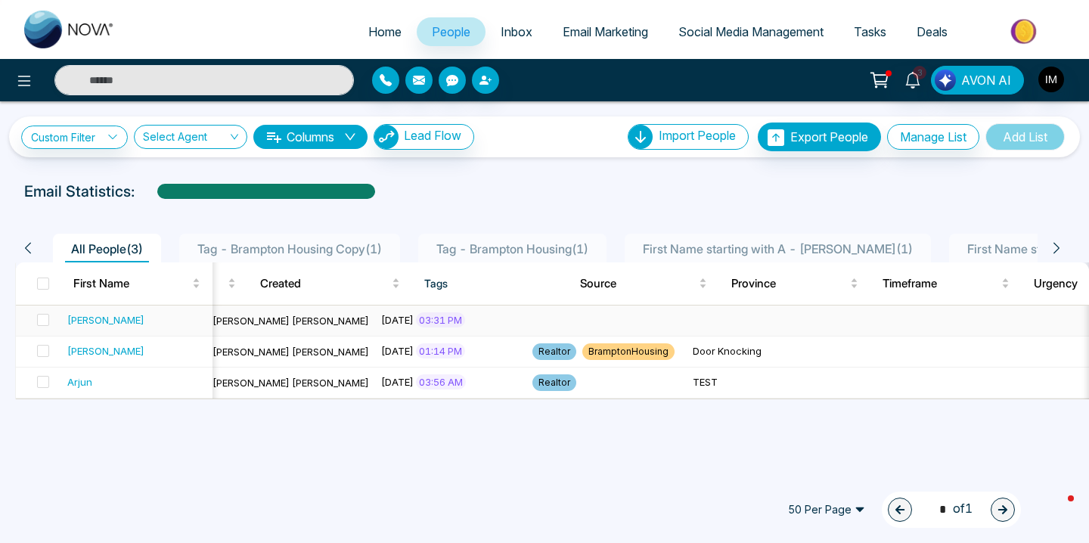
click at [527, 317] on td at bounding box center [607, 321] width 160 height 31
